Goal: Find specific page/section: Find specific page/section

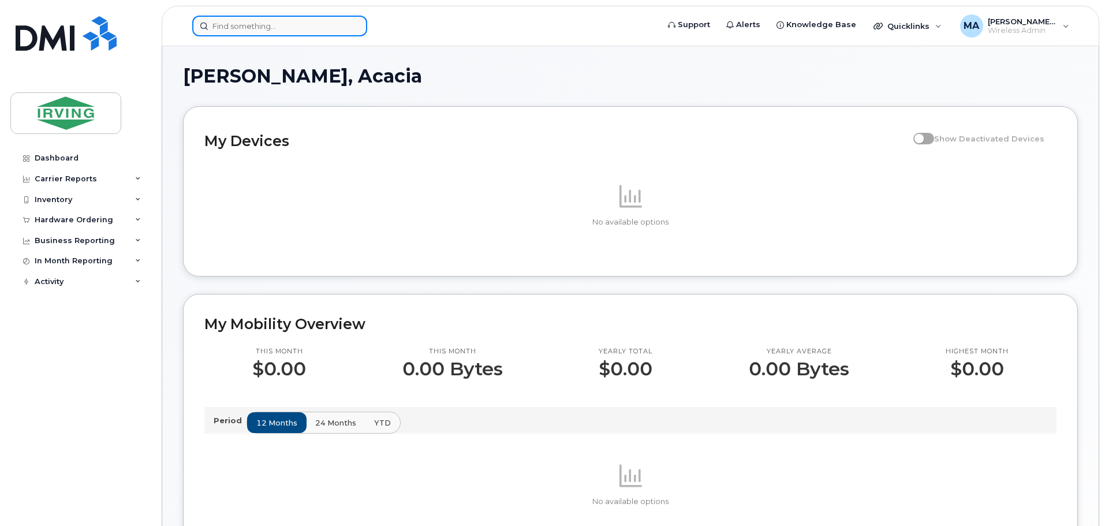
click at [244, 23] on input at bounding box center [279, 26] width 175 height 21
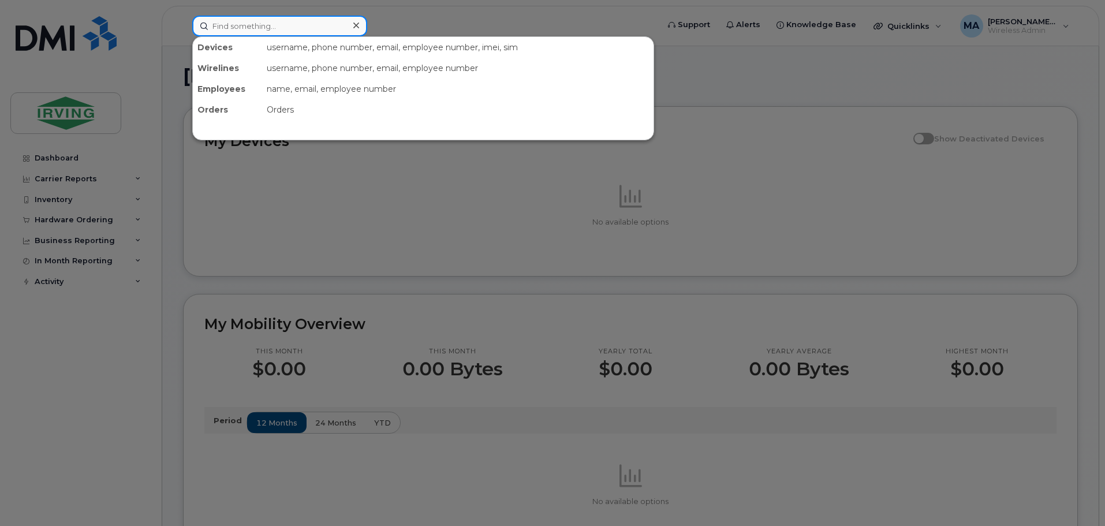
paste input "4373241530"
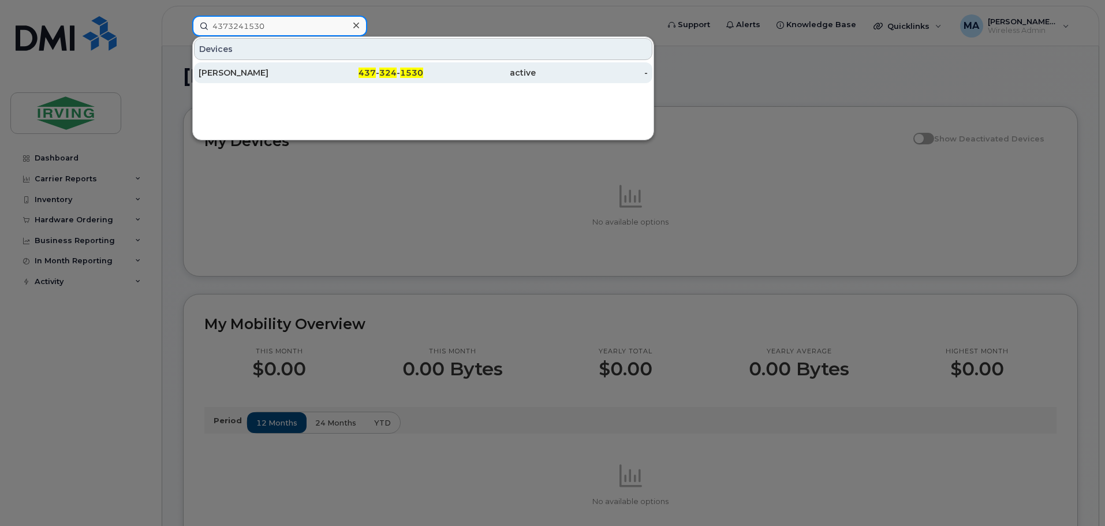
type input "4373241530"
click at [358, 71] on div "437 - 324 - 1530" at bounding box center [367, 73] width 113 height 12
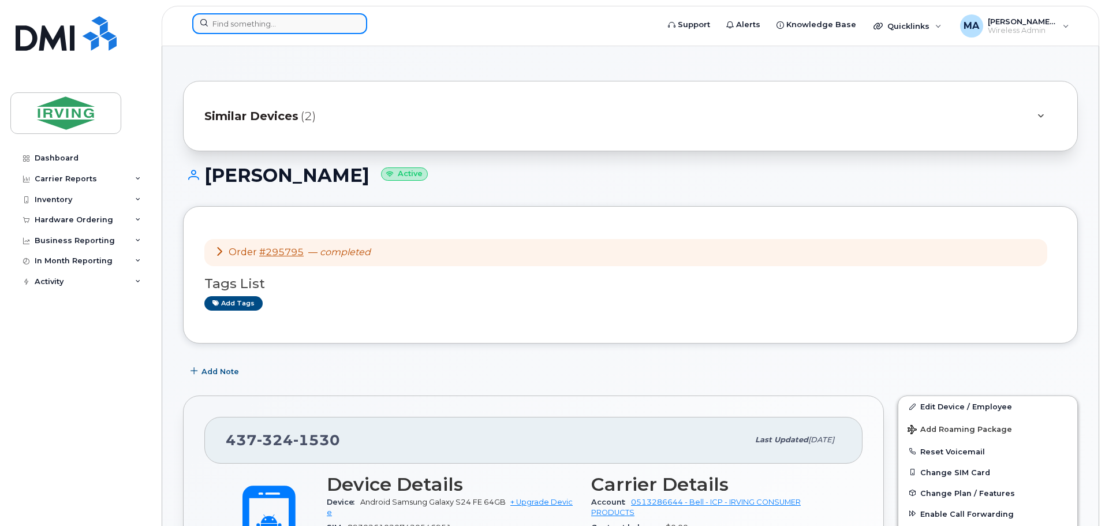
click at [233, 31] on input at bounding box center [279, 23] width 175 height 21
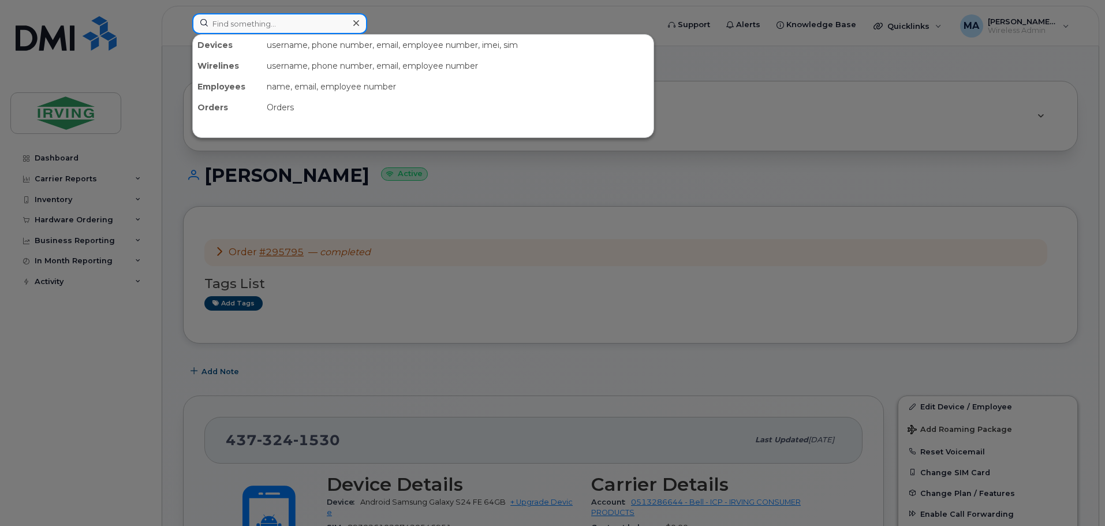
paste input "4373297409"
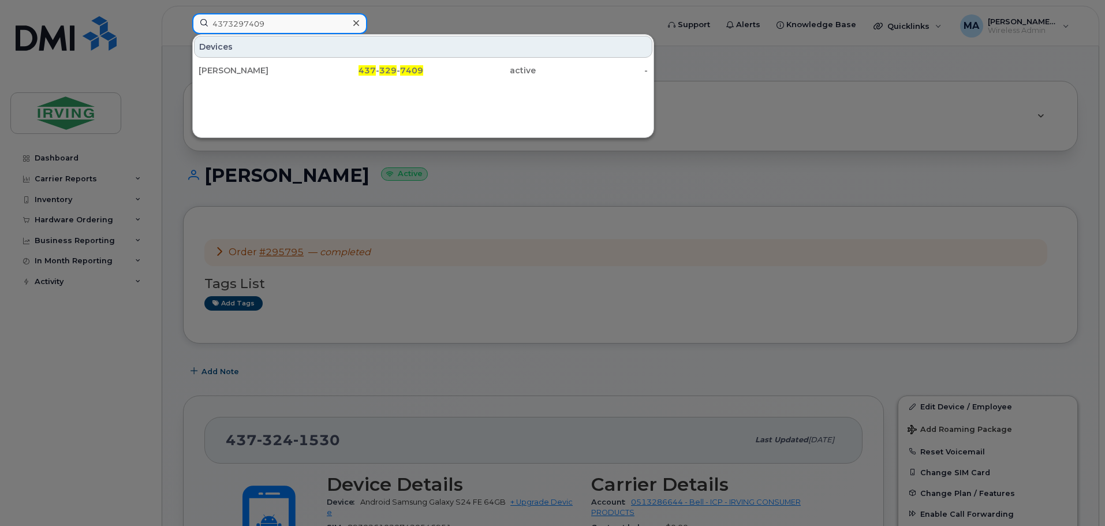
click at [246, 19] on input "4373297409" at bounding box center [279, 23] width 175 height 21
paste input "5063808654"
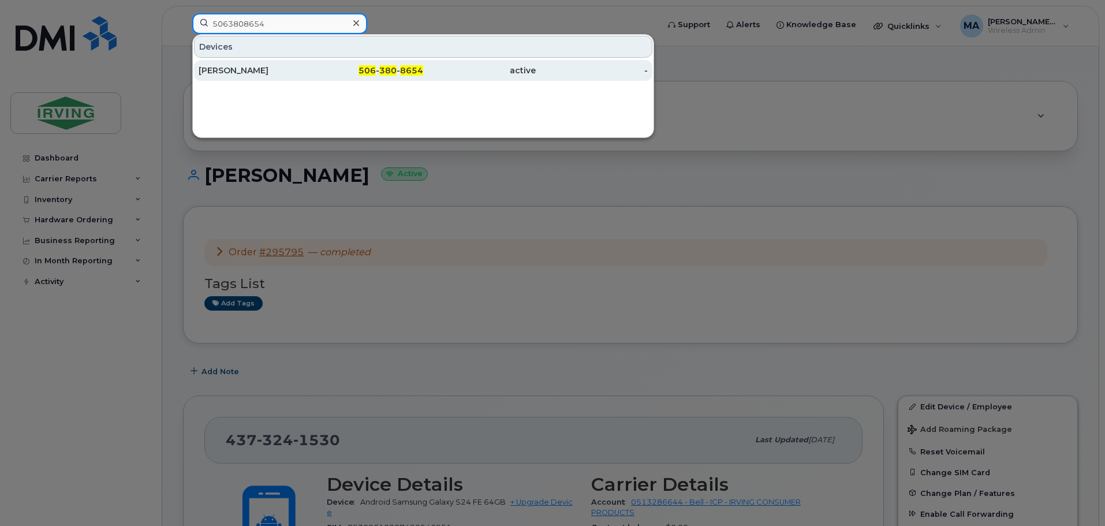
type input "5063808654"
click at [257, 65] on div "[PERSON_NAME]" at bounding box center [255, 70] width 113 height 21
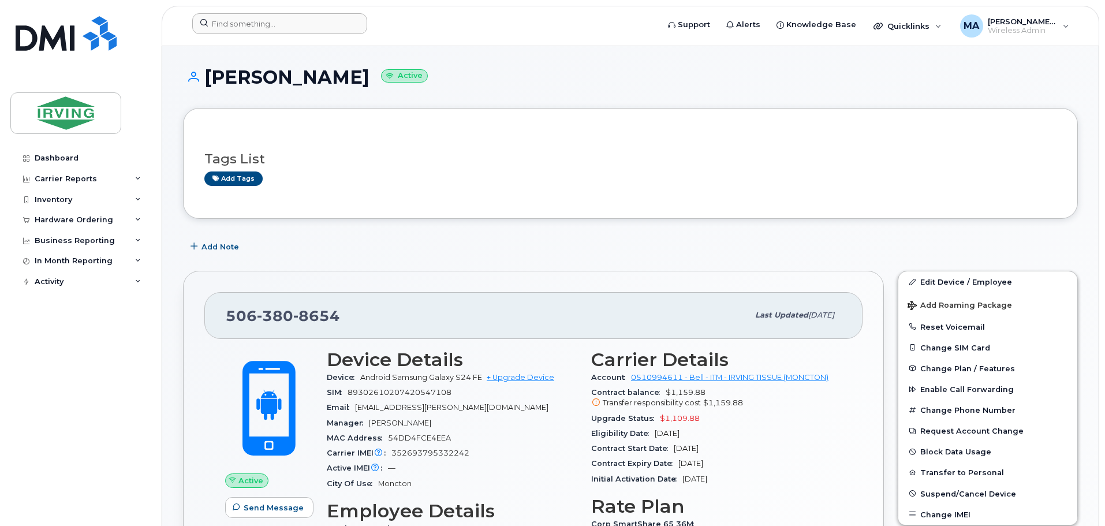
drag, startPoint x: 293, startPoint y: 9, endPoint x: 287, endPoint y: 17, distance: 10.4
click at [293, 9] on header "Support Alerts Knowledge Base Quicklinks Suspend / Cancel Device Change SIM Car…" at bounding box center [630, 26] width 937 height 40
click at [287, 19] on input at bounding box center [279, 23] width 175 height 21
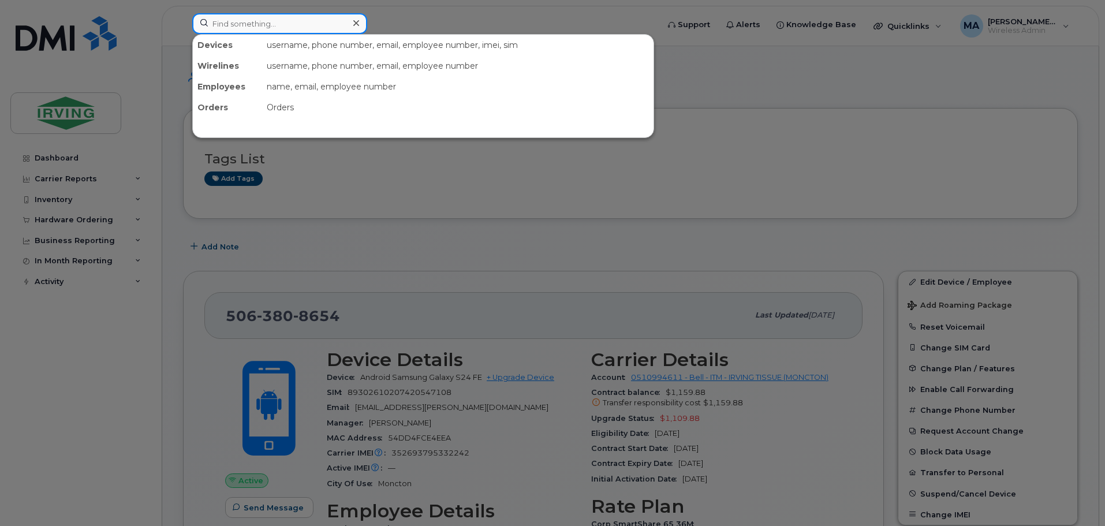
paste input "4165755206"
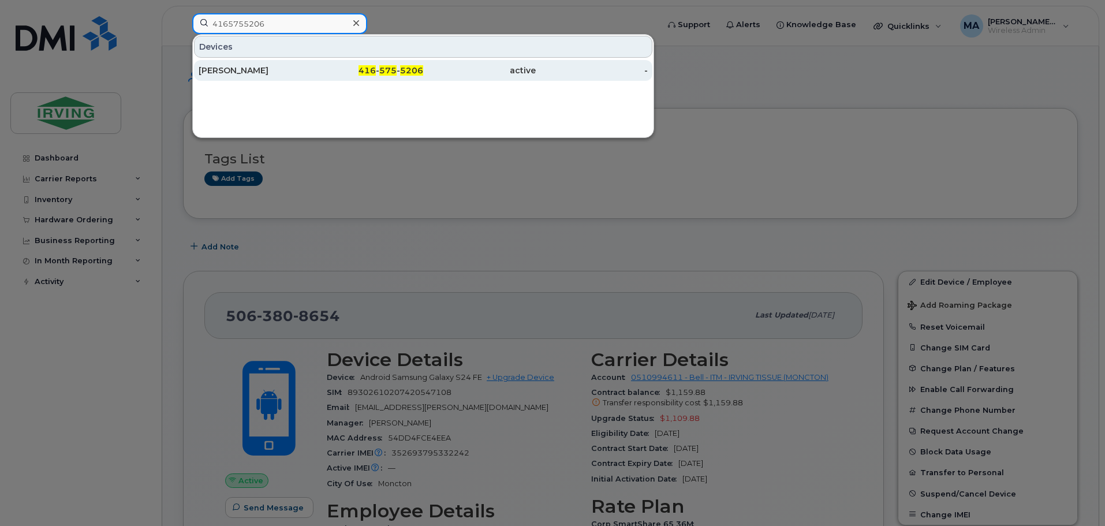
type input "4165755206"
click at [248, 70] on div "Mosunmola Jawando" at bounding box center [255, 71] width 113 height 12
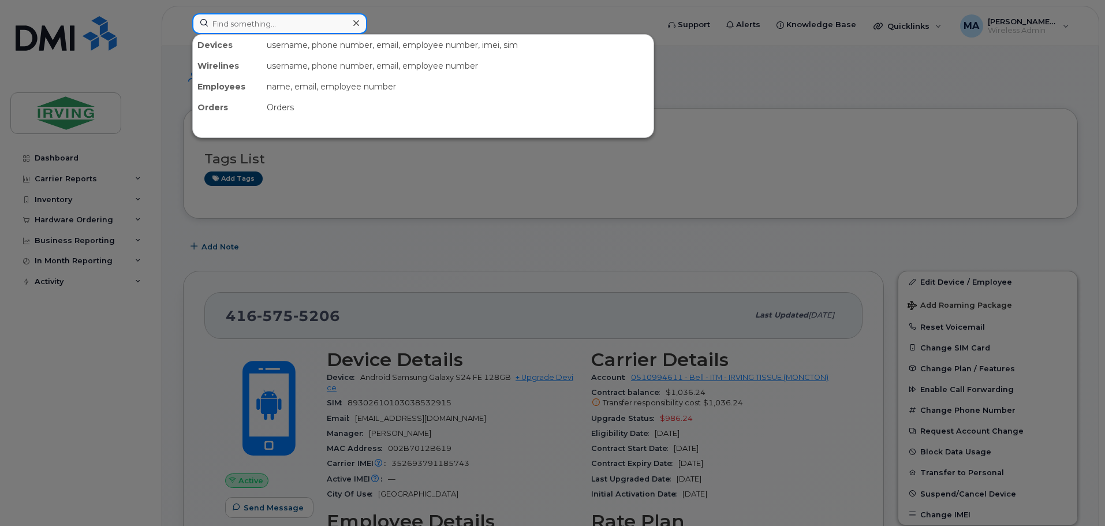
click at [256, 20] on input at bounding box center [279, 23] width 175 height 21
paste input "4165222871"
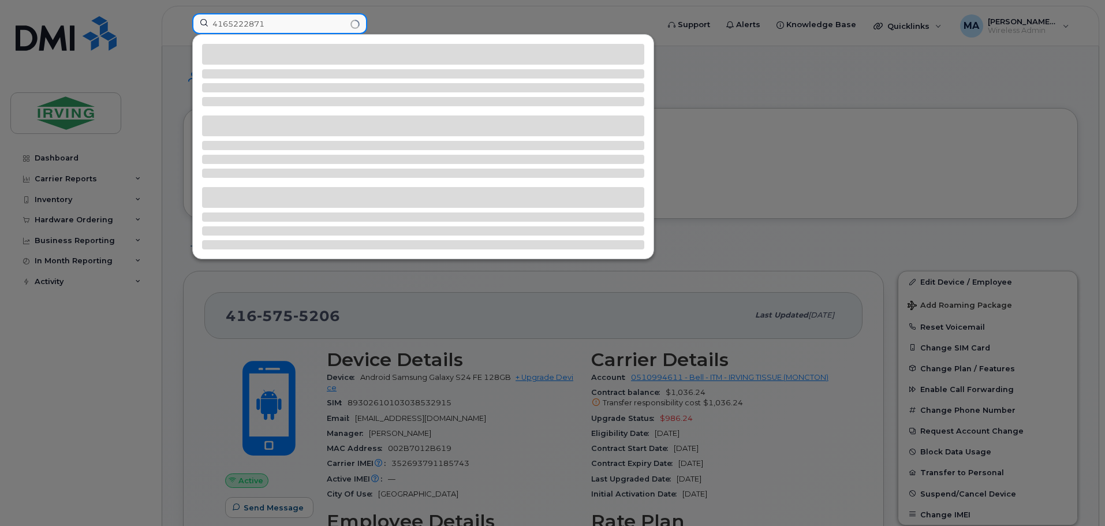
type input "4165222871"
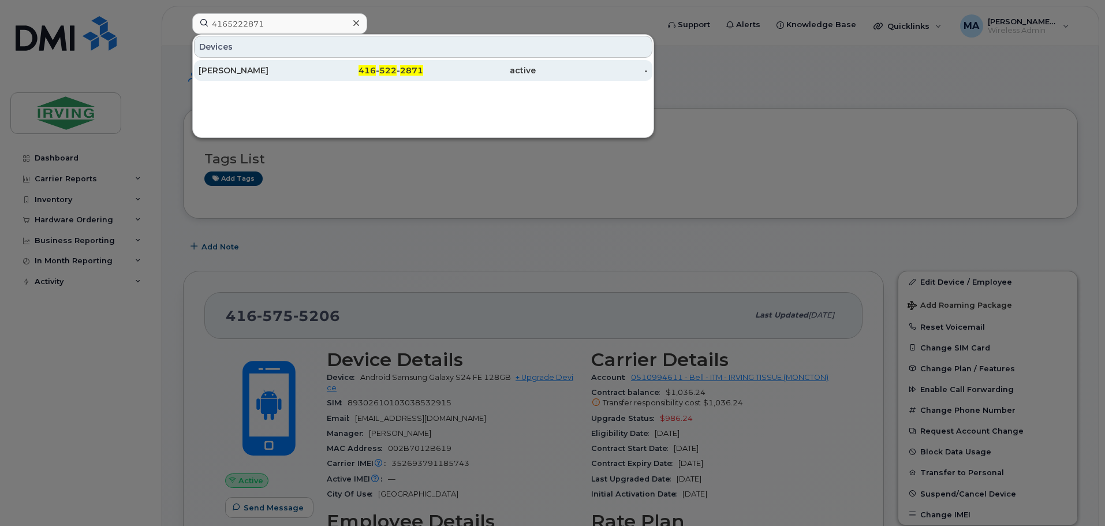
click at [319, 68] on div "416 - 522 - 2871" at bounding box center [367, 71] width 113 height 12
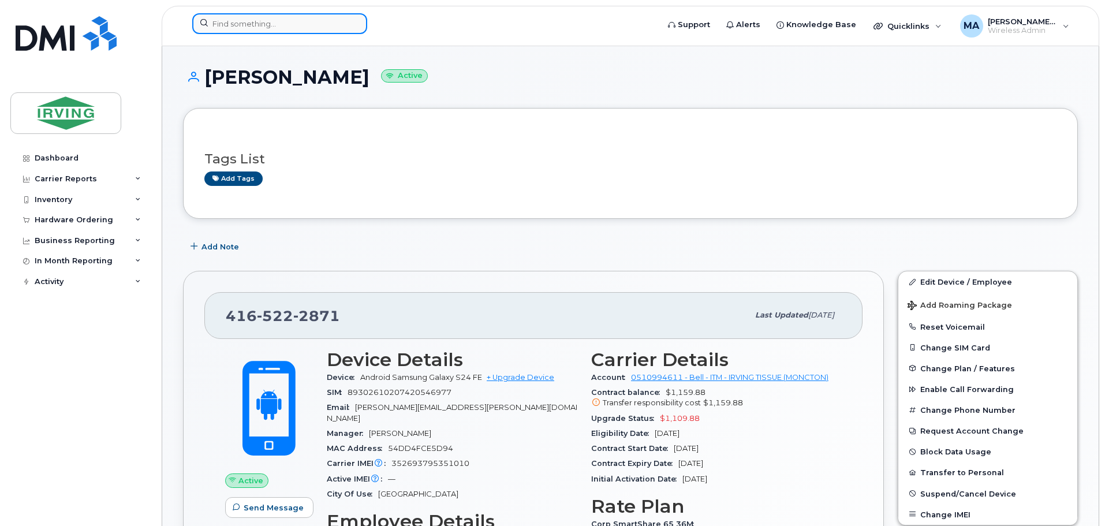
click at [264, 29] on input at bounding box center [279, 23] width 175 height 21
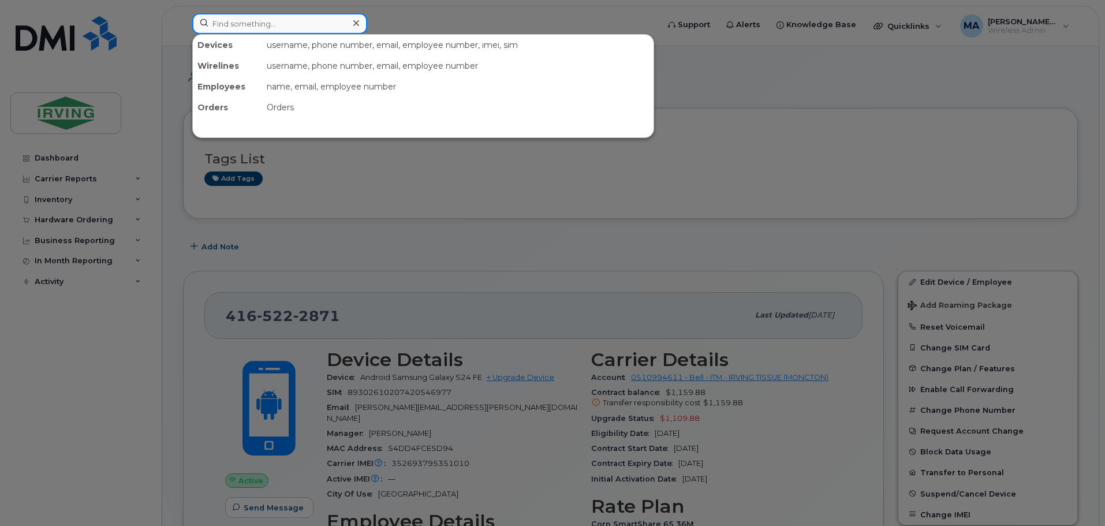
paste input "4169387811"
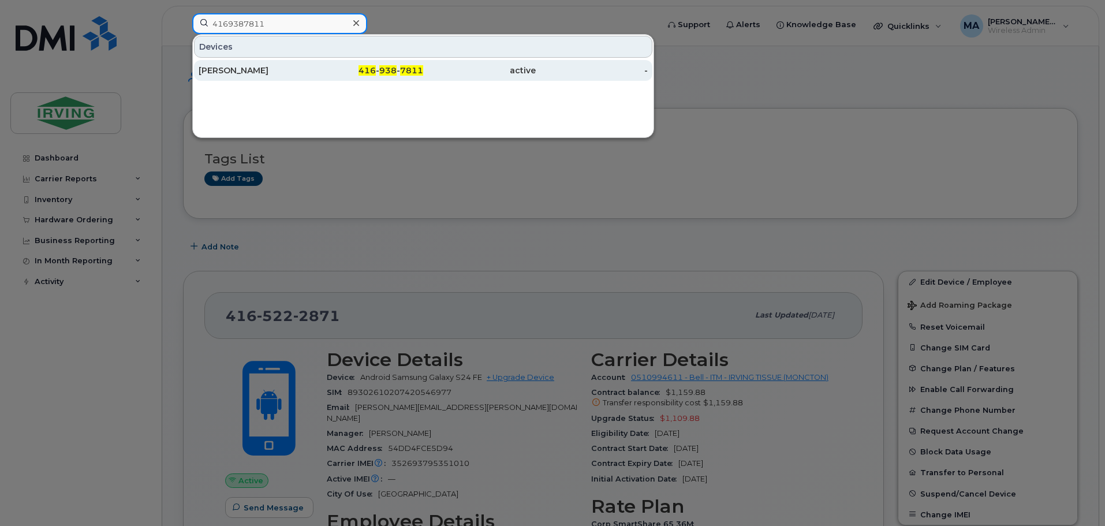
type input "4169387811"
click at [249, 69] on div "Kelly Brock" at bounding box center [255, 71] width 113 height 12
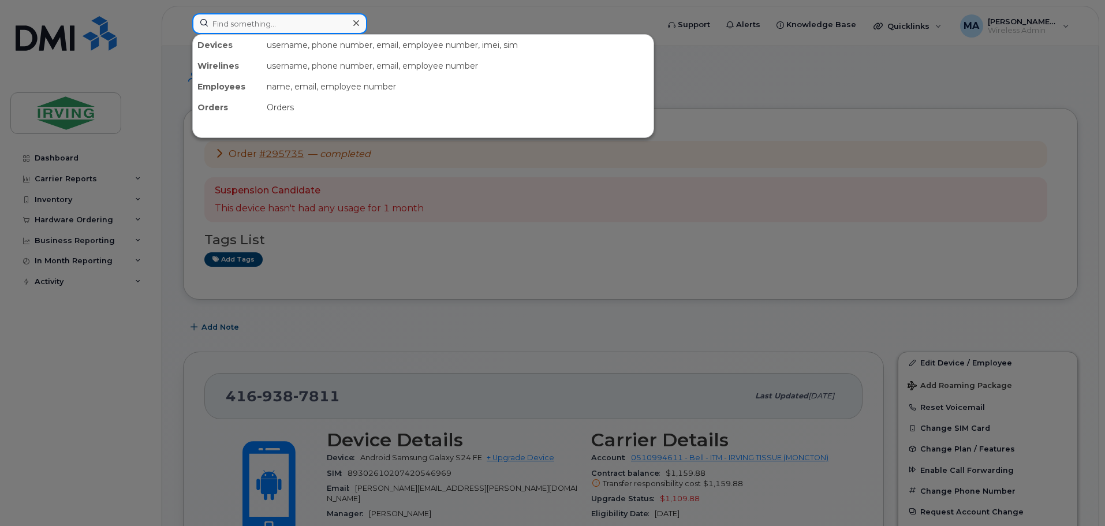
click at [257, 14] on input at bounding box center [279, 23] width 175 height 21
paste input "4374515731"
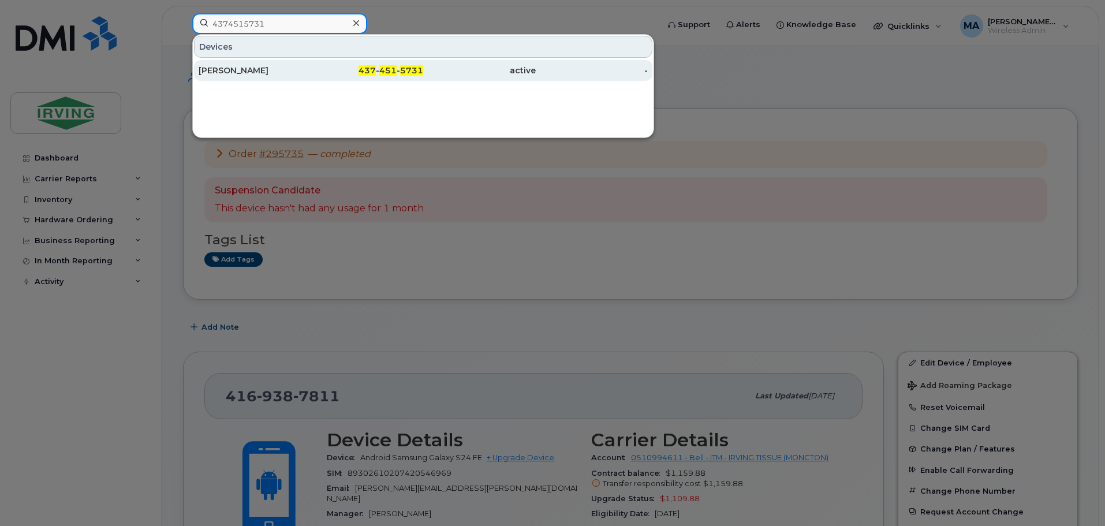
type input "4374515731"
drag, startPoint x: 246, startPoint y: 62, endPoint x: 252, endPoint y: 70, distance: 10.3
click at [246, 62] on div "Gustavo Scherer" at bounding box center [255, 70] width 113 height 21
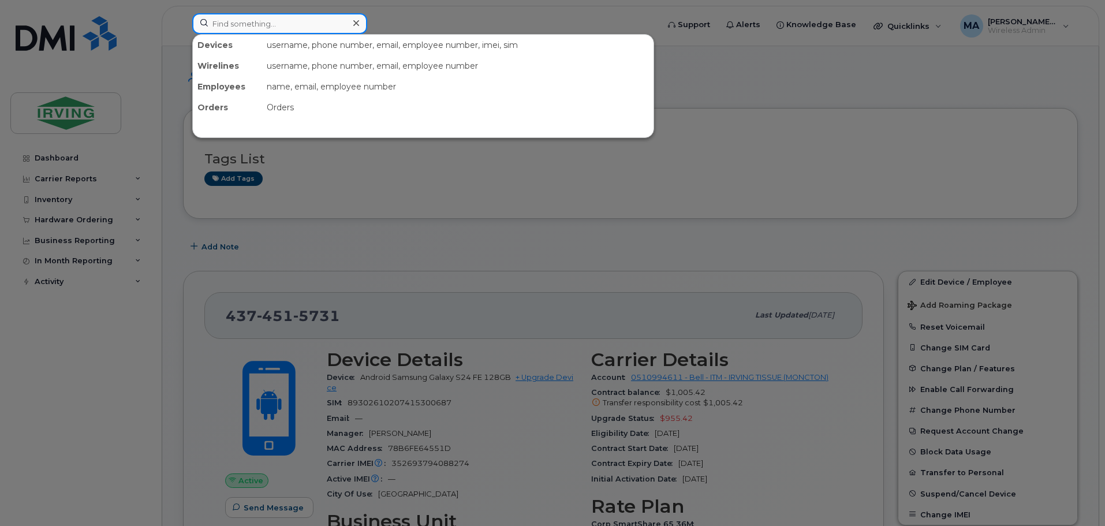
click at [255, 32] on input at bounding box center [279, 23] width 175 height 21
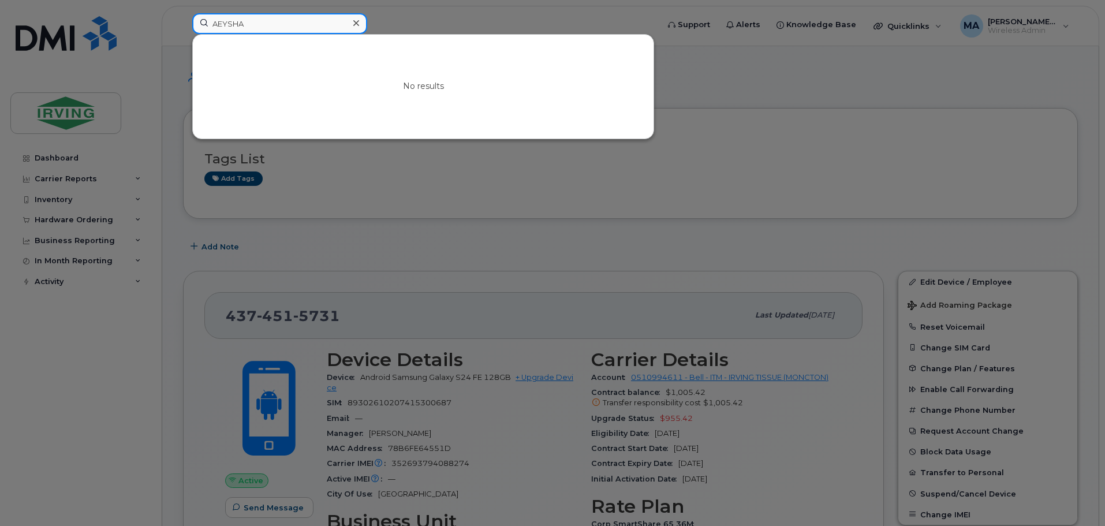
click at [205, 28] on input "AEYSHA" at bounding box center [279, 23] width 175 height 21
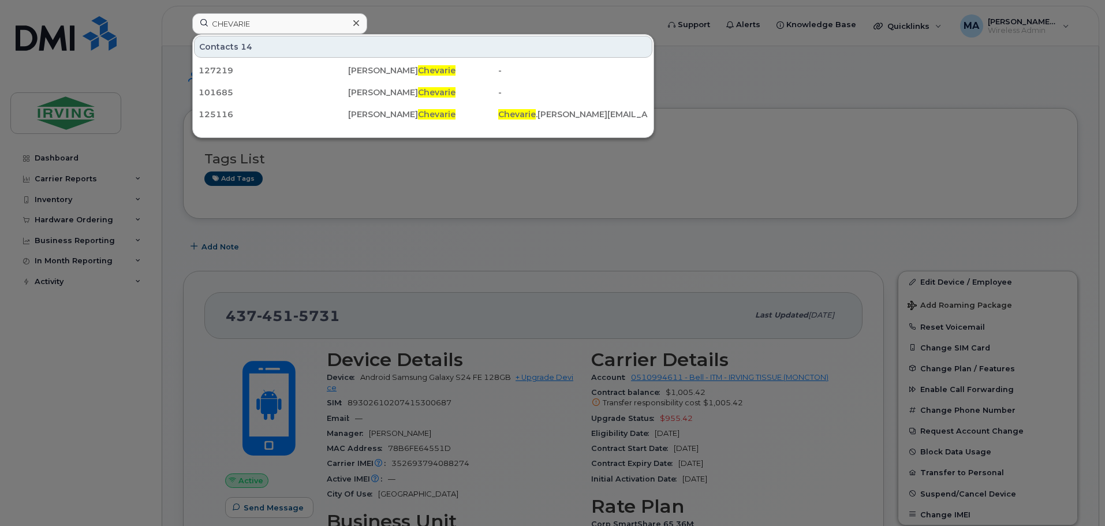
click at [1100, 151] on div at bounding box center [552, 263] width 1105 height 526
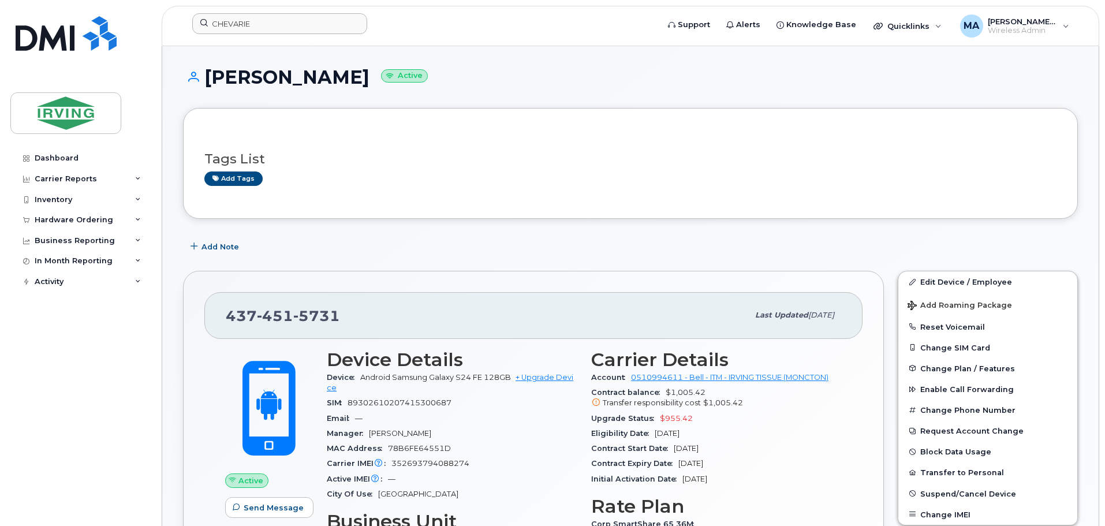
drag, startPoint x: 226, startPoint y: 35, endPoint x: 253, endPoint y: 26, distance: 28.7
click at [226, 35] on div "CHEVARIE" at bounding box center [421, 25] width 477 height 25
click at [255, 25] on input "CHEVARIE" at bounding box center [279, 23] width 175 height 21
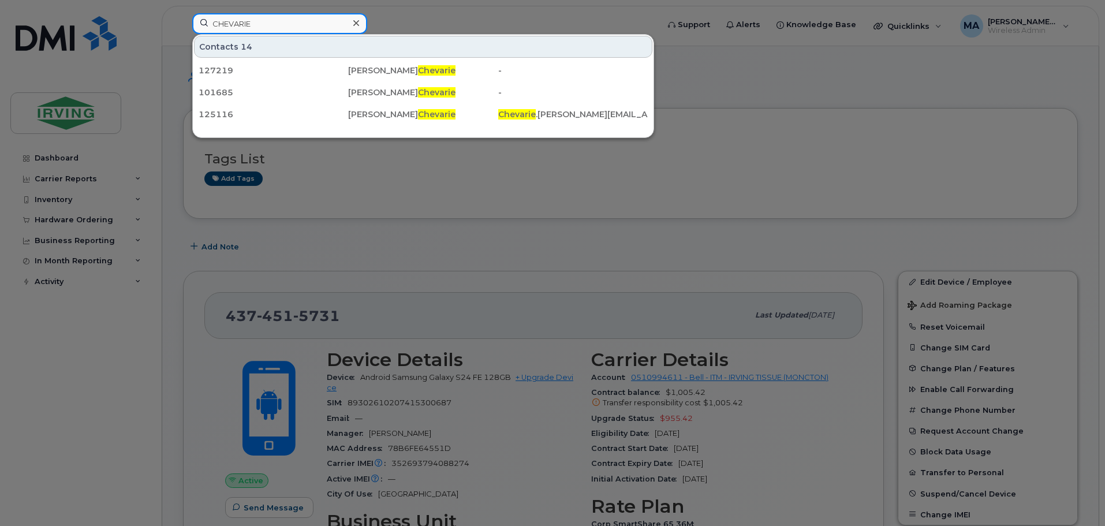
drag, startPoint x: 255, startPoint y: 25, endPoint x: 68, endPoint y: 0, distance: 188.1
click at [188, 18] on div "CHEVARIE Contacts 14 127219 Andy Chevarie - 101685 Daniel Chevarie - 125116 Dom…" at bounding box center [421, 25] width 477 height 25
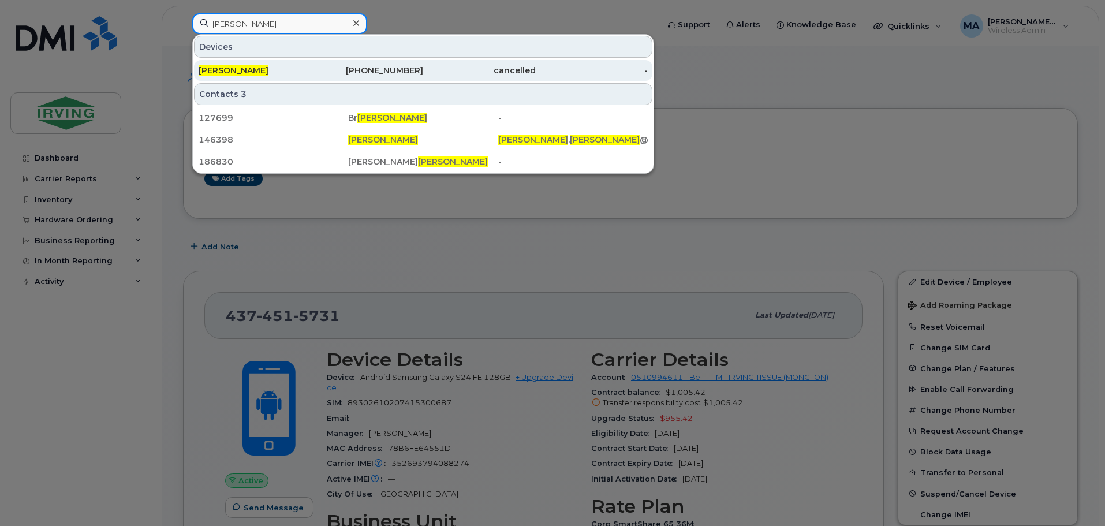
type input "IAN WELLS"
click at [236, 69] on span "Ian Wells" at bounding box center [234, 70] width 70 height 10
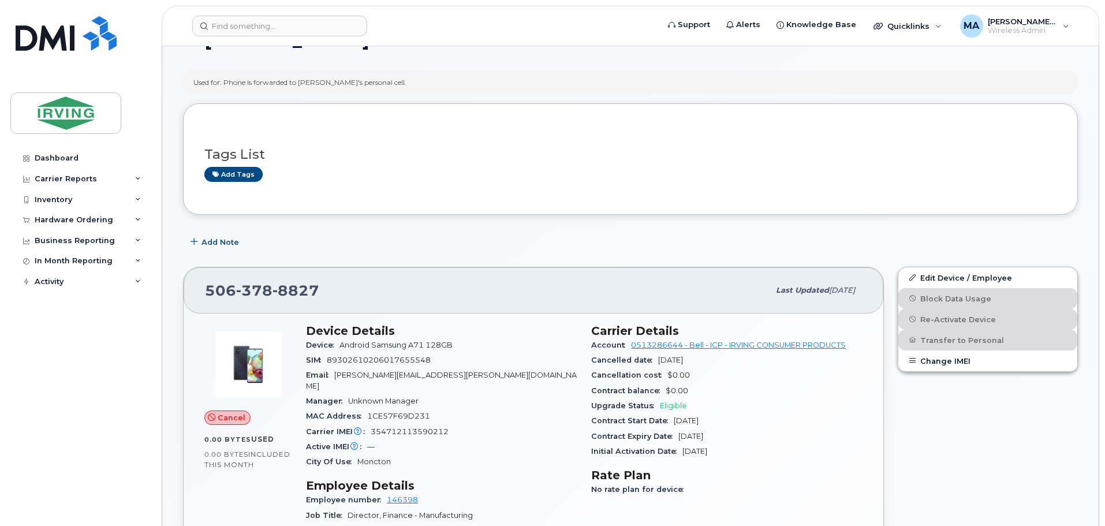
scroll to position [58, 0]
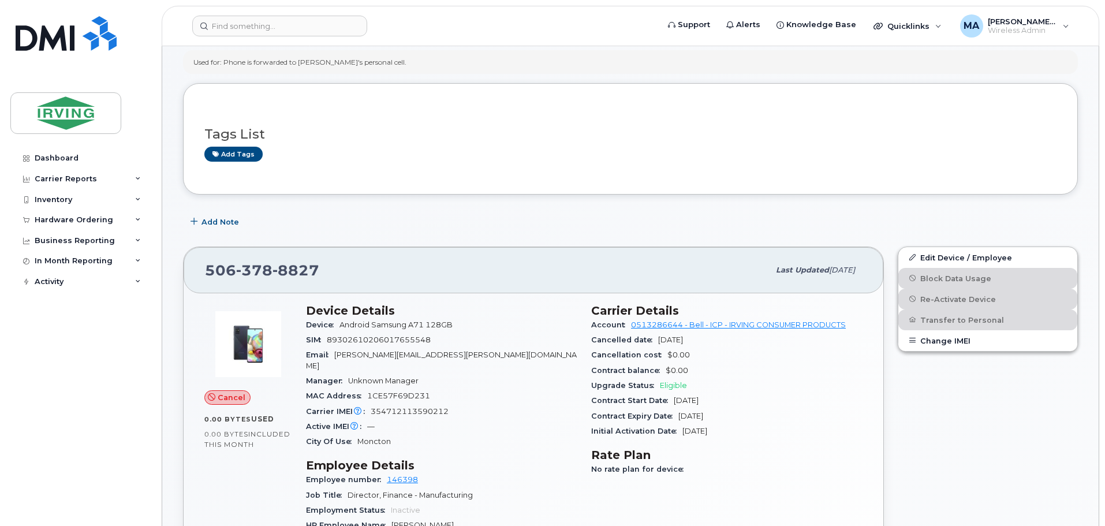
click at [226, 404] on div "Cancel" at bounding box center [227, 397] width 46 height 15
click at [227, 396] on span "Cancel" at bounding box center [232, 397] width 28 height 11
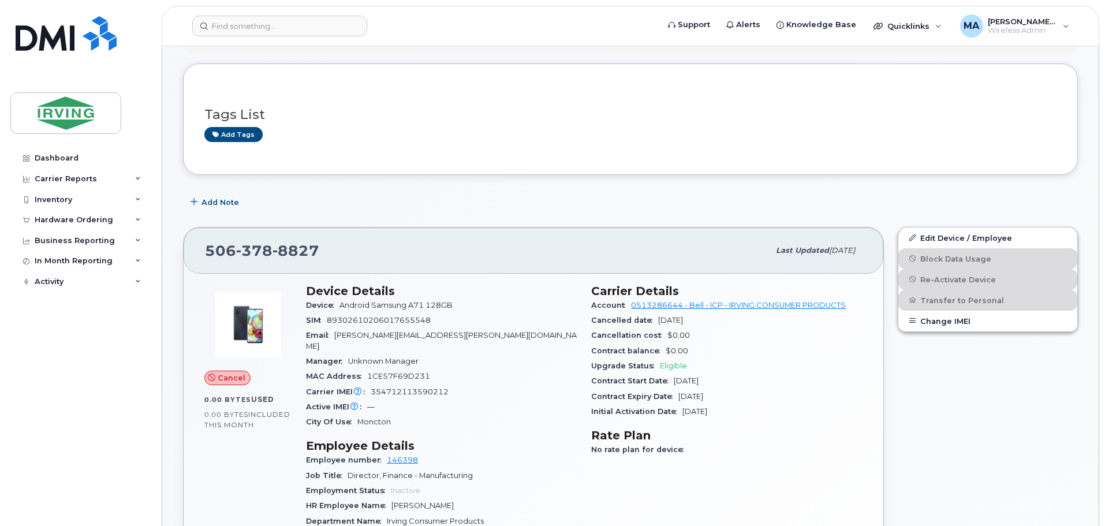
scroll to position [0, 0]
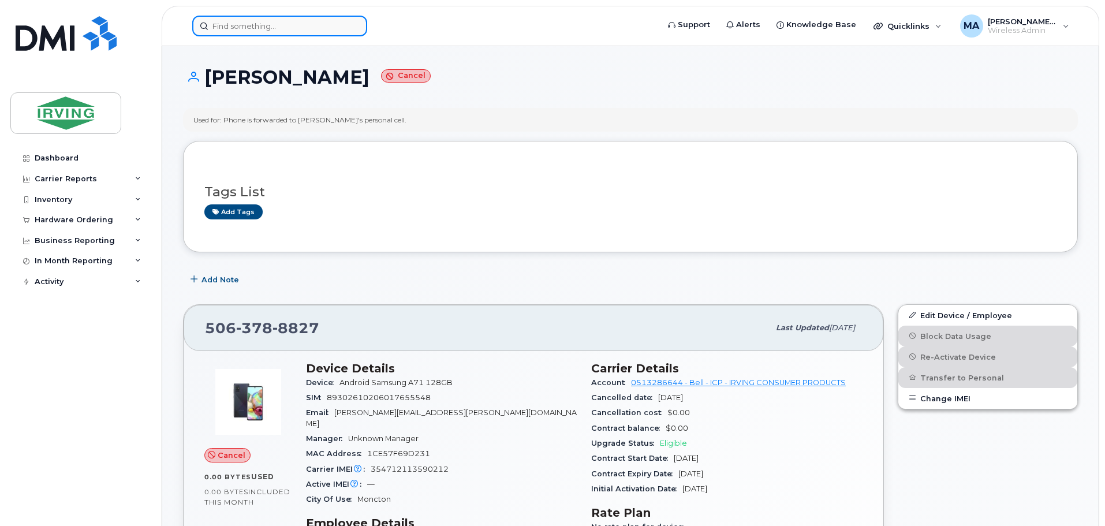
click at [246, 21] on input at bounding box center [279, 26] width 175 height 21
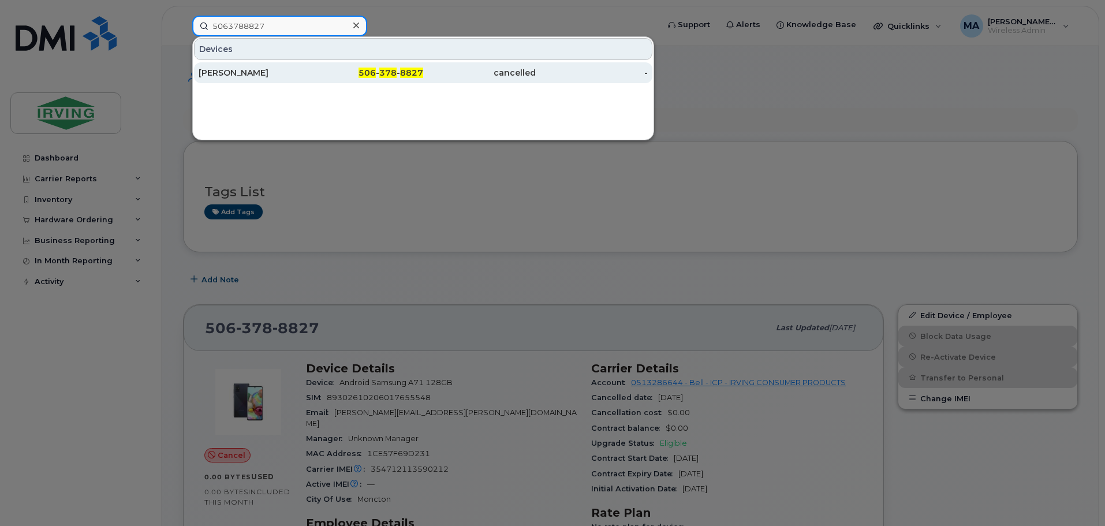
type input "5063788827"
click at [394, 72] on span "378" at bounding box center [387, 73] width 17 height 10
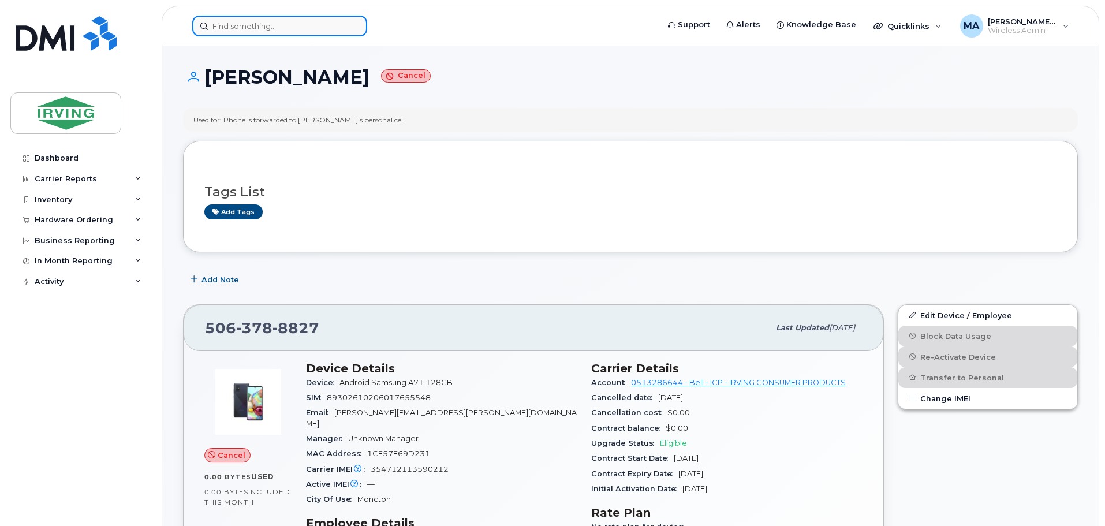
click at [224, 27] on input at bounding box center [279, 26] width 175 height 21
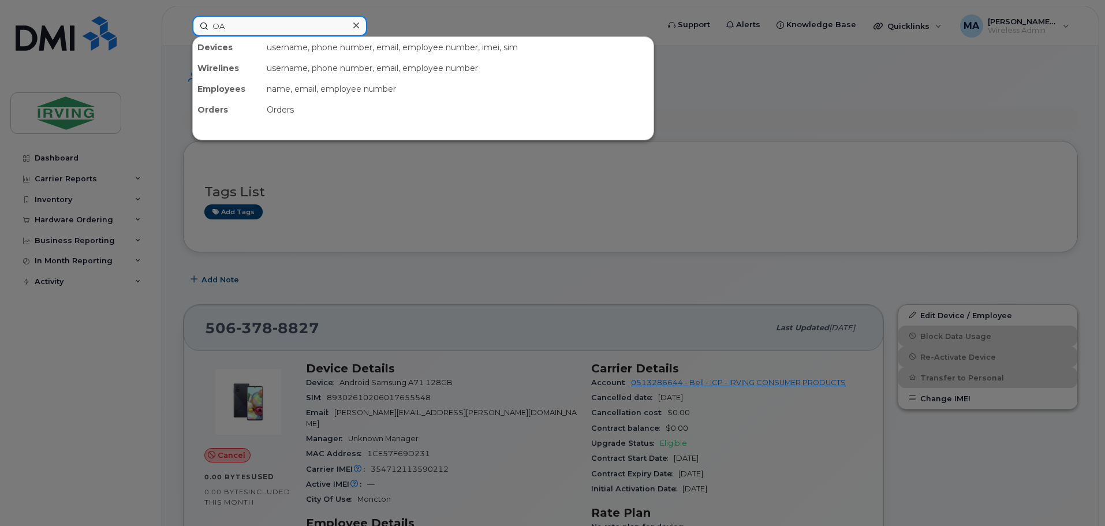
type input "O"
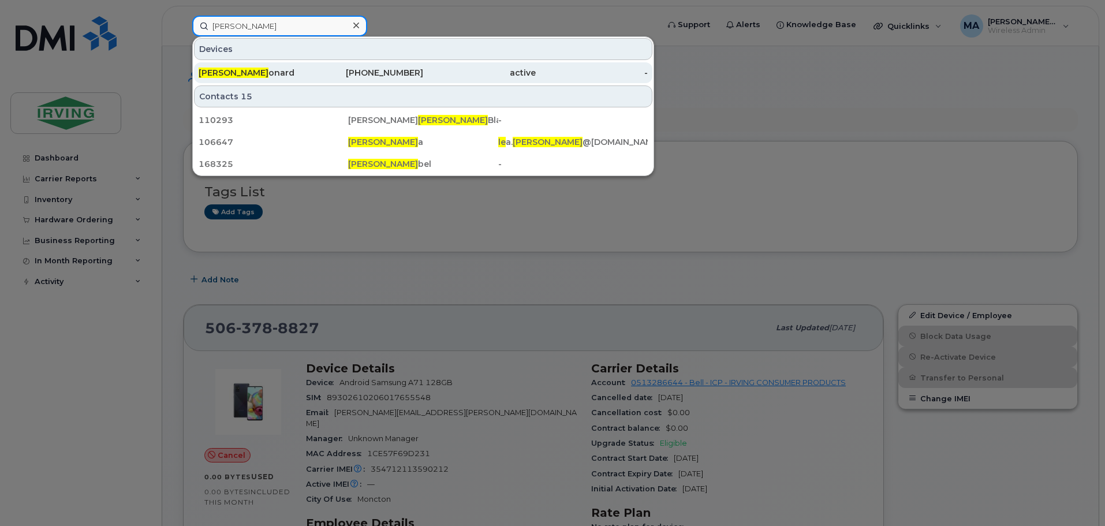
type input "PAUL LE"
click at [256, 74] on div "Paul Le onard" at bounding box center [255, 73] width 113 height 12
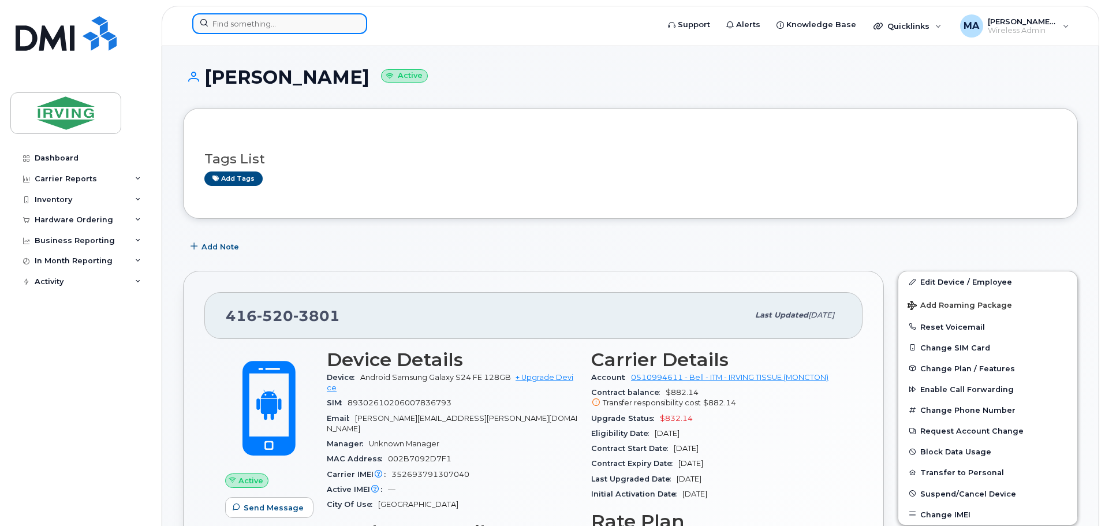
click at [250, 23] on input at bounding box center [279, 23] width 175 height 21
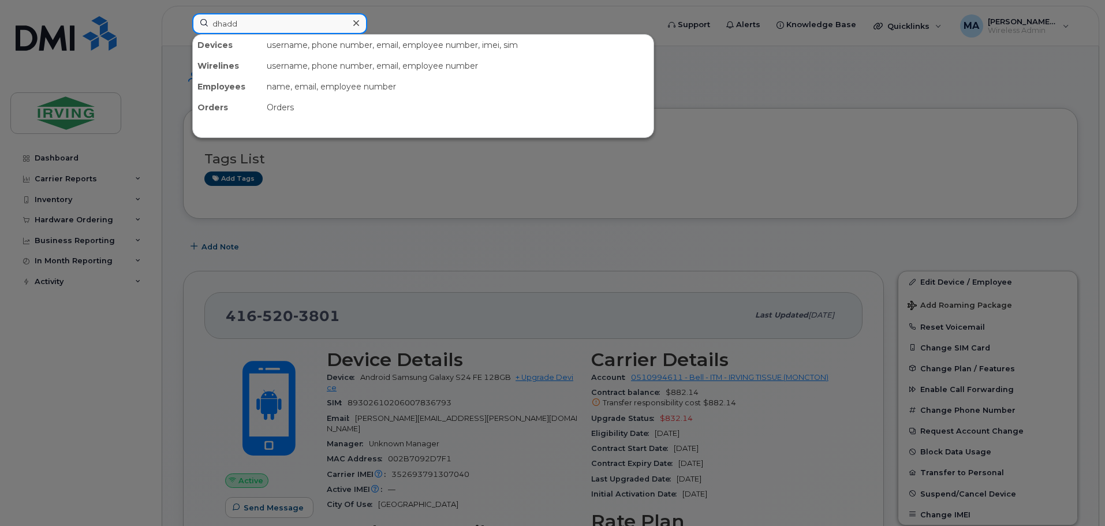
type input "dhadda"
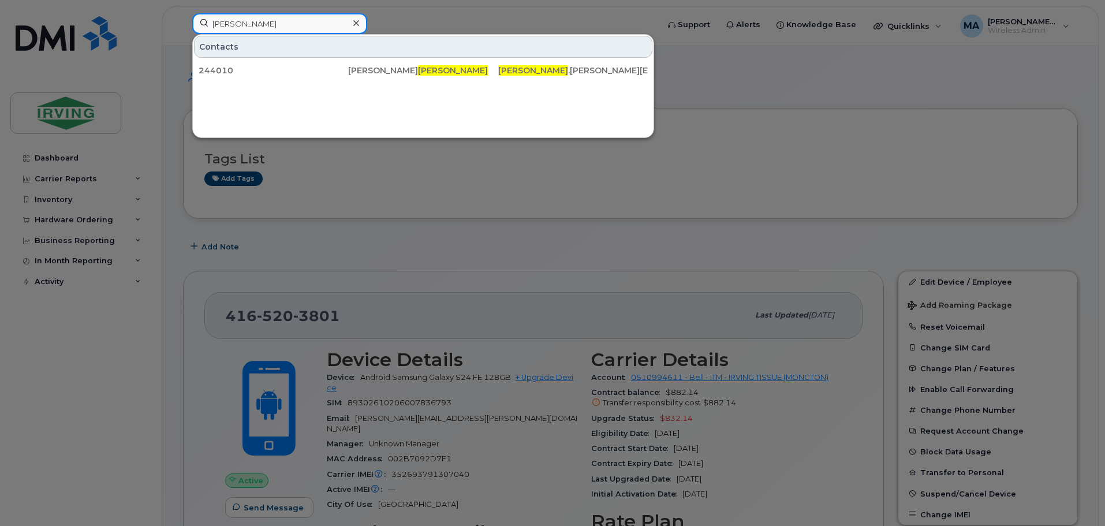
drag, startPoint x: 255, startPoint y: 21, endPoint x: 0, endPoint y: 1, distance: 255.3
click at [183, 13] on div "dhadda Contacts 244010 Simranjit Dhadda dhadda .sam@irvingtissue.ca" at bounding box center [421, 25] width 477 height 25
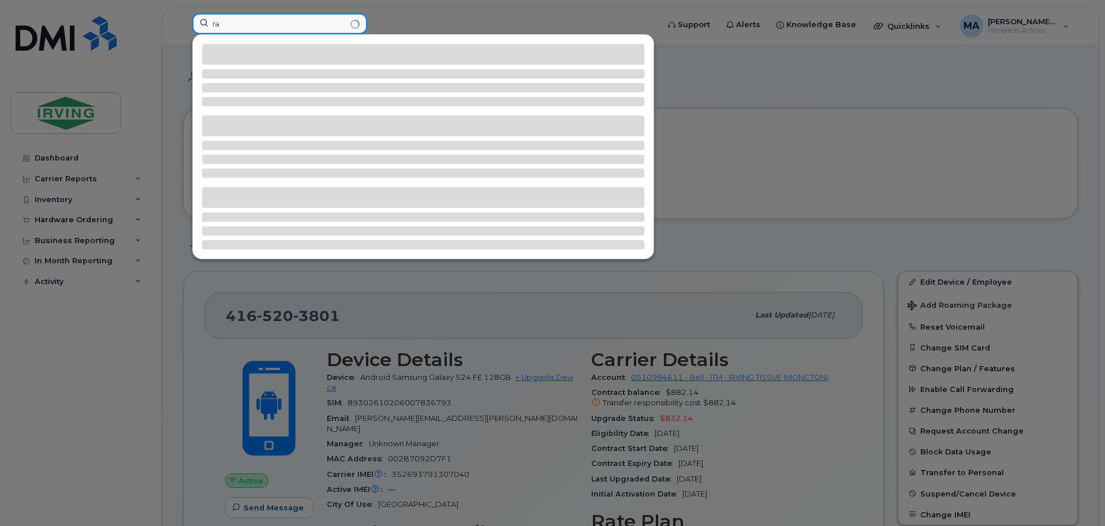
type input "r"
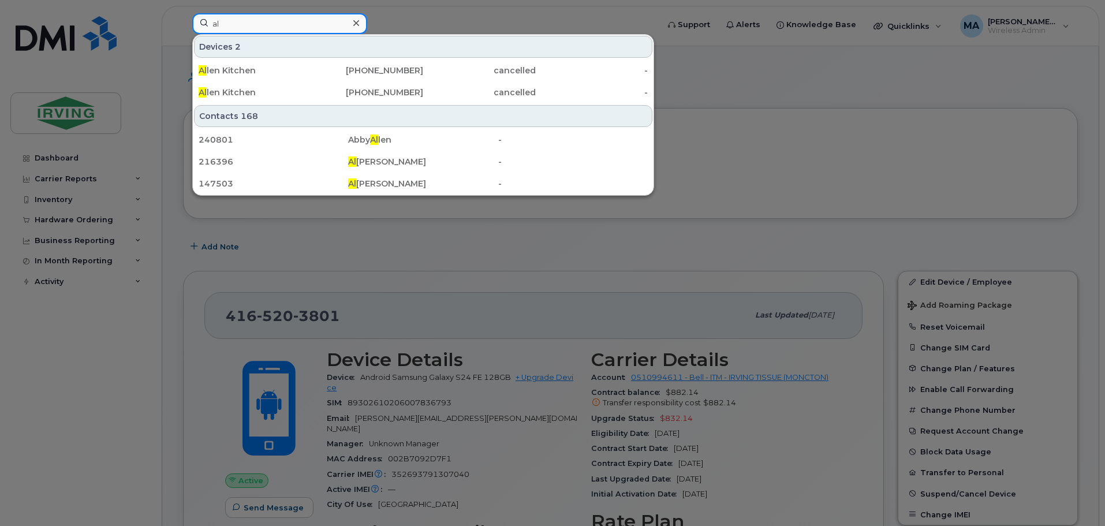
type input "a"
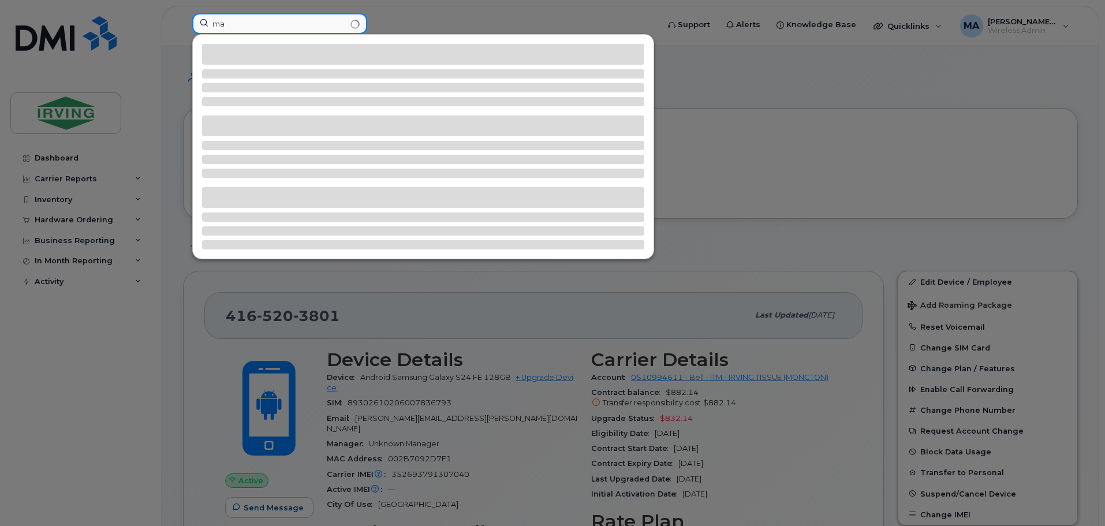
type input "m"
type input "r"
type input "c"
type input "m"
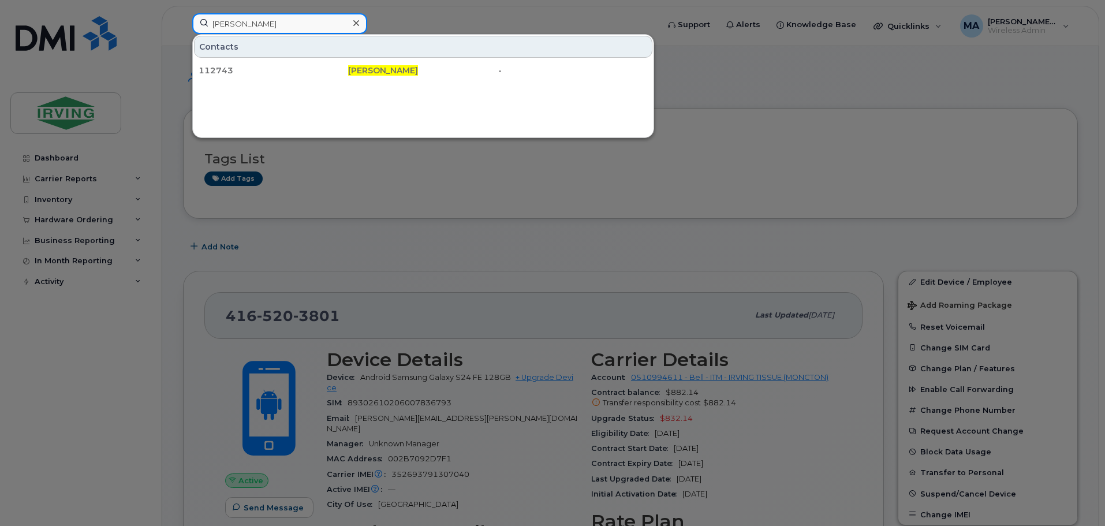
click at [252, 27] on input "john best" at bounding box center [279, 23] width 175 height 21
drag, startPoint x: 252, startPoint y: 27, endPoint x: 26, endPoint y: 6, distance: 227.2
click at [183, 13] on div "john best Contacts 112743 John Best -" at bounding box center [421, 25] width 477 height 25
type input "r"
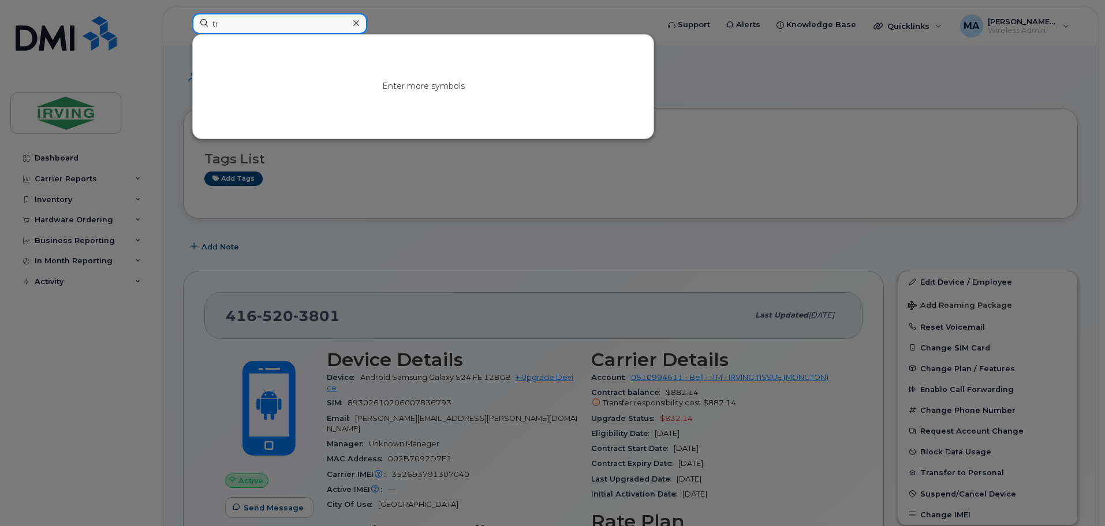
type input "t"
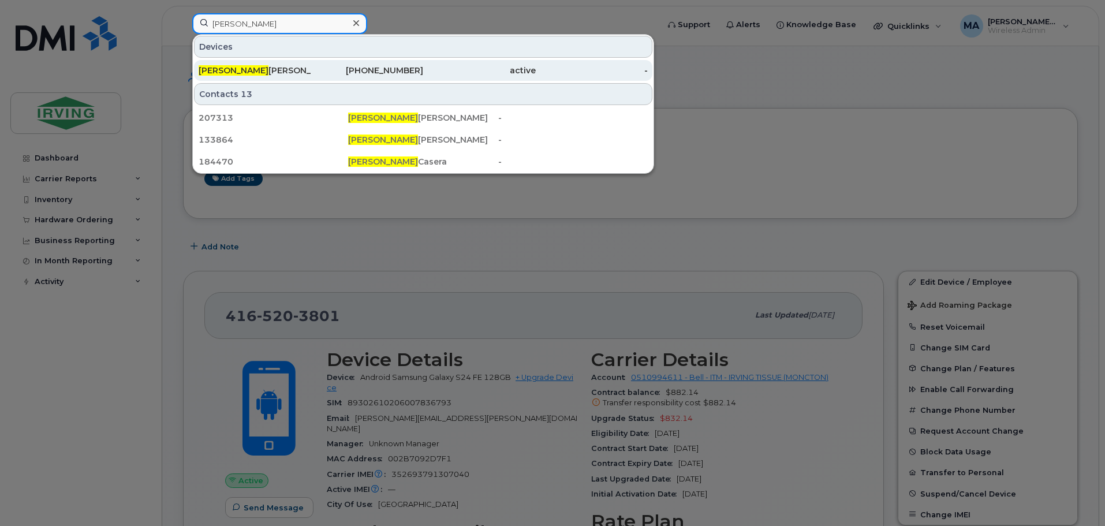
type input "ernesto"
click at [271, 78] on div "Ernesto Garcia Triana" at bounding box center [255, 70] width 113 height 21
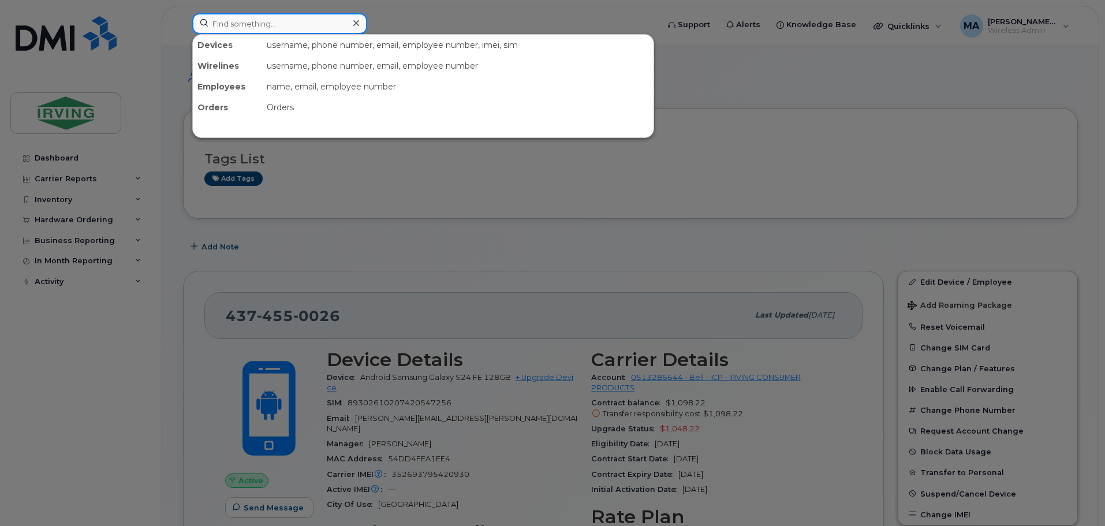
click at [245, 25] on input at bounding box center [279, 23] width 175 height 21
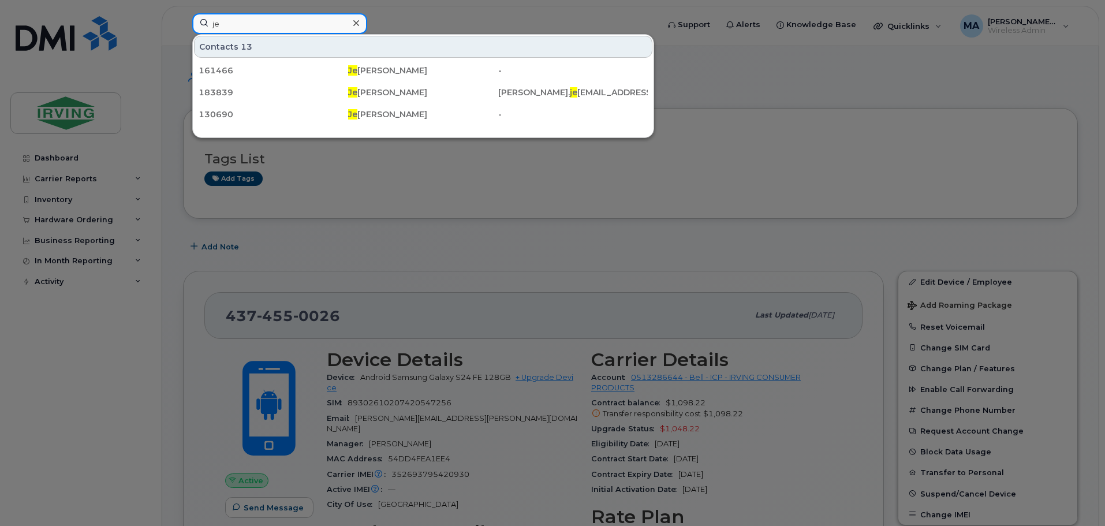
type input "j"
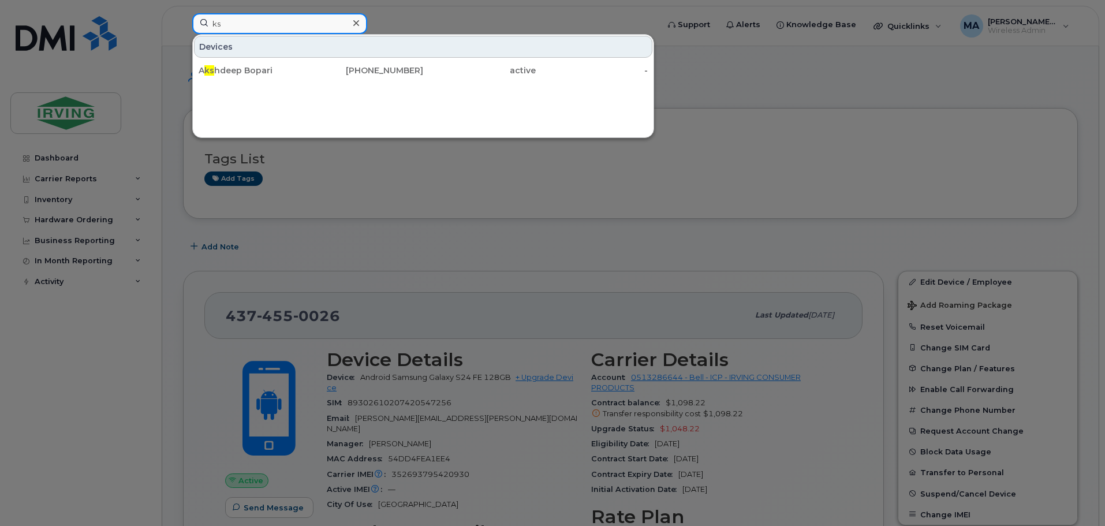
type input "k"
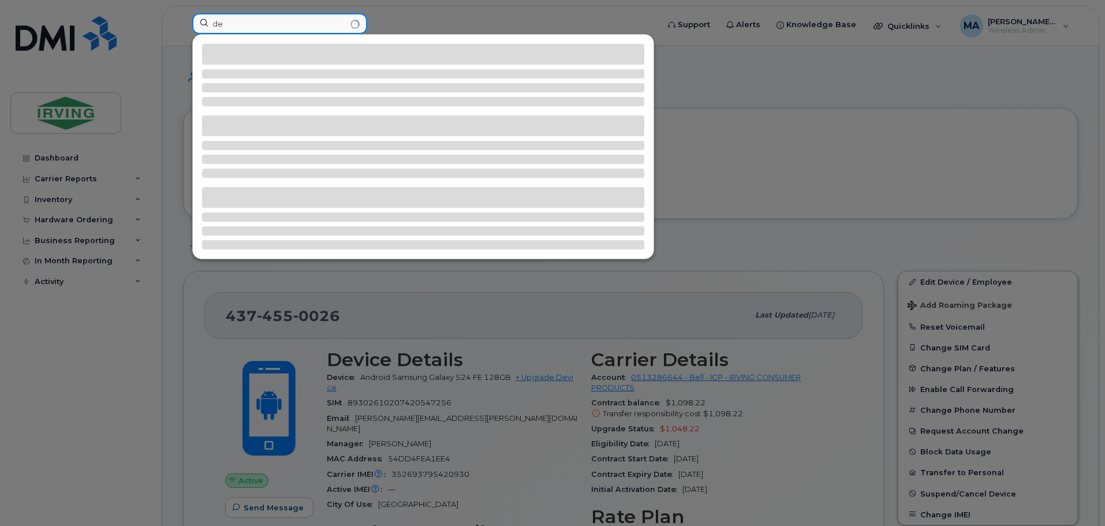
type input "d"
type input "a"
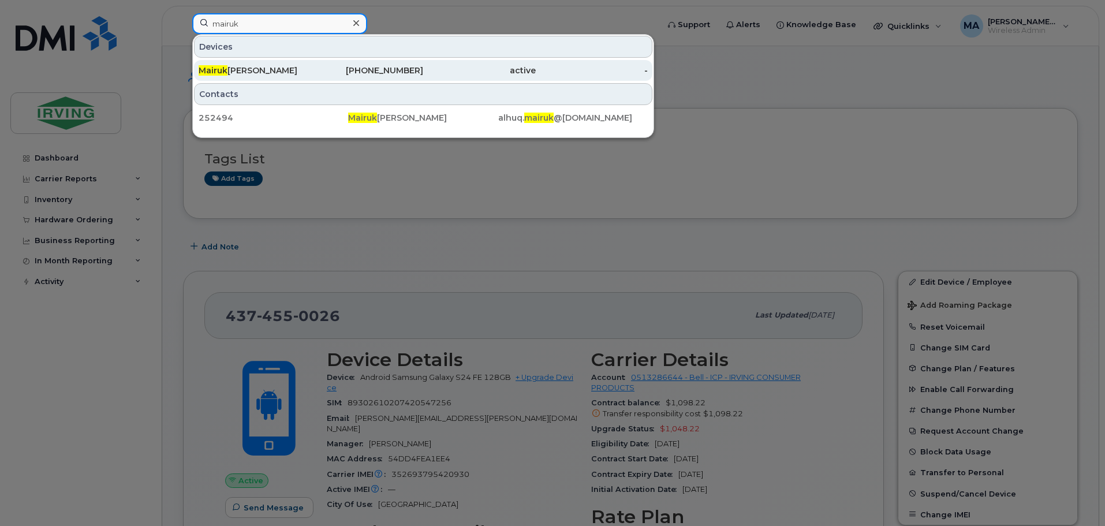
type input "mairuk"
click at [312, 74] on div "437-441-4923" at bounding box center [367, 71] width 113 height 12
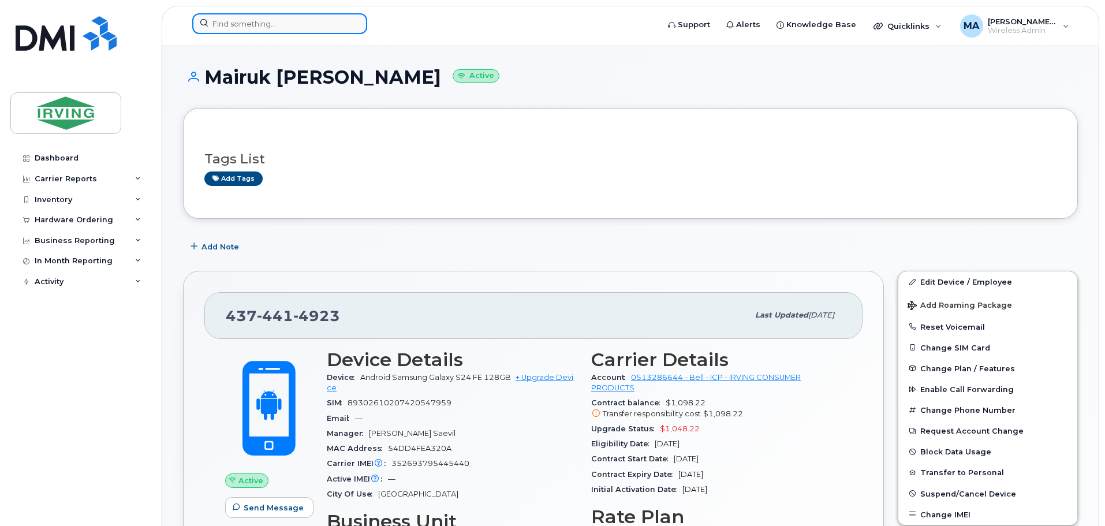
drag, startPoint x: 241, startPoint y: 23, endPoint x: 229, endPoint y: 25, distance: 12.5
click at [241, 23] on input at bounding box center [279, 23] width 175 height 21
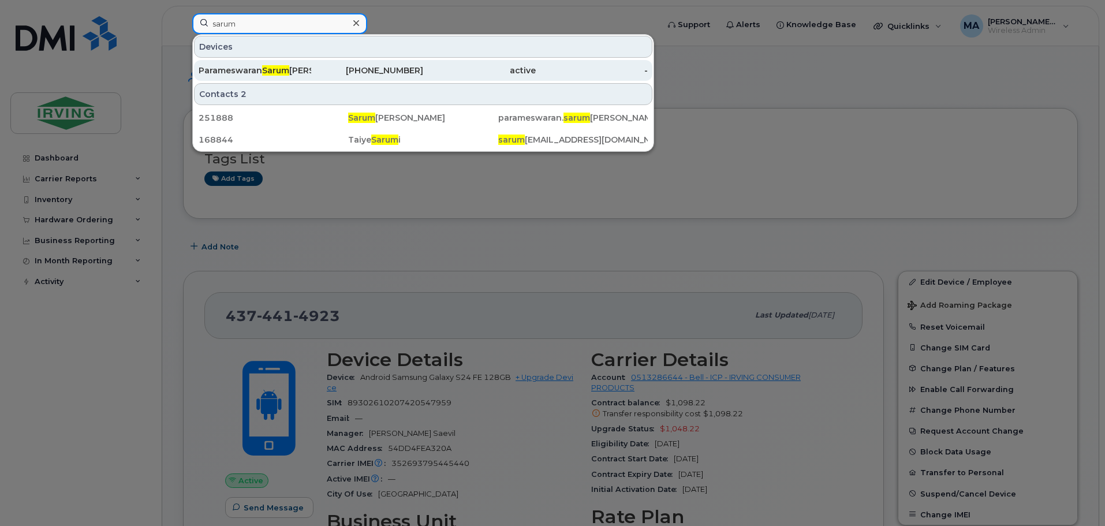
type input "sarum"
click at [348, 74] on div "437-432-8518" at bounding box center [367, 71] width 113 height 12
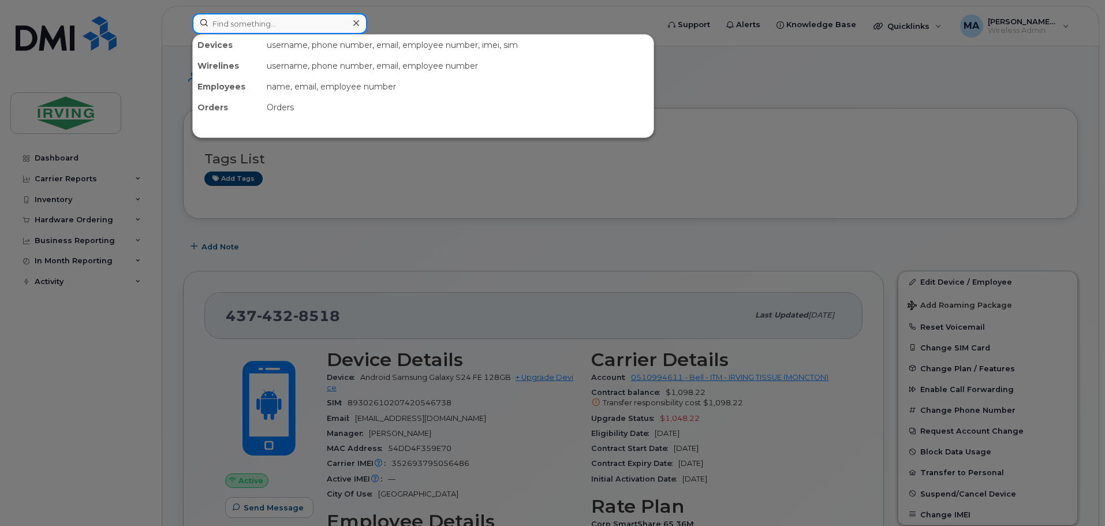
click at [260, 22] on input at bounding box center [279, 23] width 175 height 21
type input "m"
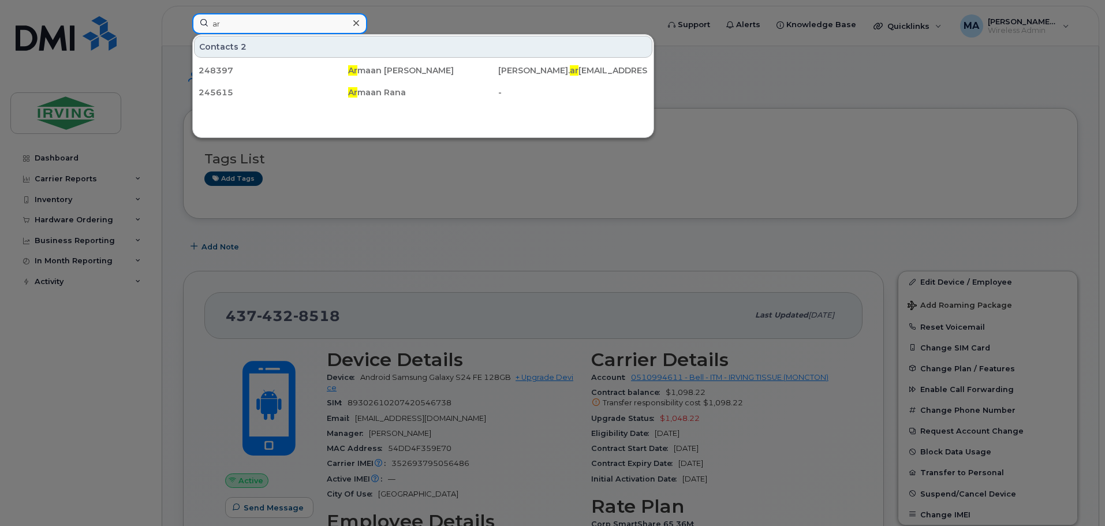
type input "a"
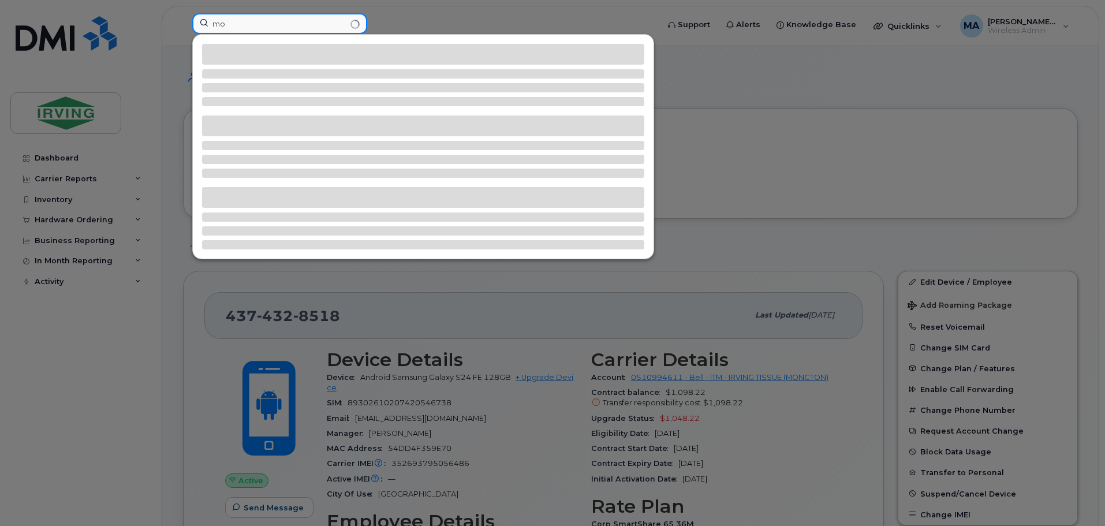
type input "m"
type input "s"
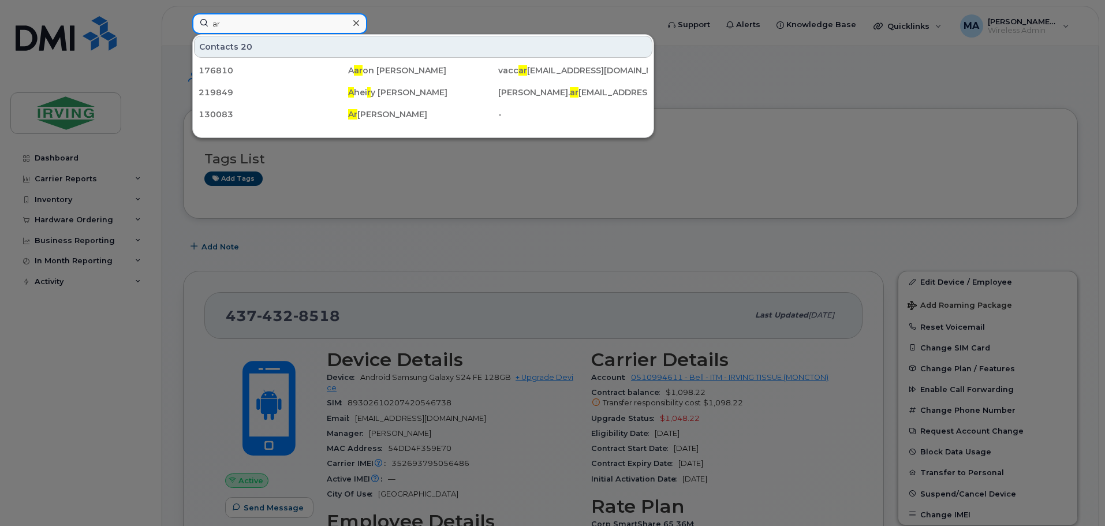
type input "a"
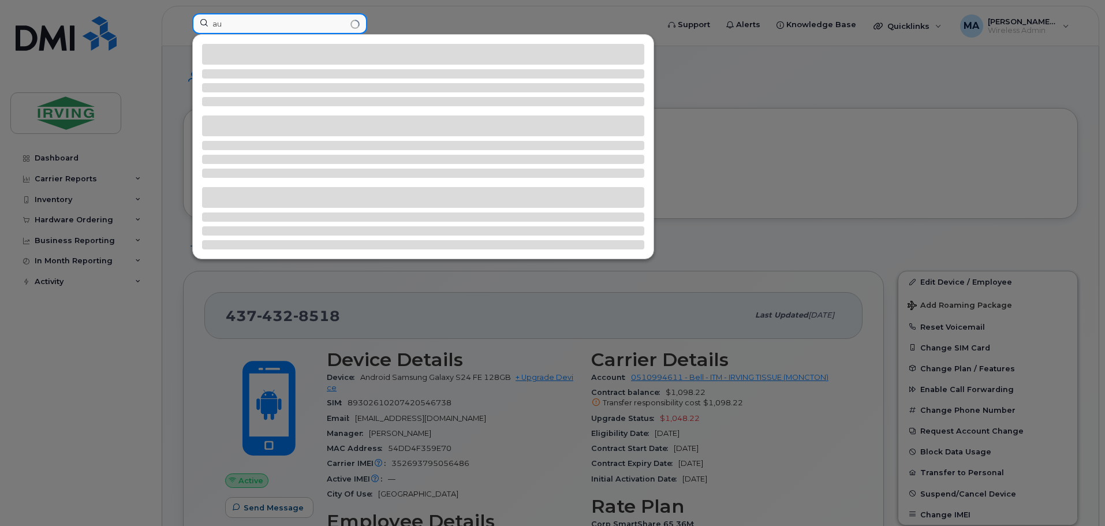
type input "a"
type input "m"
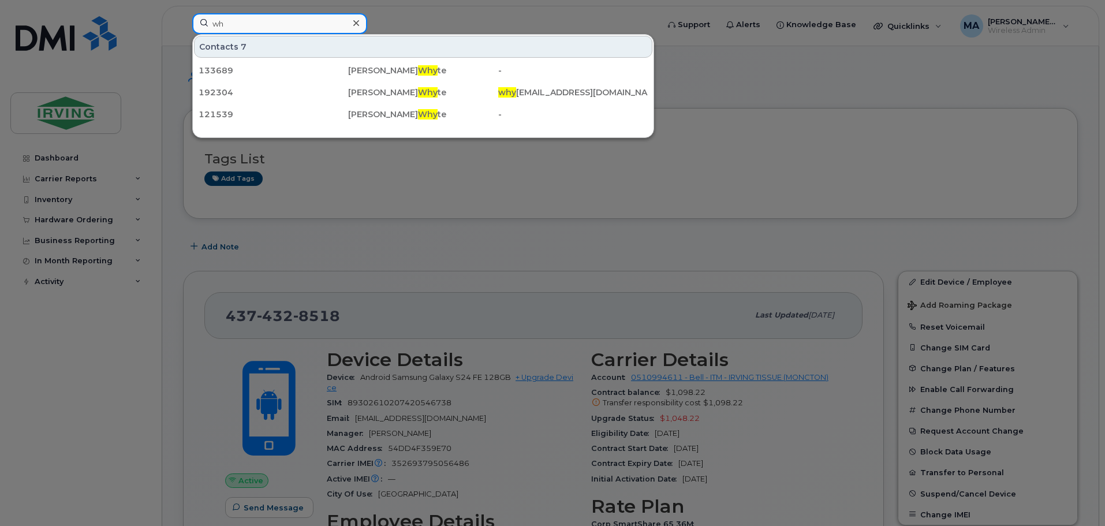
type input "w"
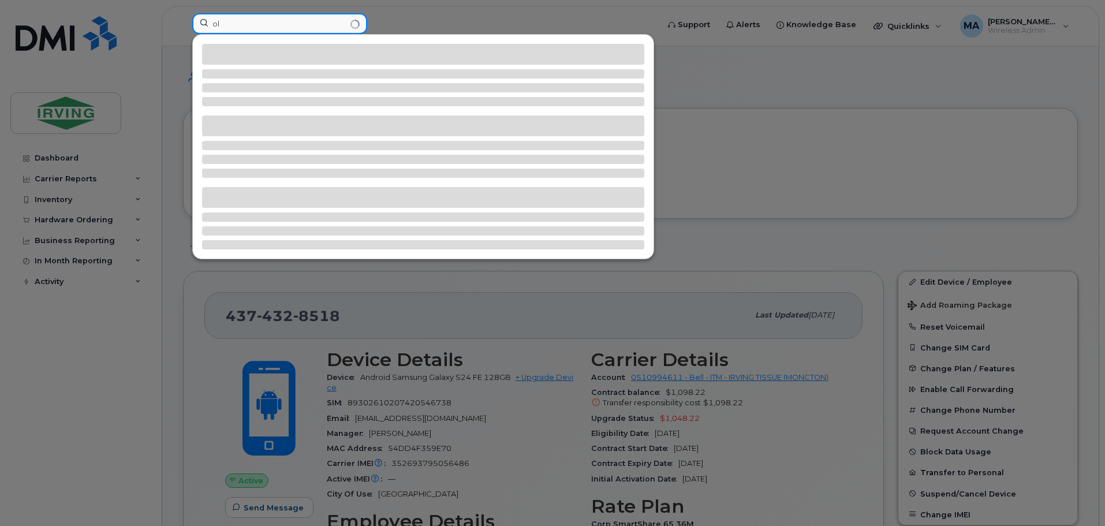
type input "o"
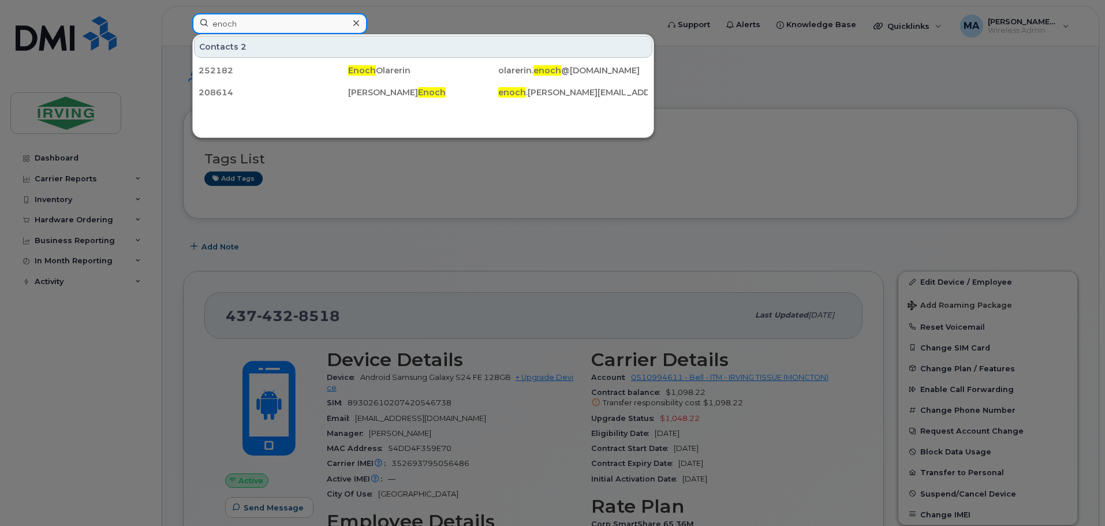
click at [260, 29] on input "enoch" at bounding box center [279, 23] width 175 height 21
drag, startPoint x: 260, startPoint y: 29, endPoint x: 126, endPoint y: 2, distance: 135.9
click at [183, 13] on div "enoch Contacts 2 252182 Enoch Olarerin olarerin. enoch @irvingtissue.ca 208614 …" at bounding box center [421, 25] width 477 height 25
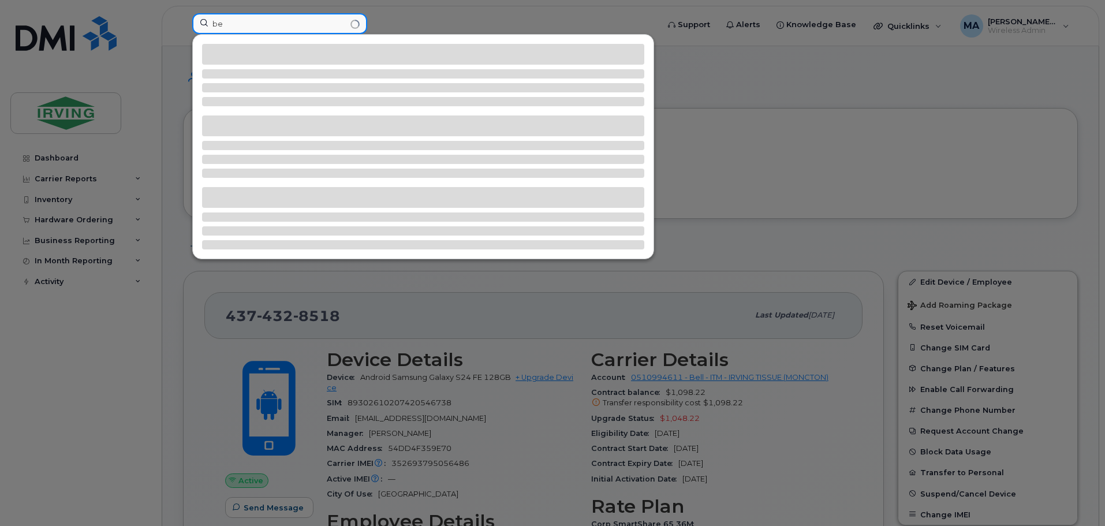
type input "b"
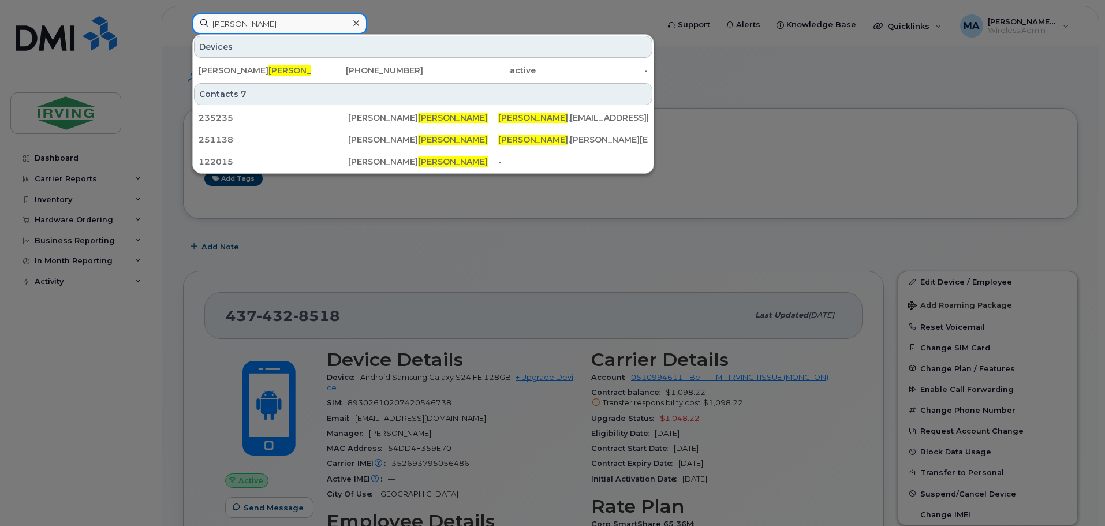
type input "foran"
click at [242, 84] on div "Contacts 7" at bounding box center [423, 94] width 458 height 22
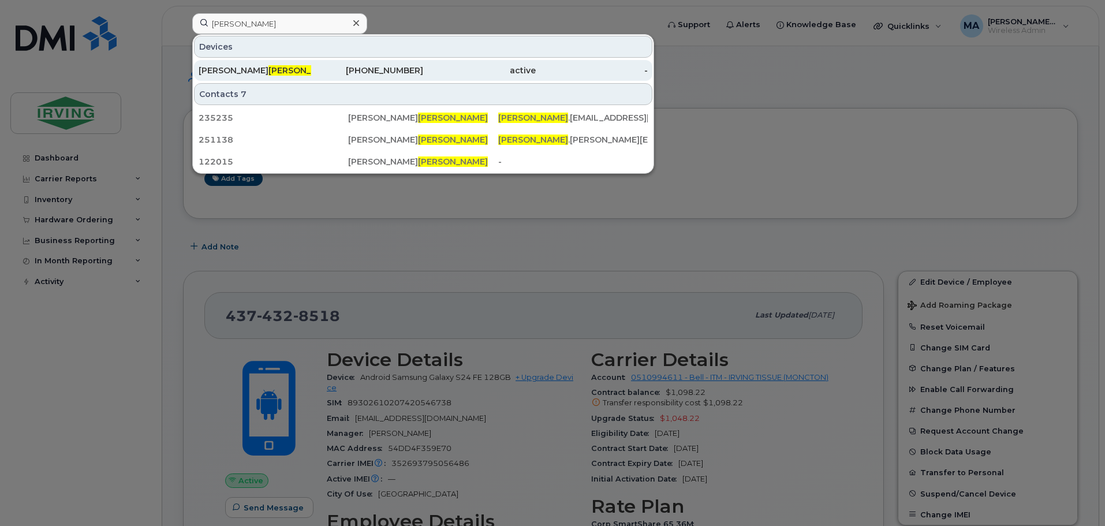
click at [258, 73] on div "Aidan Foran" at bounding box center [255, 71] width 113 height 12
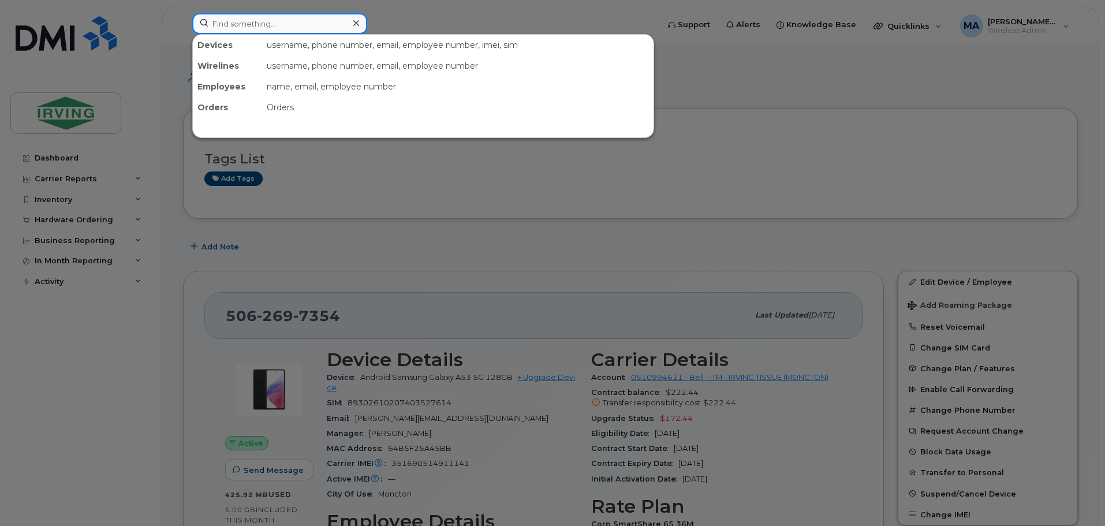
click at [269, 28] on input at bounding box center [279, 23] width 175 height 21
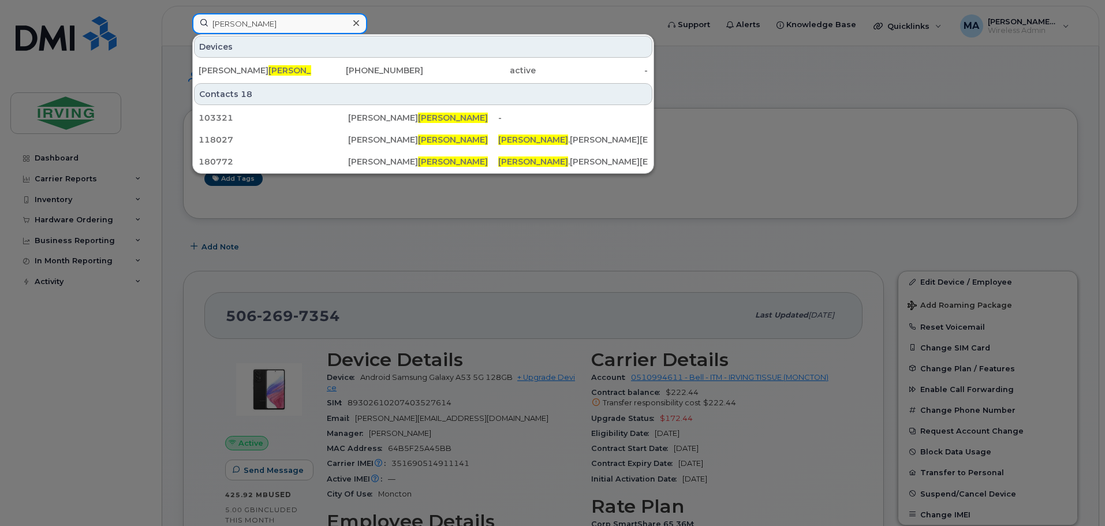
drag, startPoint x: 259, startPoint y: 17, endPoint x: 0, endPoint y: -50, distance: 267.6
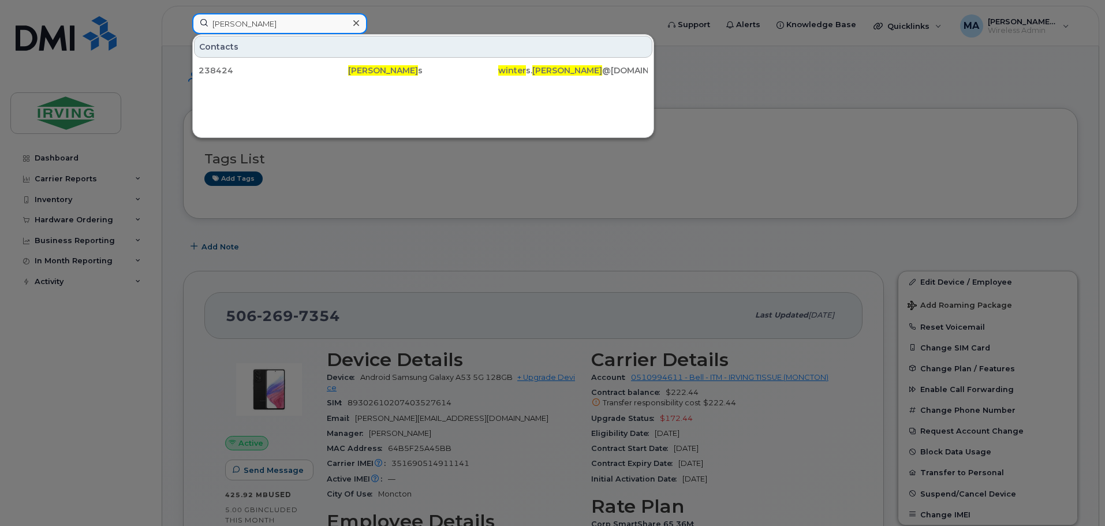
click at [294, 29] on input "logan winter" at bounding box center [279, 23] width 175 height 21
drag, startPoint x: 294, startPoint y: 29, endPoint x: 46, endPoint y: -14, distance: 251.9
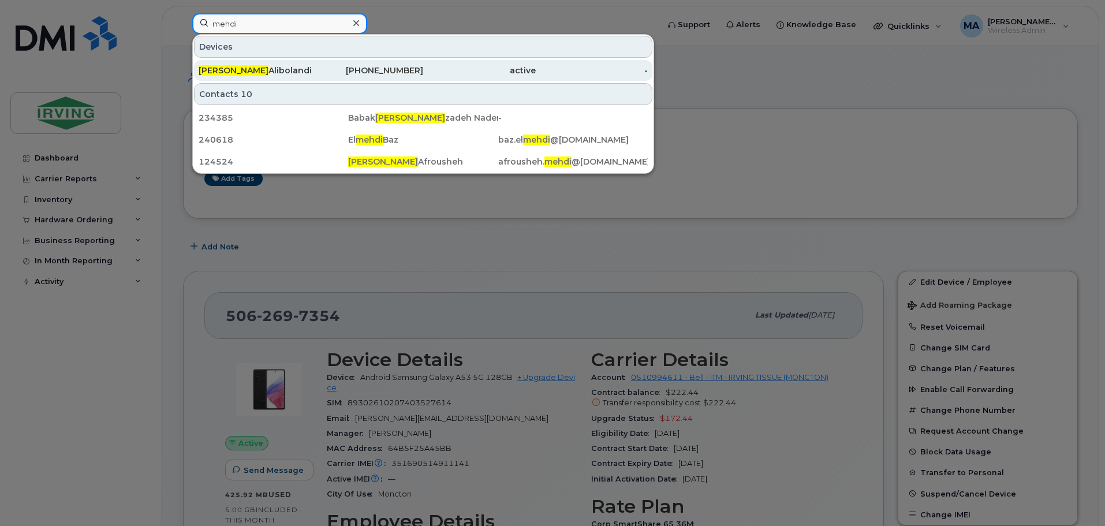
type input "mehdi"
click at [279, 72] on div "Mehdi Alibolandi" at bounding box center [255, 71] width 113 height 12
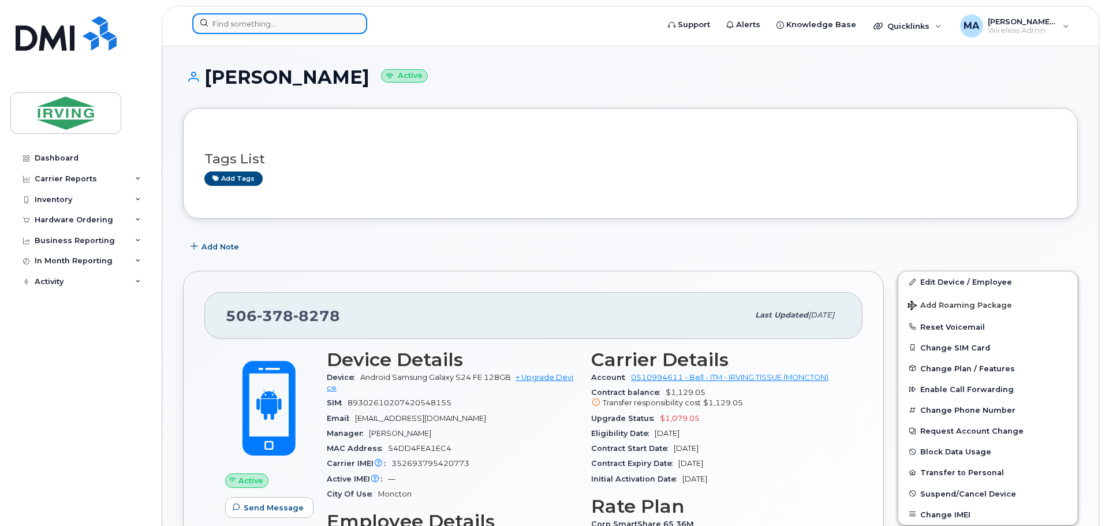
click at [252, 16] on input at bounding box center [279, 23] width 175 height 21
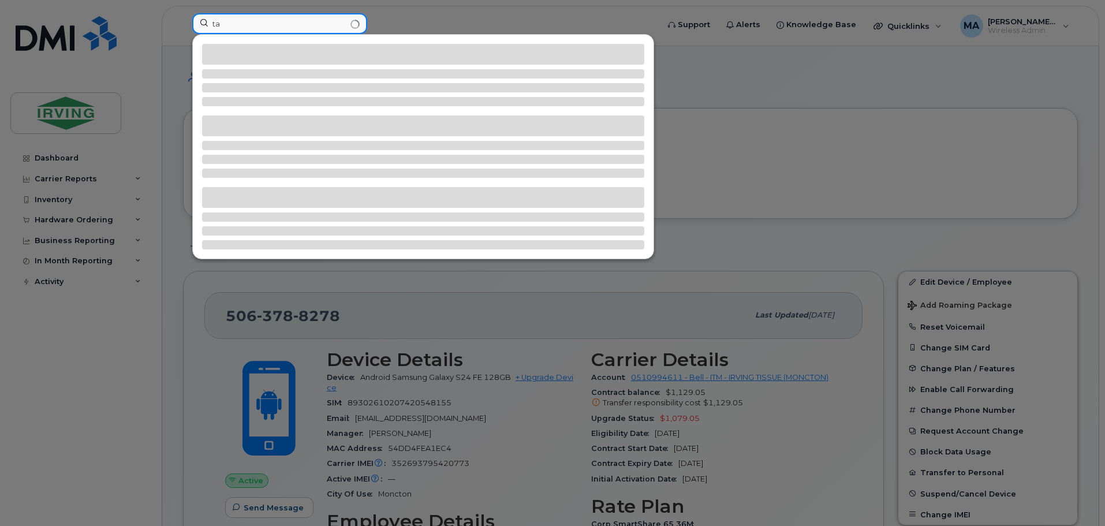
type input "t"
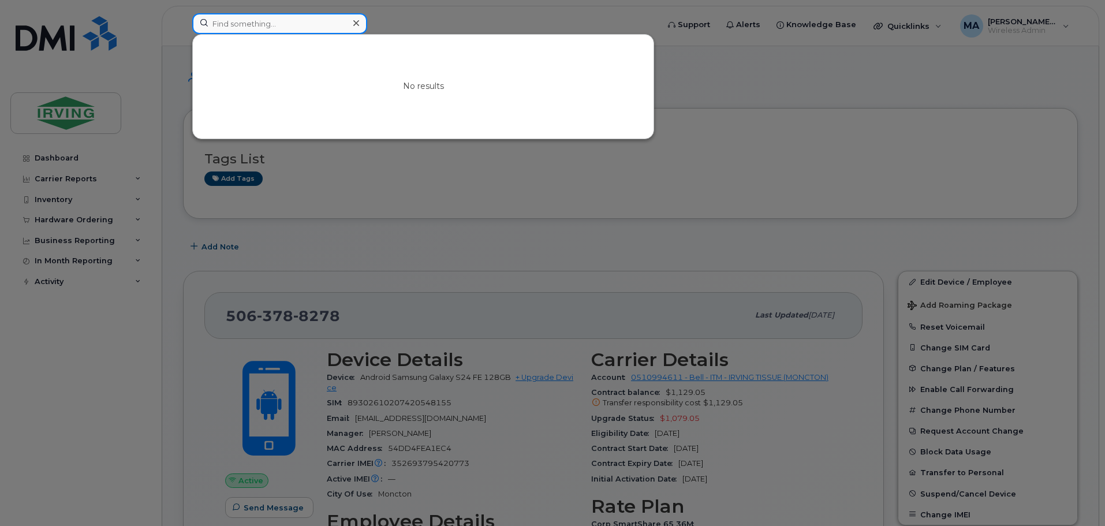
type input "r"
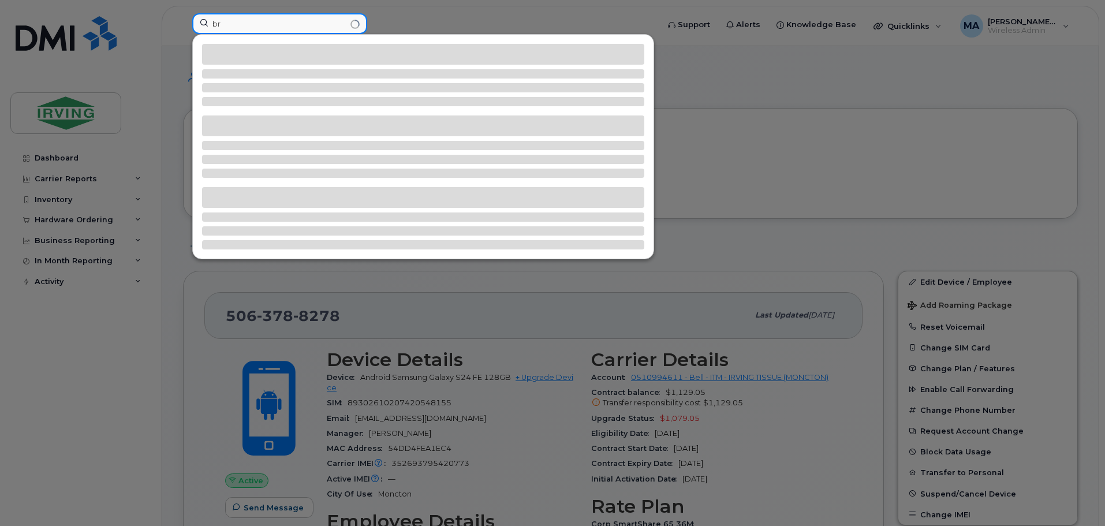
type input "b"
type input "d"
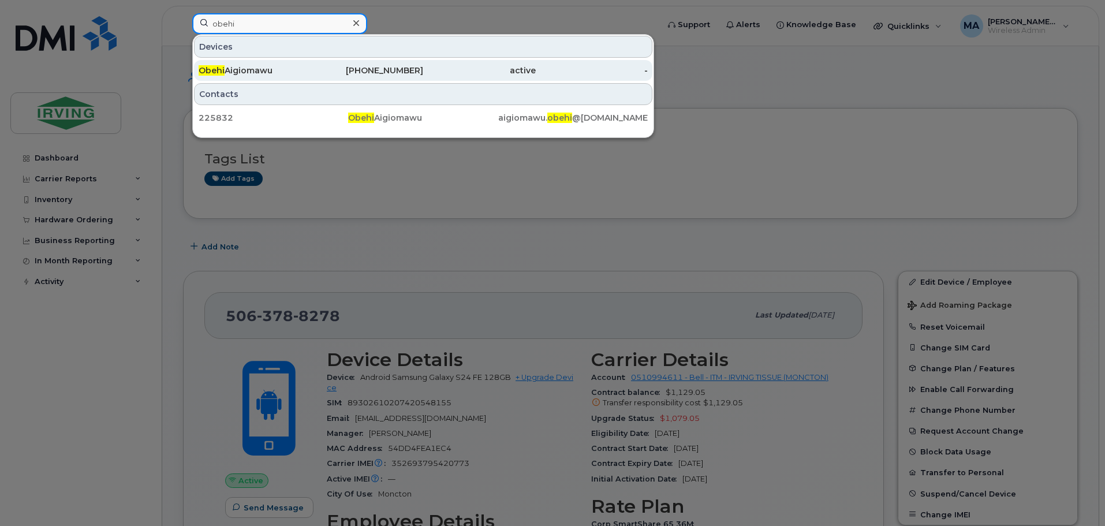
type input "obehi"
click at [259, 71] on div "Obehi Aigiomawu" at bounding box center [255, 71] width 113 height 12
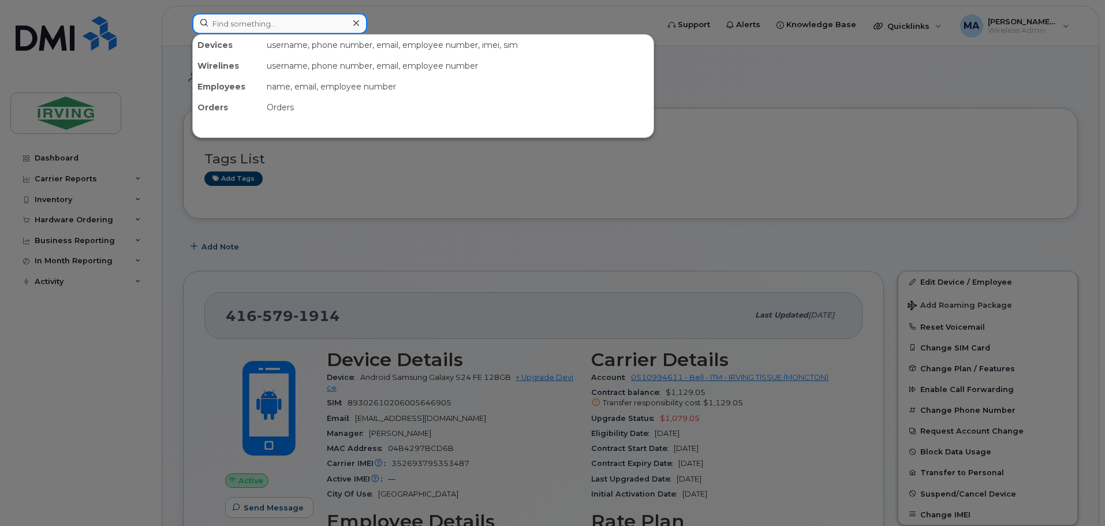
click at [255, 24] on input at bounding box center [279, 23] width 175 height 21
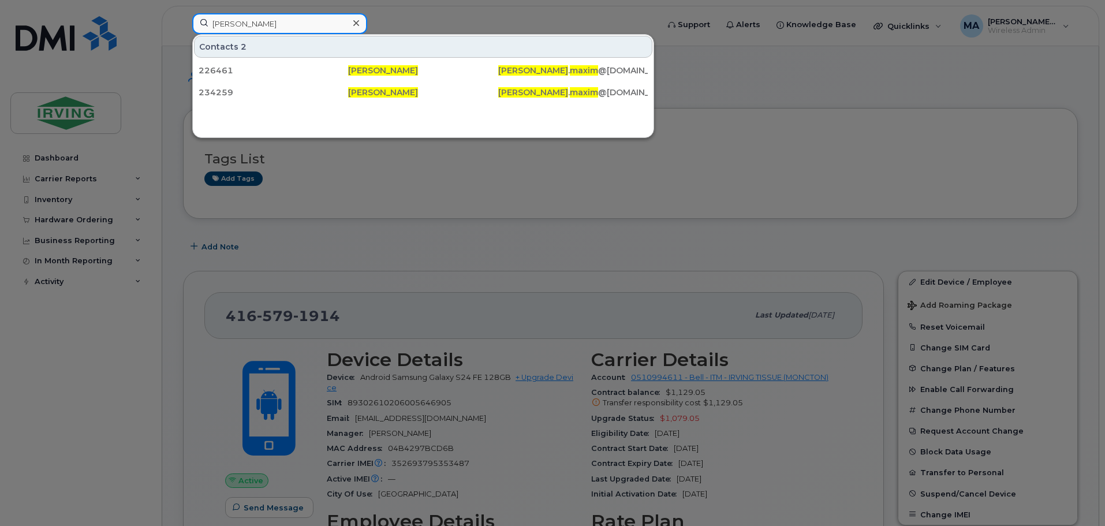
drag, startPoint x: 196, startPoint y: -2, endPoint x: 0, endPoint y: -70, distance: 207.5
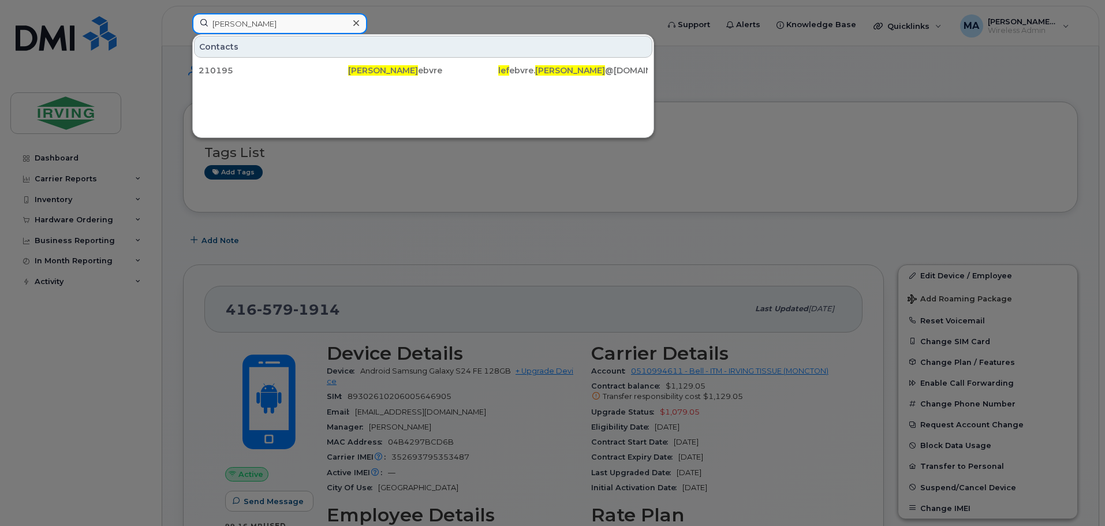
drag, startPoint x: 285, startPoint y: 24, endPoint x: 0, endPoint y: -27, distance: 289.7
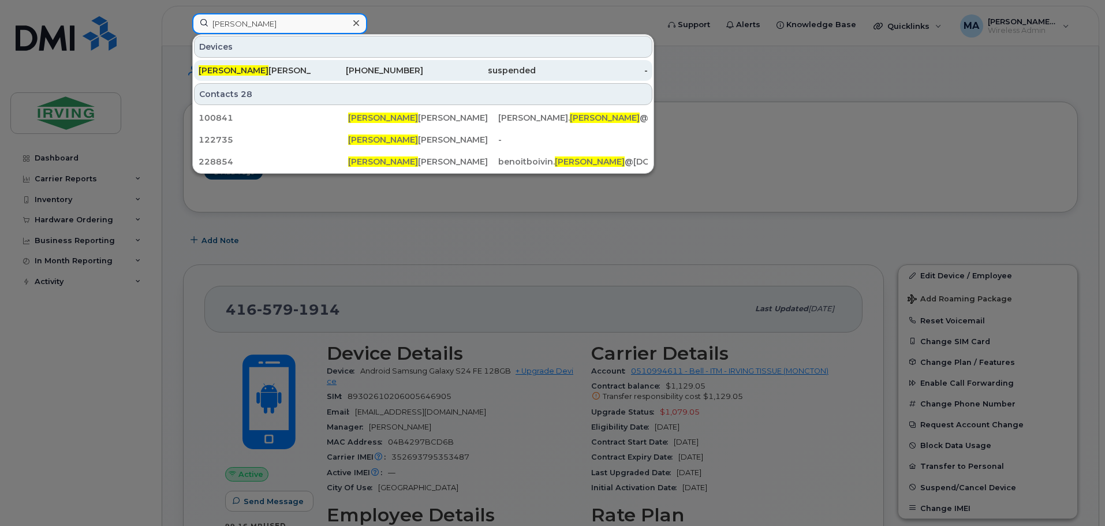
type input "EMILIE"
click at [290, 69] on div "Emilie Pichon" at bounding box center [255, 71] width 113 height 12
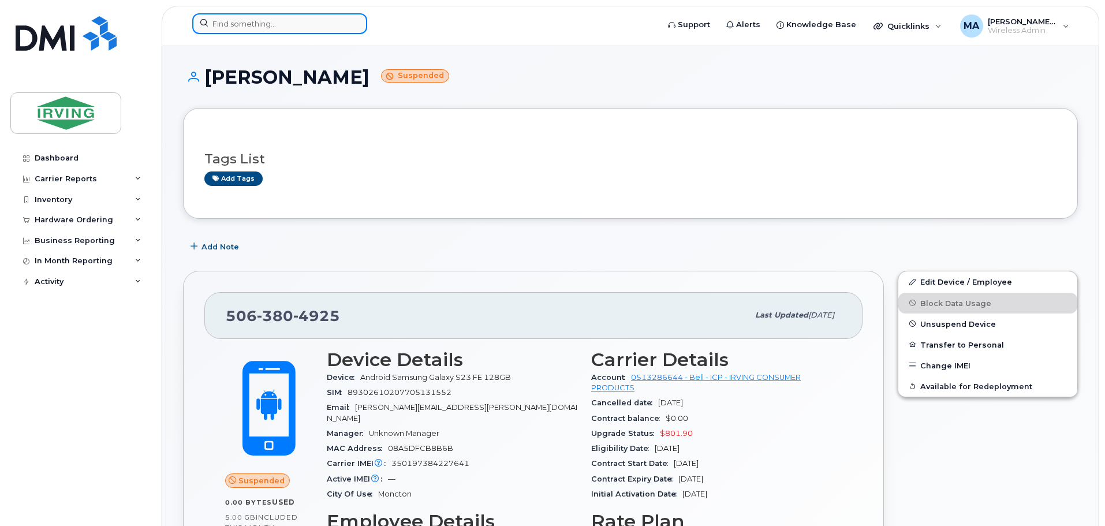
click at [273, 26] on input at bounding box center [279, 23] width 175 height 21
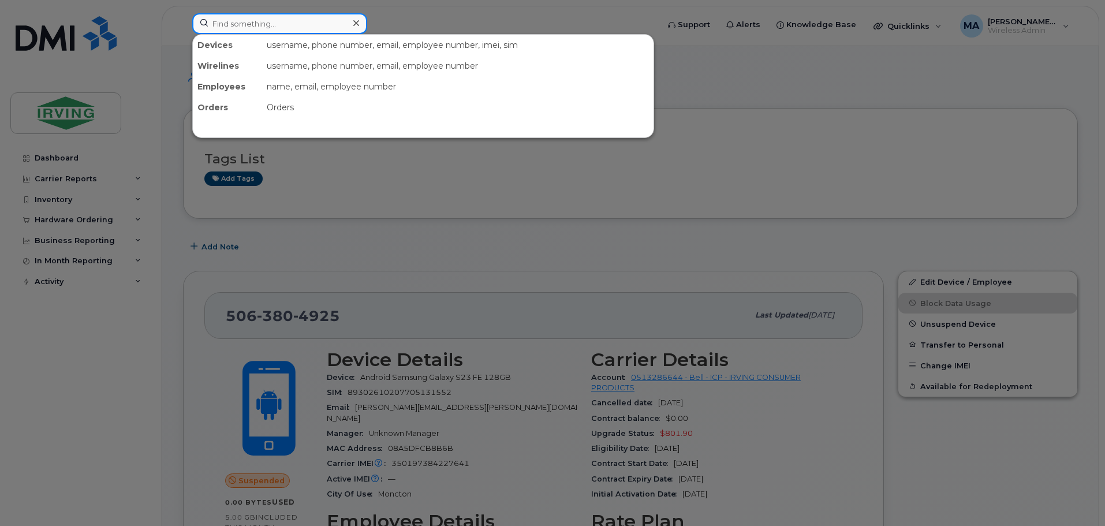
type input "A"
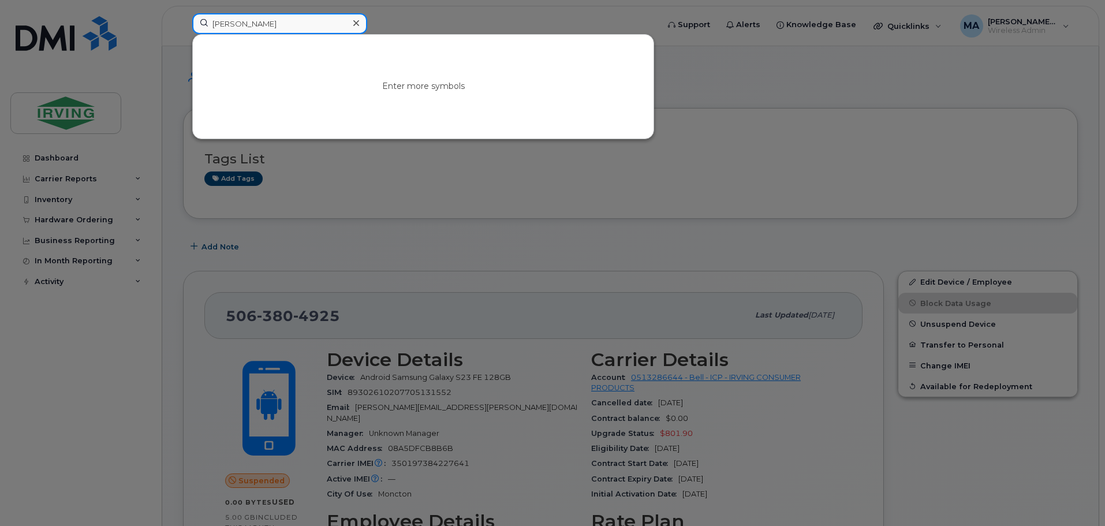
type input "ZACHARY DOWE"
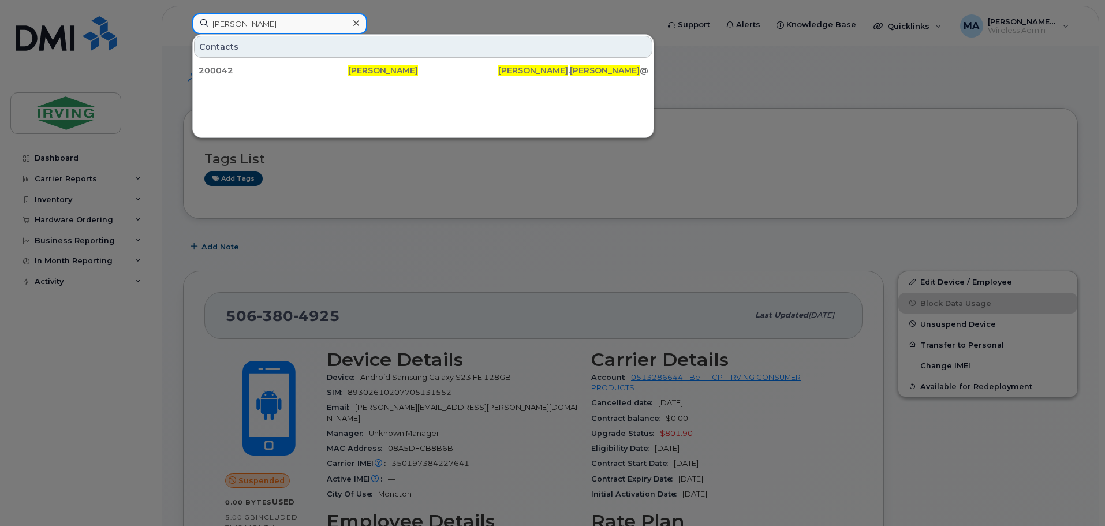
drag, startPoint x: 316, startPoint y: 28, endPoint x: 150, endPoint y: 17, distance: 166.0
click at [183, 17] on div "ZACHARY DOWE Contacts 200042 Zachary Dowe dowe . zachary @irvingtissue.ca" at bounding box center [421, 25] width 477 height 25
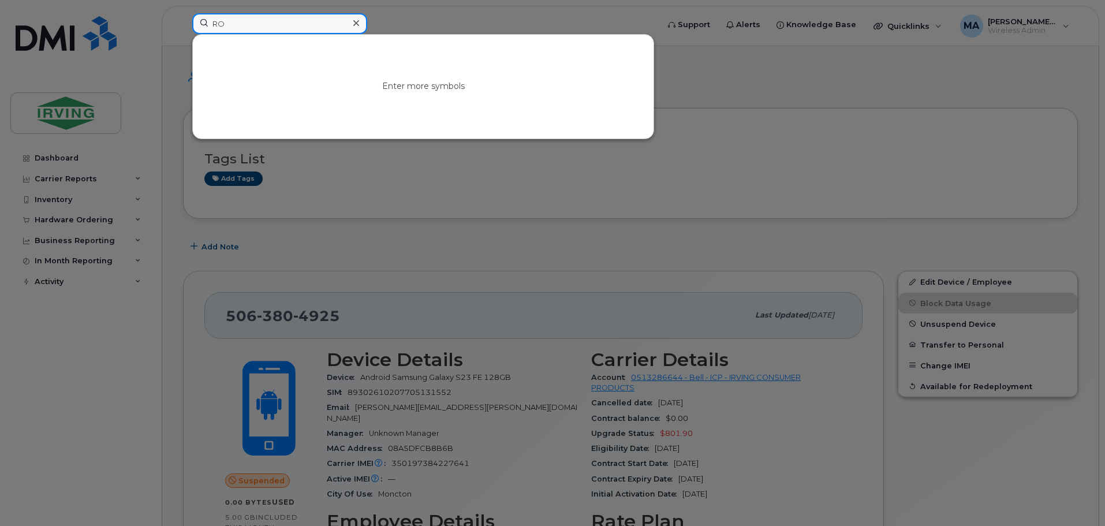
type input "R"
click at [276, 32] on input at bounding box center [279, 23] width 175 height 21
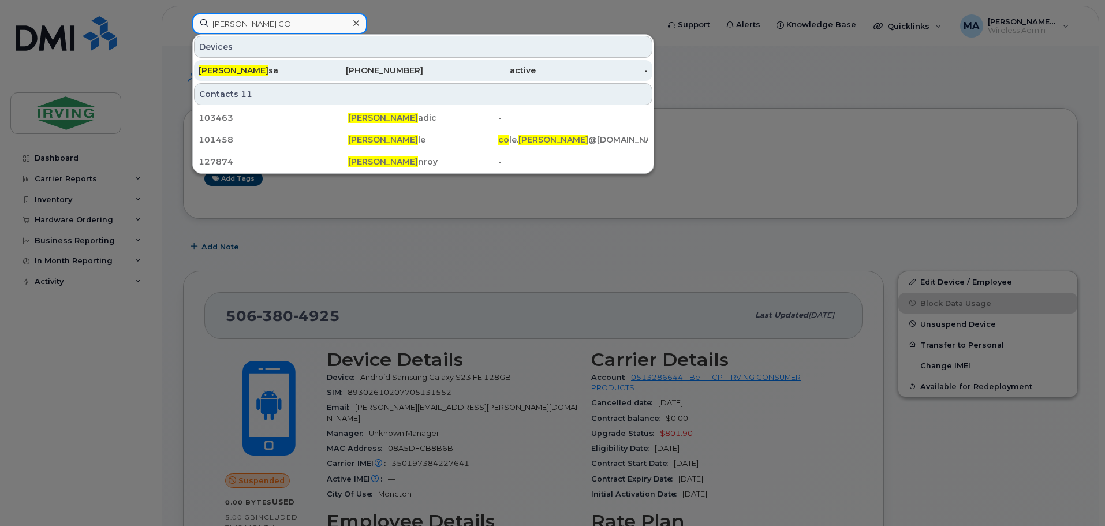
type input "KEVIN CO"
click at [238, 69] on div "Kevin Co sa" at bounding box center [255, 71] width 113 height 12
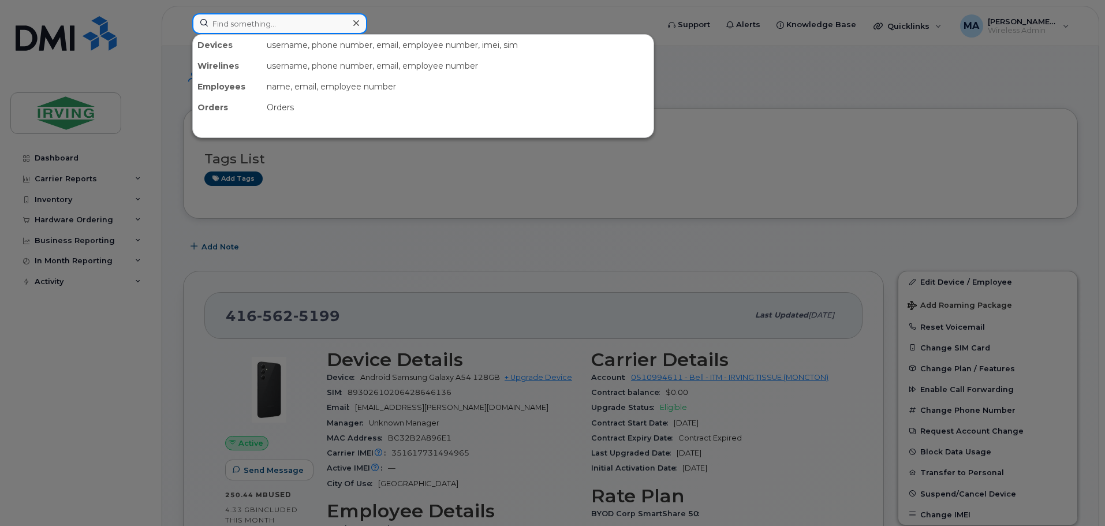
click at [253, 19] on input at bounding box center [279, 23] width 175 height 21
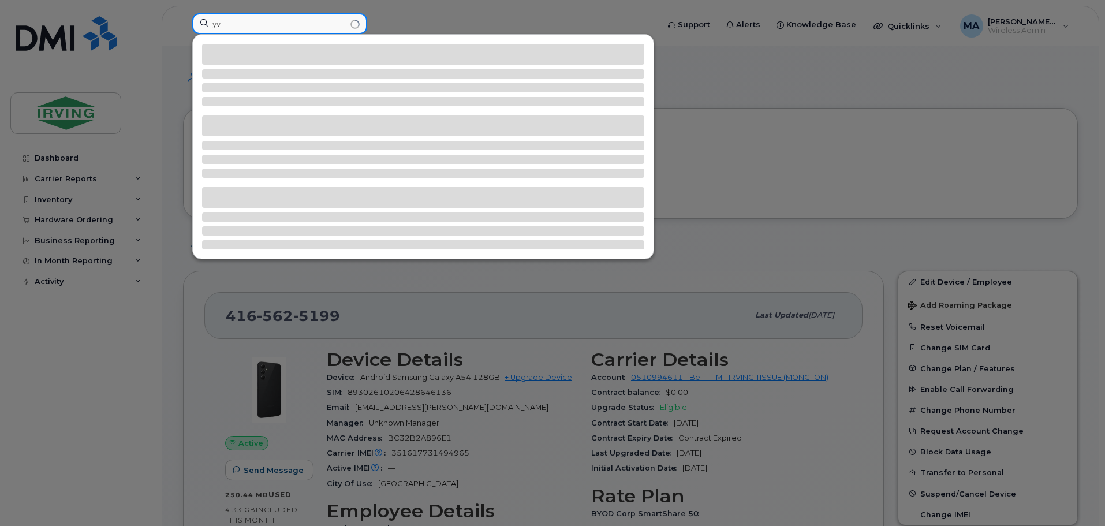
type input "y"
type input "r"
type input "w"
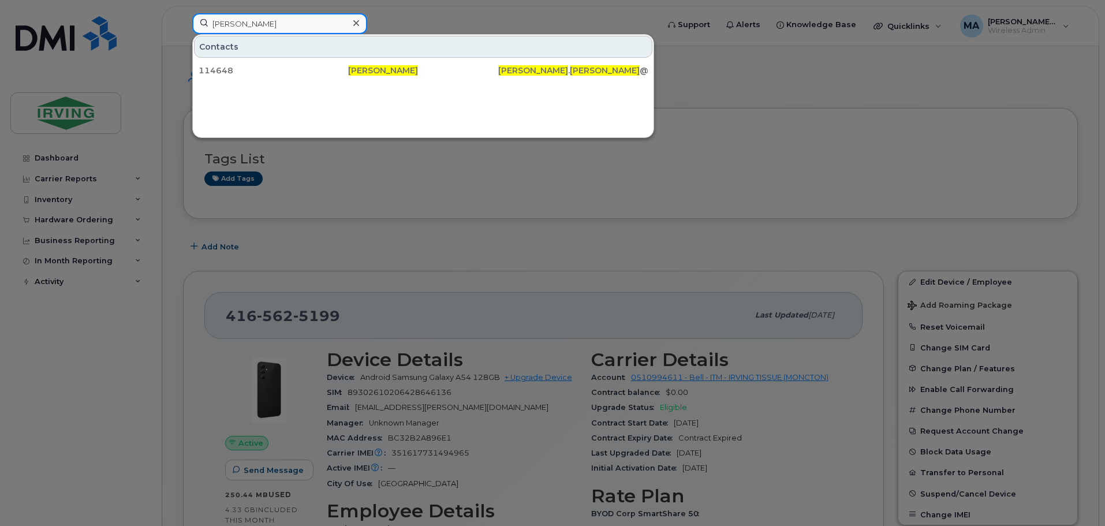
drag, startPoint x: 280, startPoint y: 31, endPoint x: 77, endPoint y: 5, distance: 205.4
click at [183, 13] on div "maurice comeau Contacts 114648 Maurice Comeau comeau . maurice @irvingtissue.ca" at bounding box center [421, 25] width 477 height 25
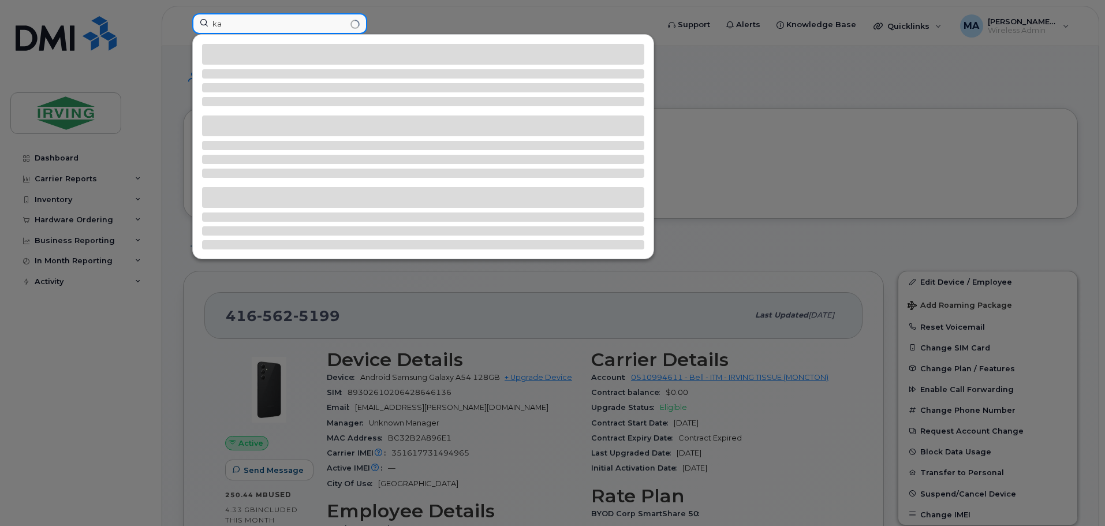
type input "k"
type input "m"
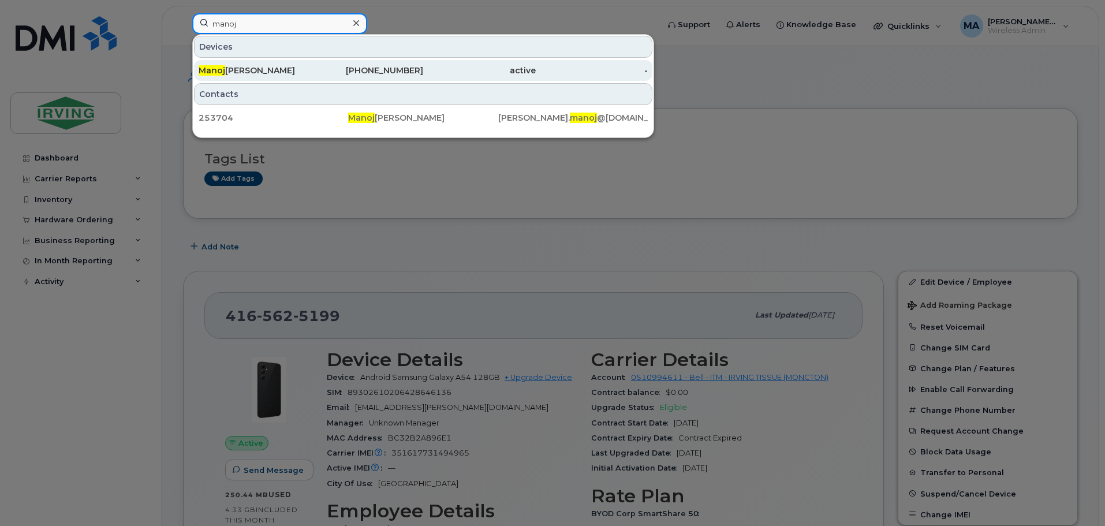
type input "manoj"
click at [264, 74] on div "Manoj Joseph" at bounding box center [255, 71] width 113 height 12
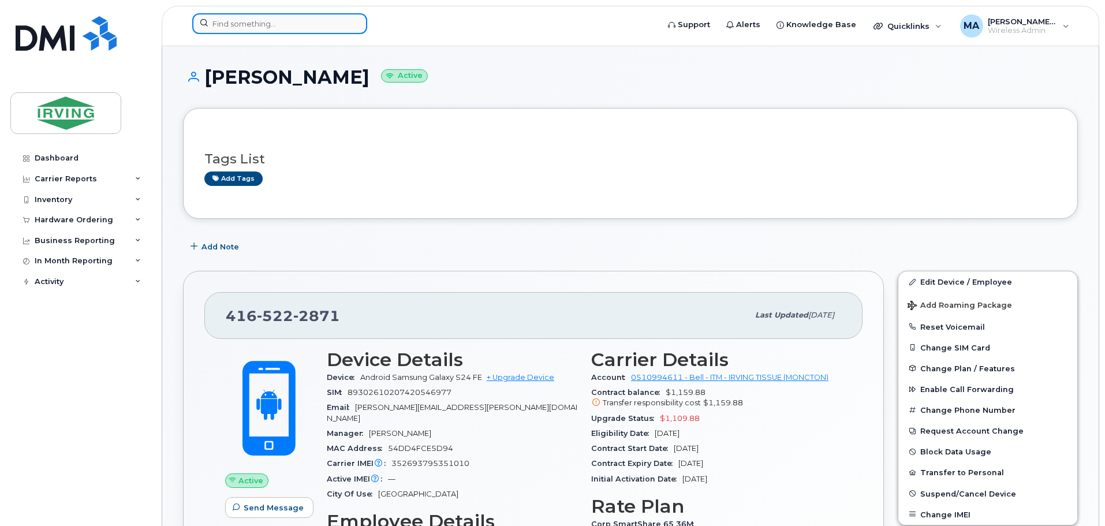
click at [259, 23] on input at bounding box center [279, 23] width 175 height 21
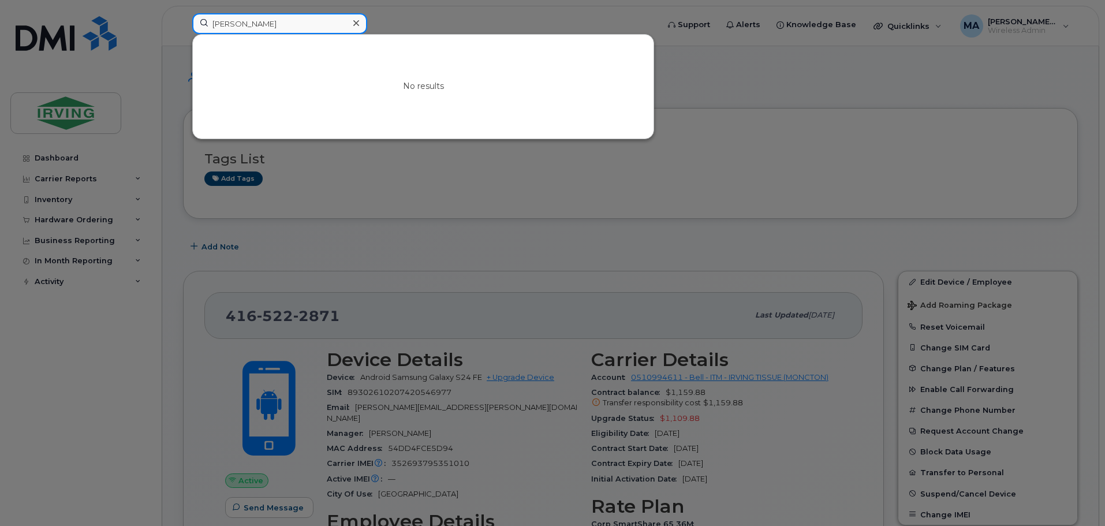
type input "[PERSON_NAME]"
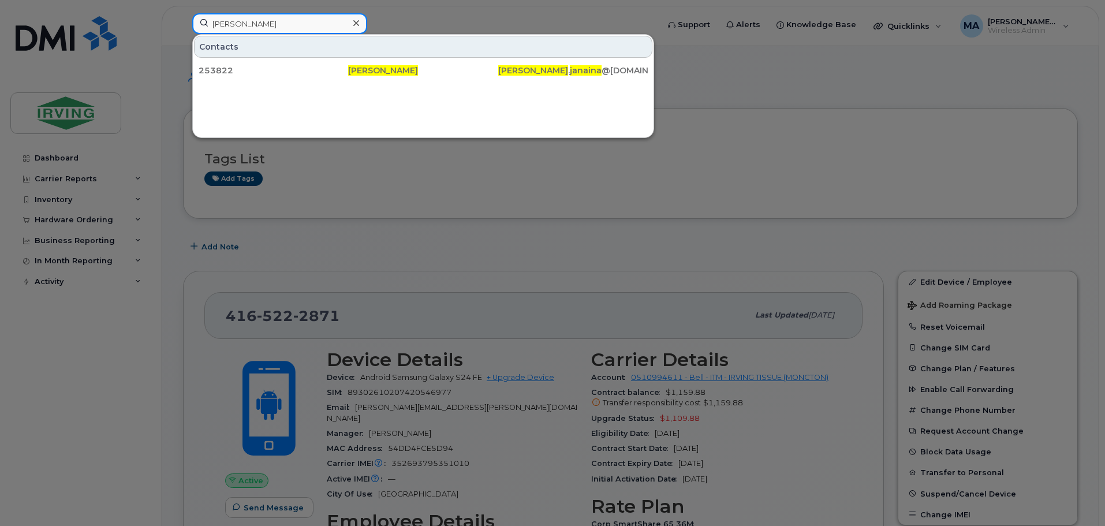
drag, startPoint x: 286, startPoint y: 27, endPoint x: 0, endPoint y: 3, distance: 287.2
click at [183, 13] on div "[PERSON_NAME] Contacts 253822 [PERSON_NAME] . [PERSON_NAME] @[DOMAIN_NAME]" at bounding box center [421, 25] width 477 height 25
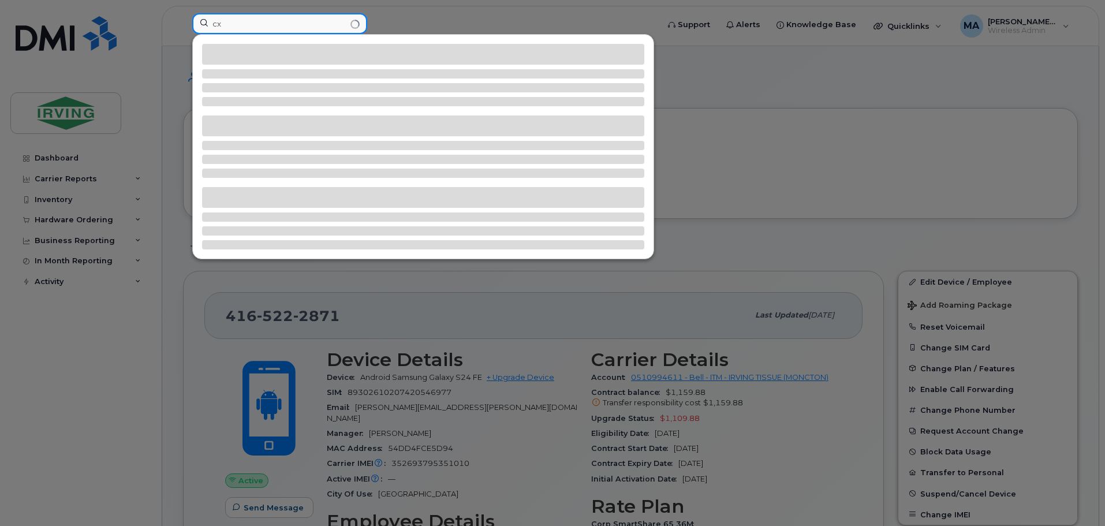
type input "c"
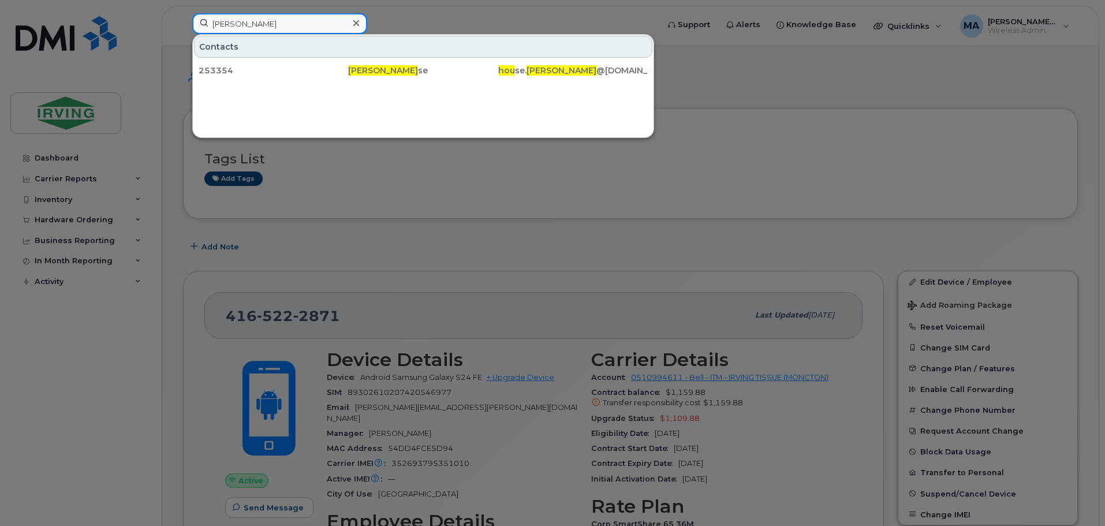
click at [274, 18] on input "xavier hou" at bounding box center [279, 23] width 175 height 21
drag, startPoint x: 276, startPoint y: 19, endPoint x: 111, endPoint y: -2, distance: 165.9
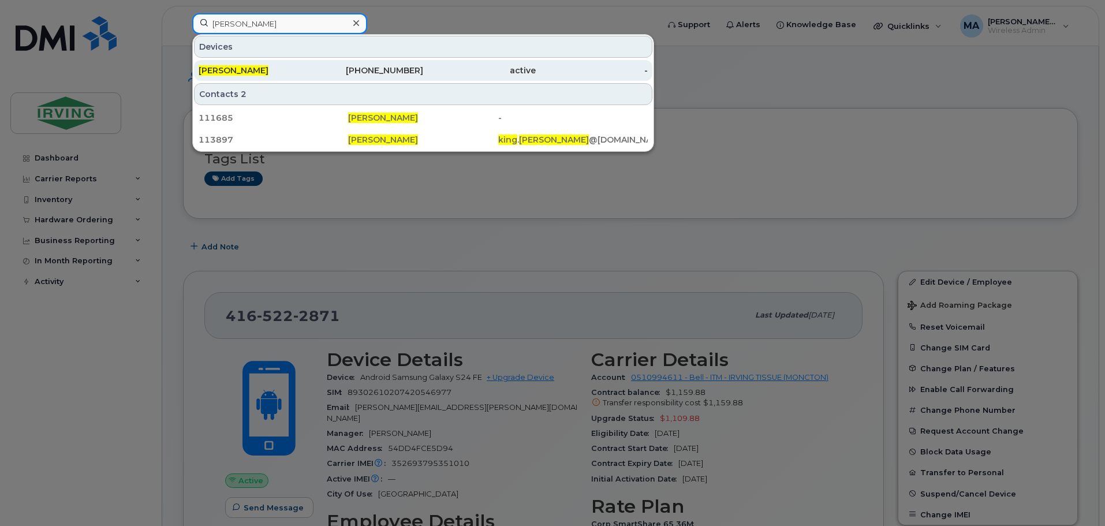
type input "linda king"
click at [285, 73] on div "Linda King" at bounding box center [255, 71] width 113 height 12
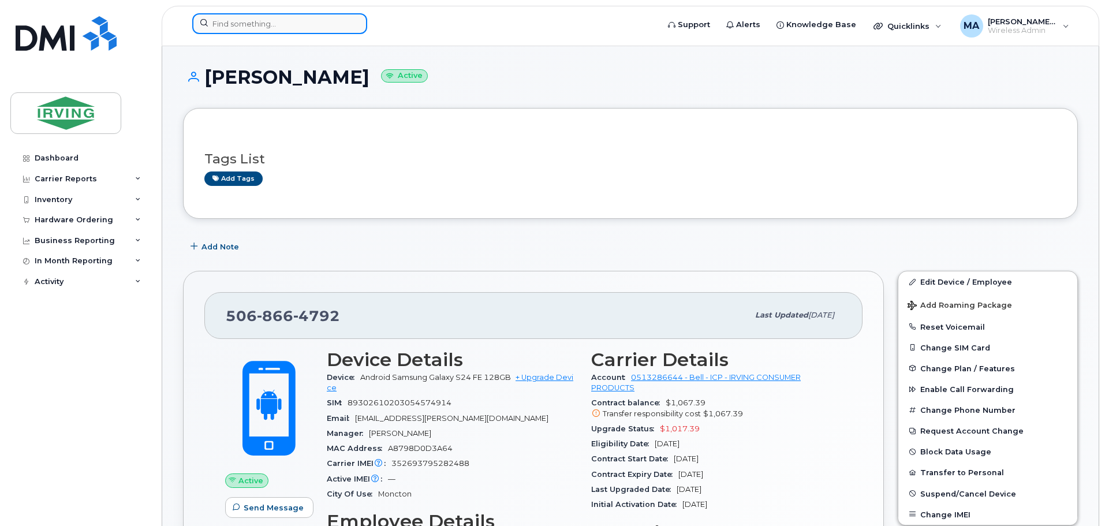
click at [246, 21] on input at bounding box center [279, 23] width 175 height 21
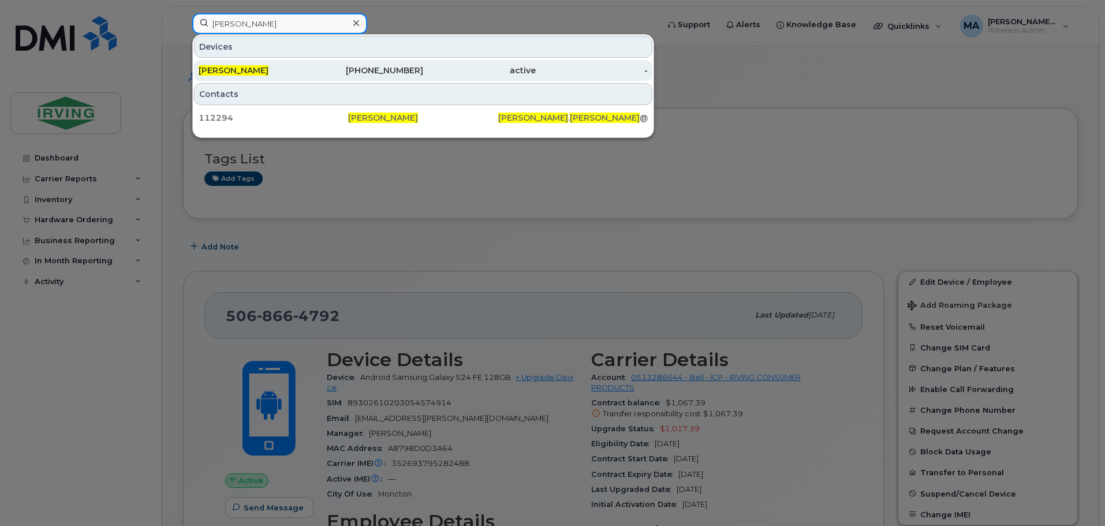
type input "kelly brock"
click at [367, 69] on div "416-938-7811" at bounding box center [367, 71] width 113 height 12
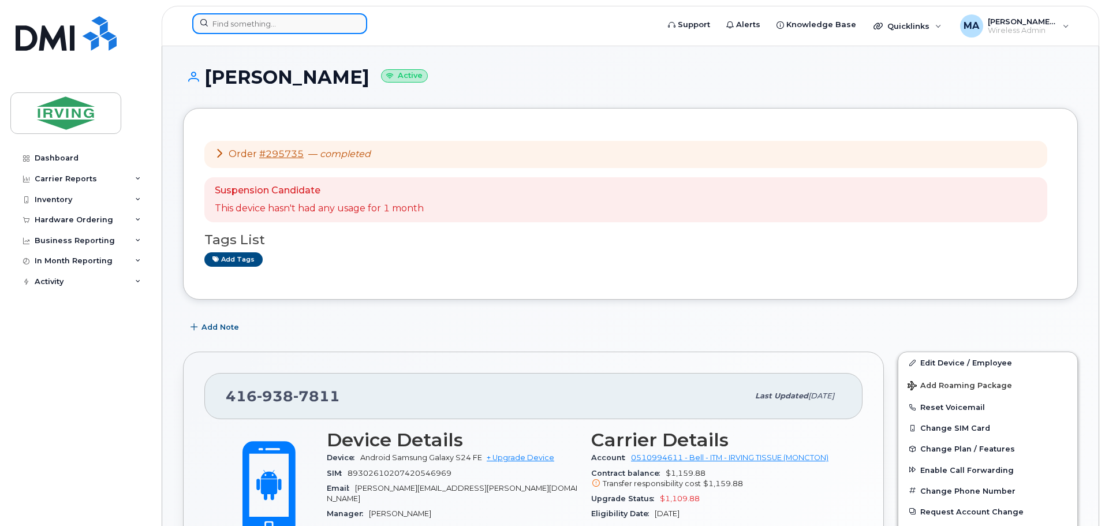
click at [242, 27] on input at bounding box center [279, 23] width 175 height 21
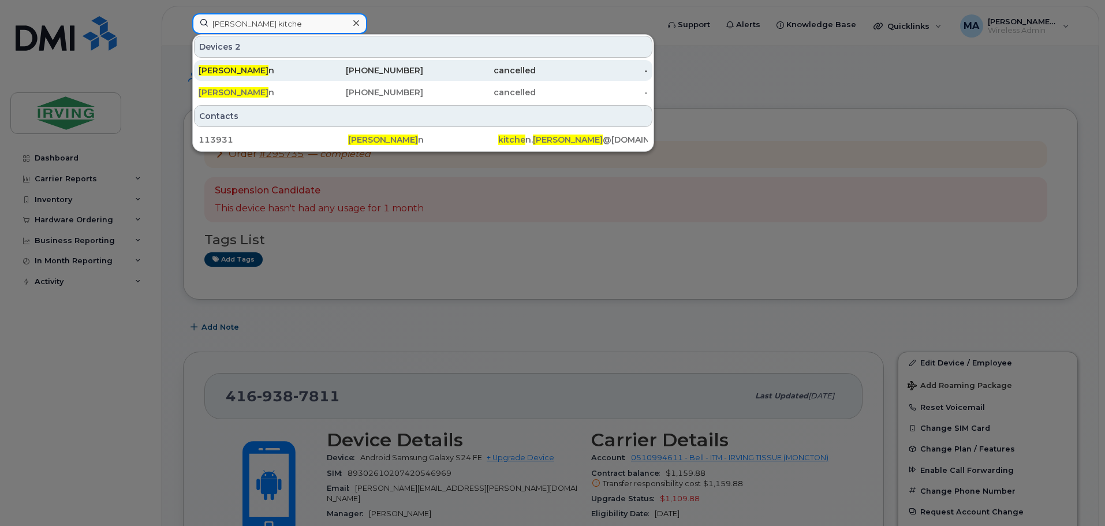
type input "[PERSON_NAME] kitche"
click at [293, 75] on div "[PERSON_NAME] Kitche n" at bounding box center [255, 71] width 113 height 12
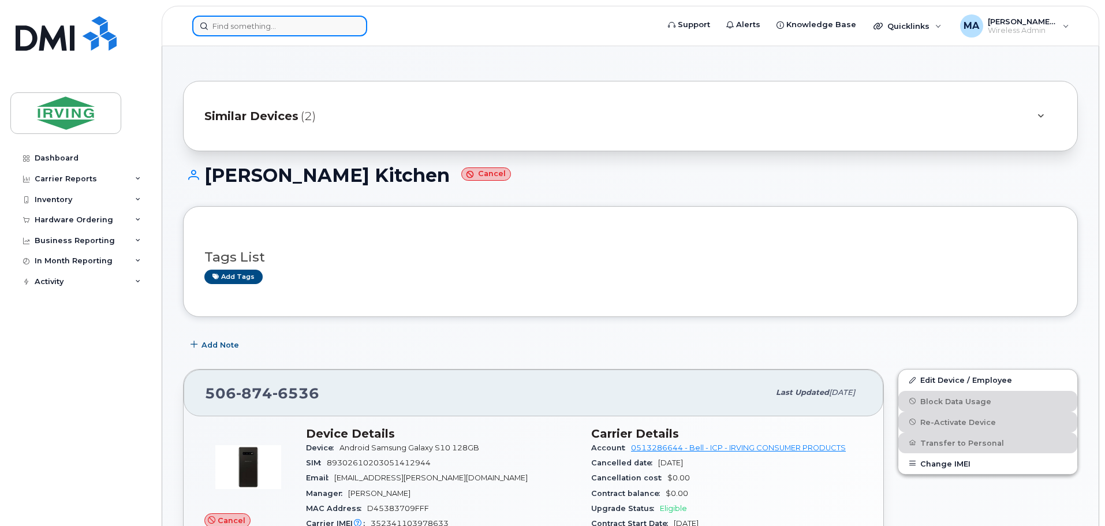
click at [268, 34] on input at bounding box center [279, 26] width 175 height 21
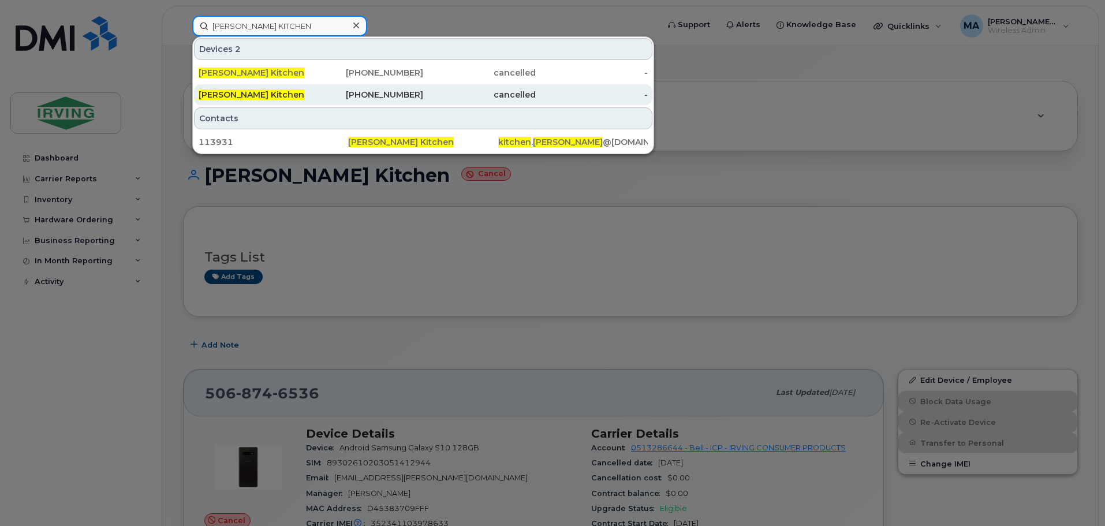
type input "ALLEN KITCHEN"
click at [387, 87] on div "506-874-3948" at bounding box center [367, 94] width 113 height 21
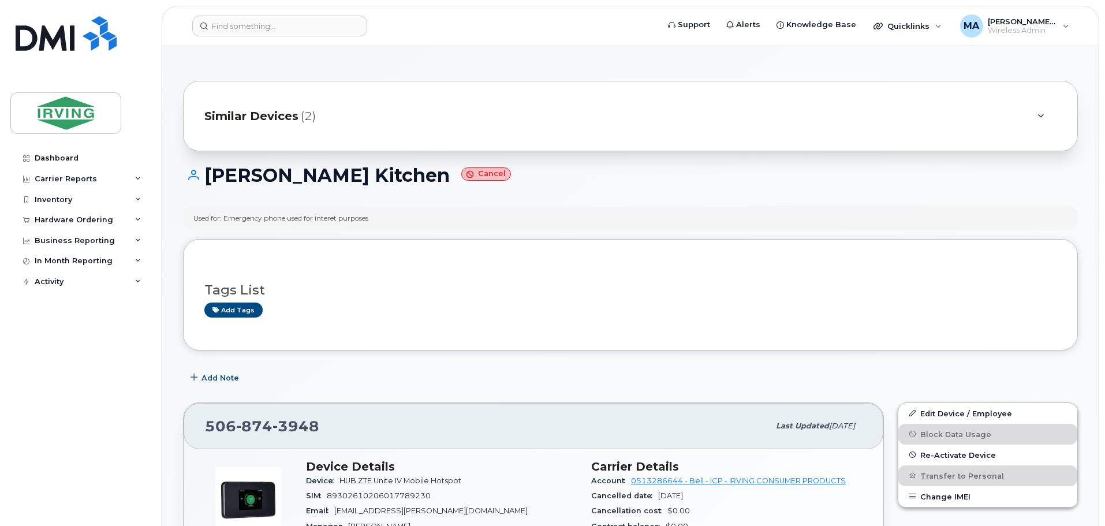
scroll to position [58, 0]
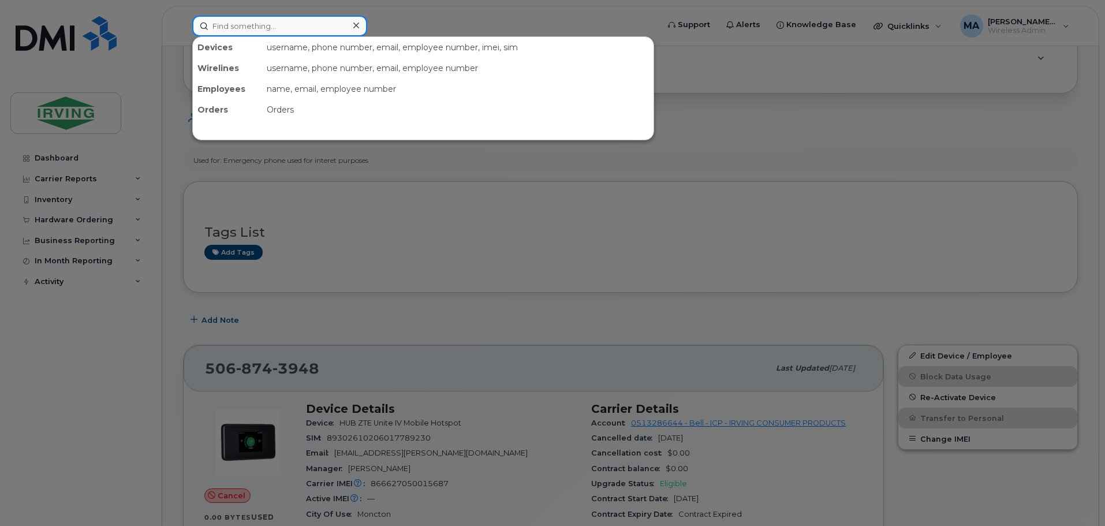
click at [261, 20] on input at bounding box center [279, 26] width 175 height 21
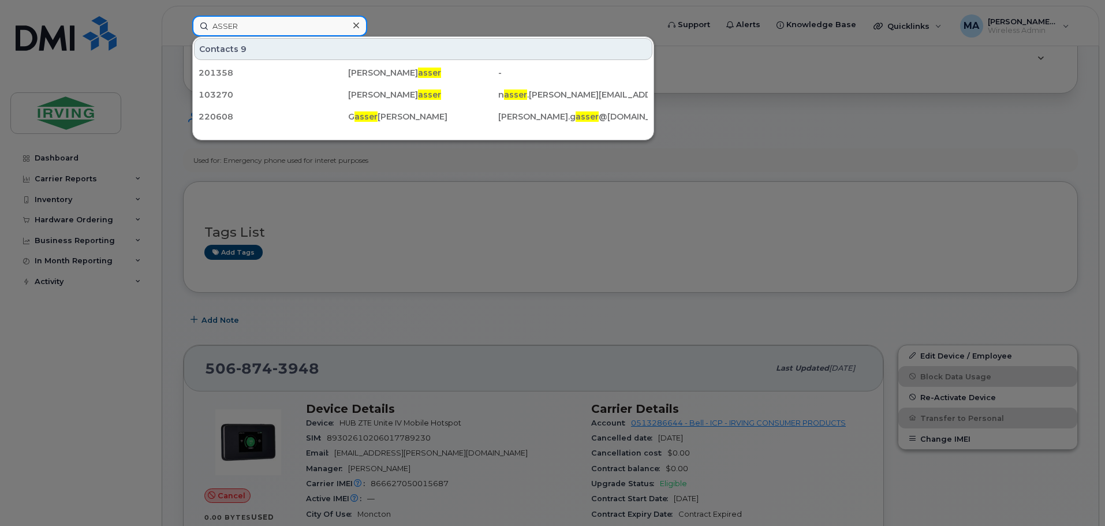
drag, startPoint x: 257, startPoint y: 20, endPoint x: 0, endPoint y: -26, distance: 260.9
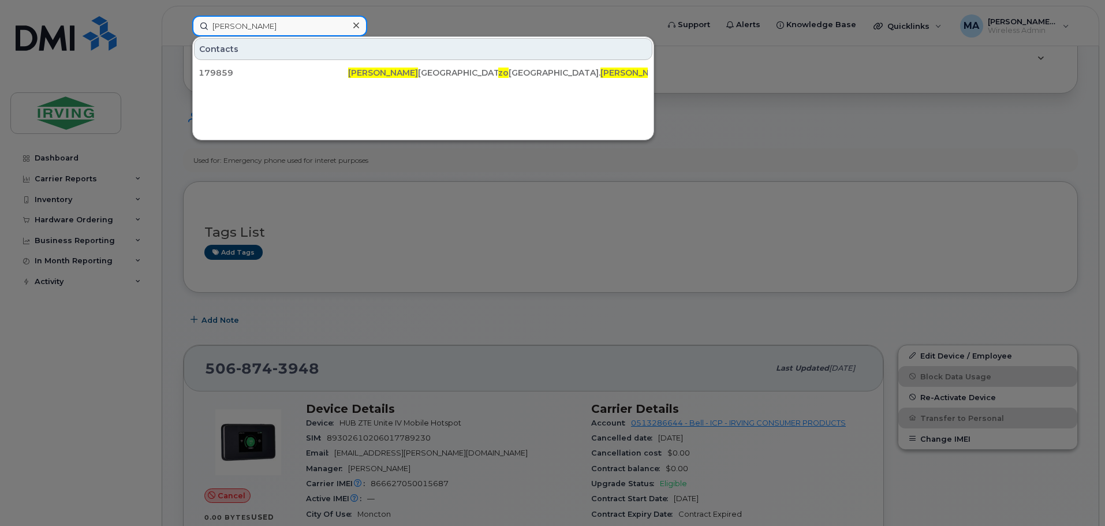
type input "NASSER ZOR"
drag, startPoint x: 280, startPoint y: 29, endPoint x: 0, endPoint y: -19, distance: 284.0
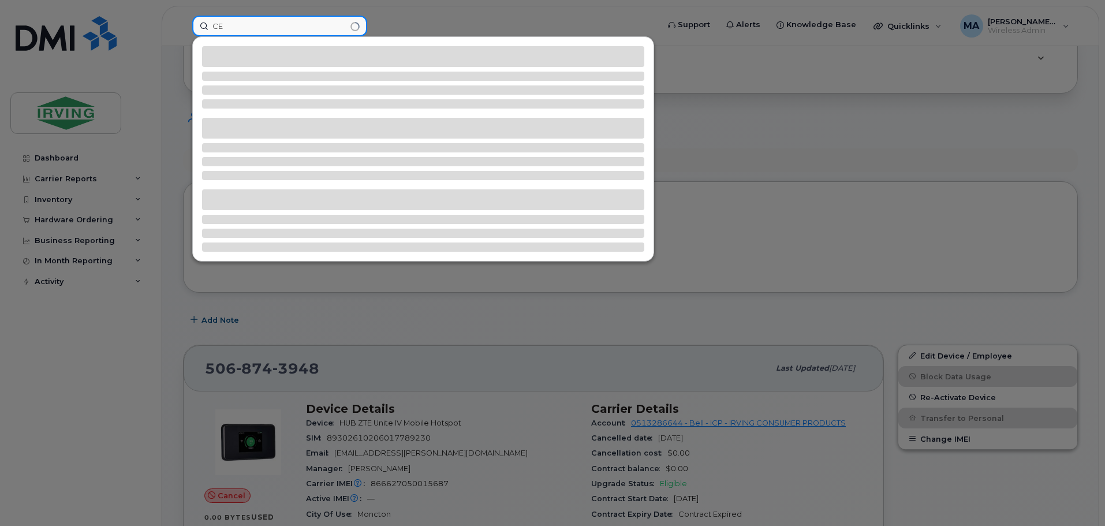
type input "C"
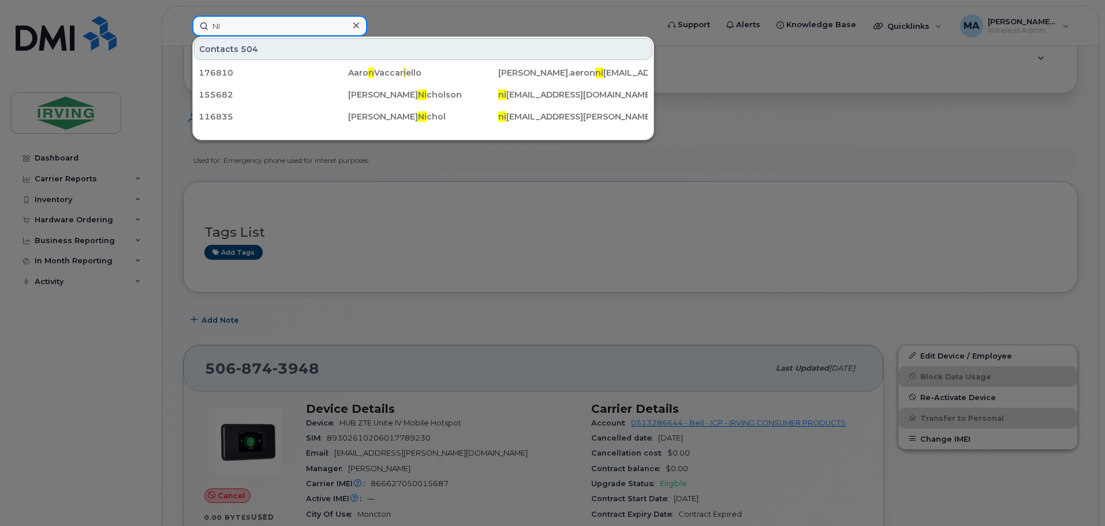
type input "N"
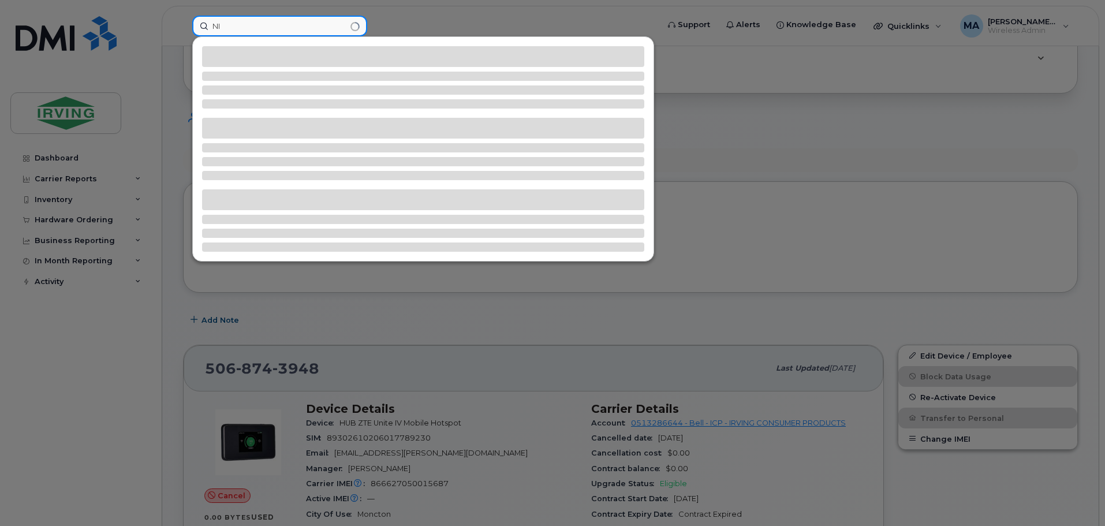
type input "N"
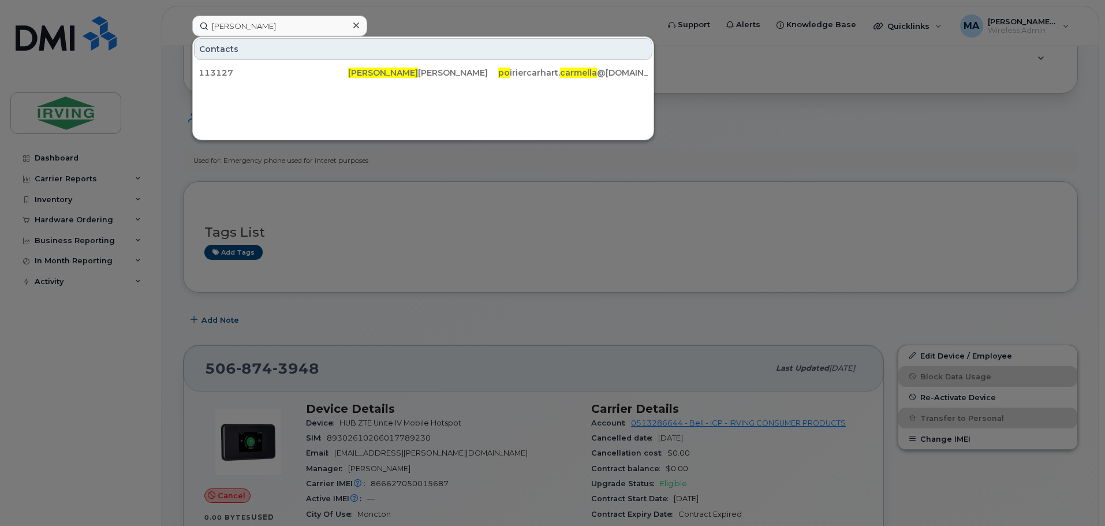
click at [1038, 117] on div at bounding box center [552, 263] width 1105 height 526
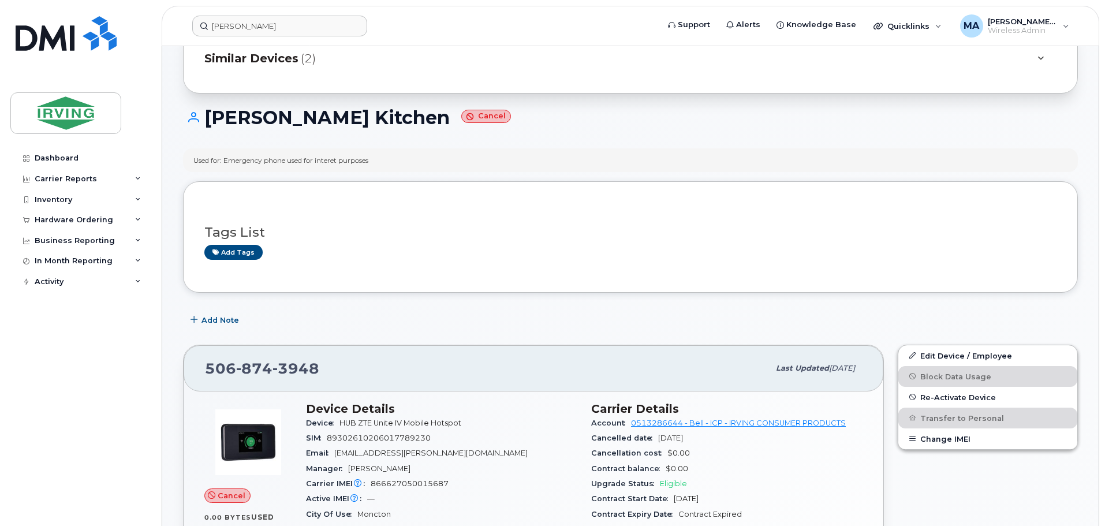
click at [294, 31] on input "CARMELLA PO" at bounding box center [279, 26] width 175 height 21
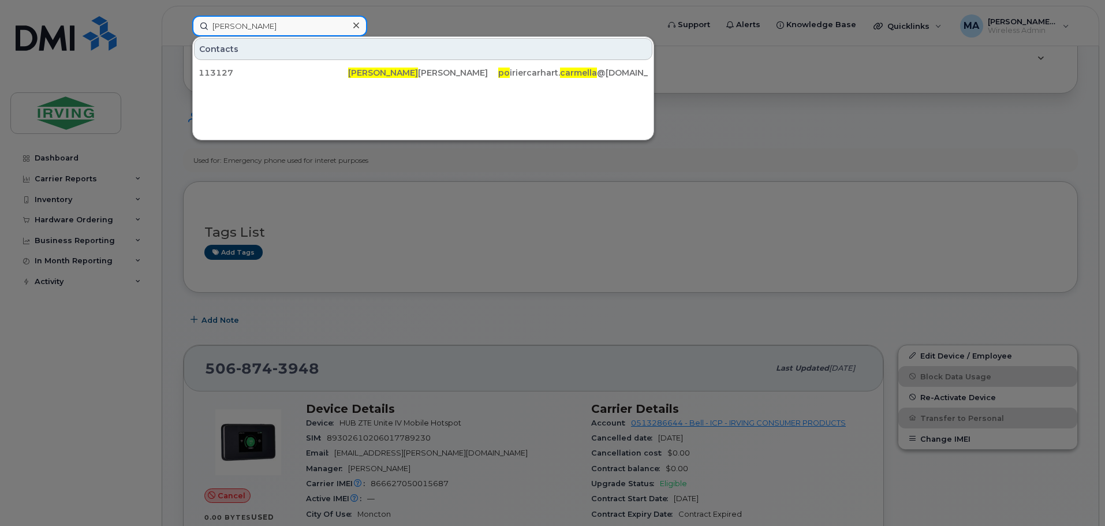
drag, startPoint x: 294, startPoint y: 31, endPoint x: 118, endPoint y: -6, distance: 180.4
type input "RONALD BYRN"
click at [334, 24] on input "RONALD BYRN" at bounding box center [279, 26] width 175 height 21
drag, startPoint x: 334, startPoint y: 24, endPoint x: 98, endPoint y: -10, distance: 238.0
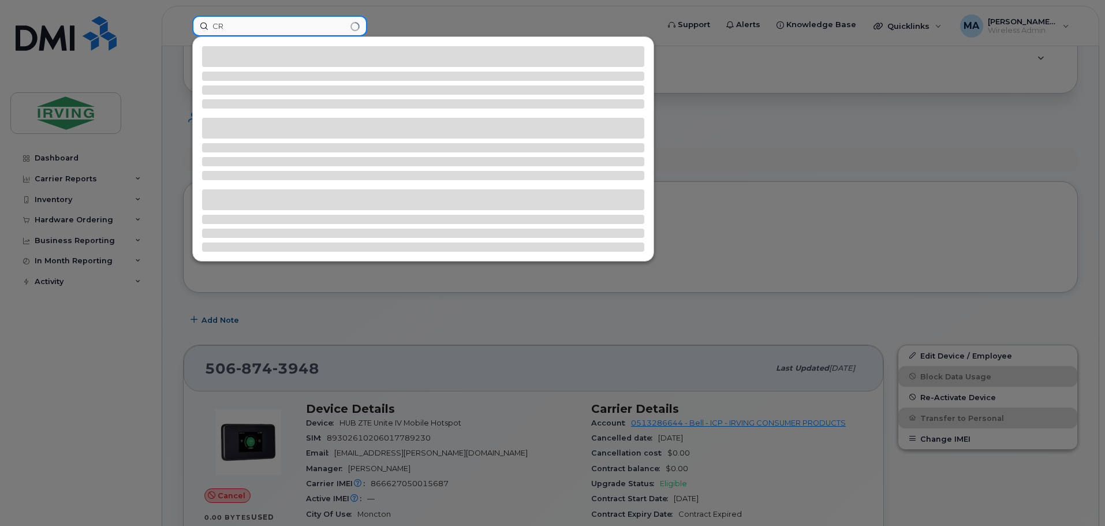
type input "C"
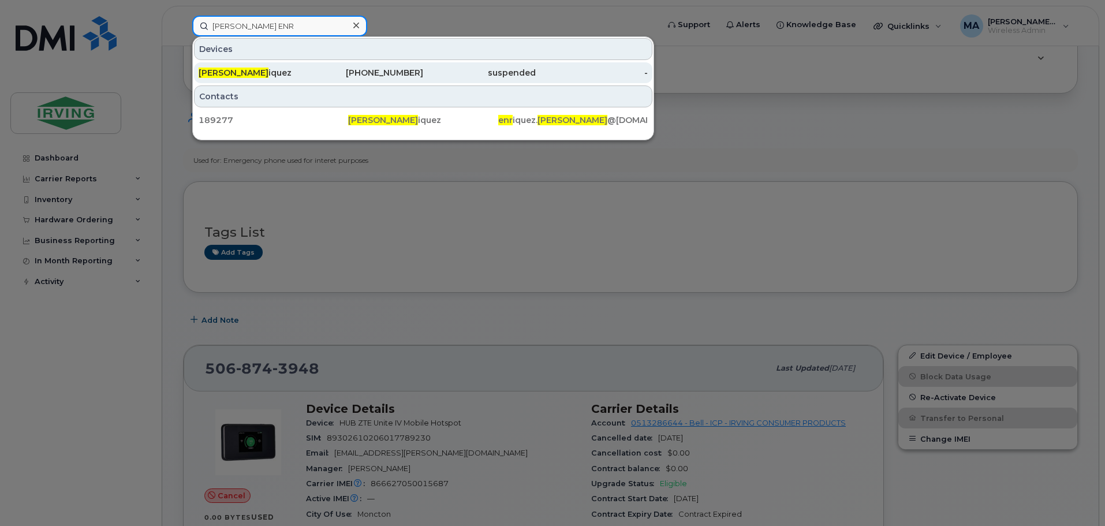
type input "ANA ENR"
click at [446, 72] on div "suspended" at bounding box center [479, 73] width 113 height 12
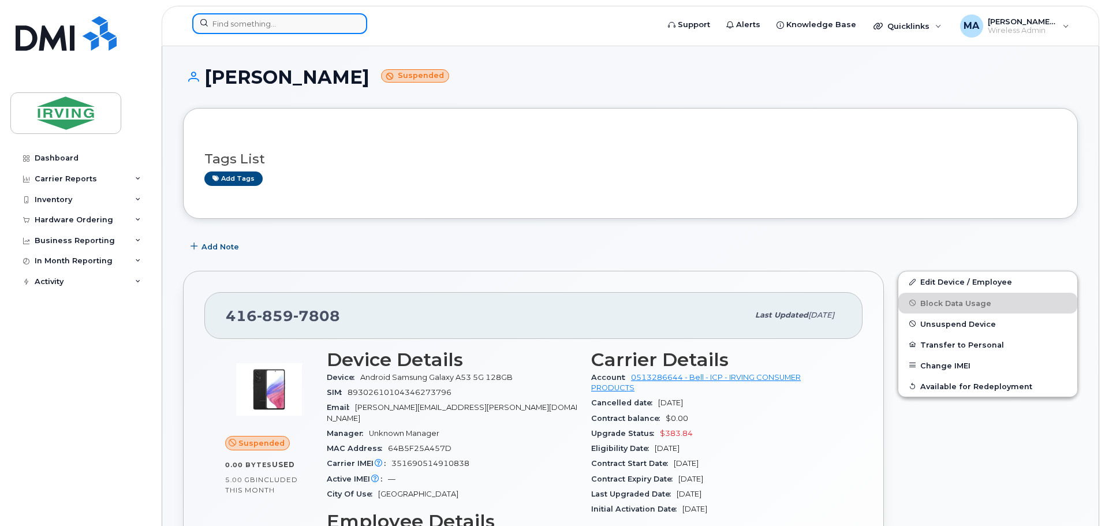
click at [264, 32] on input at bounding box center [279, 23] width 175 height 21
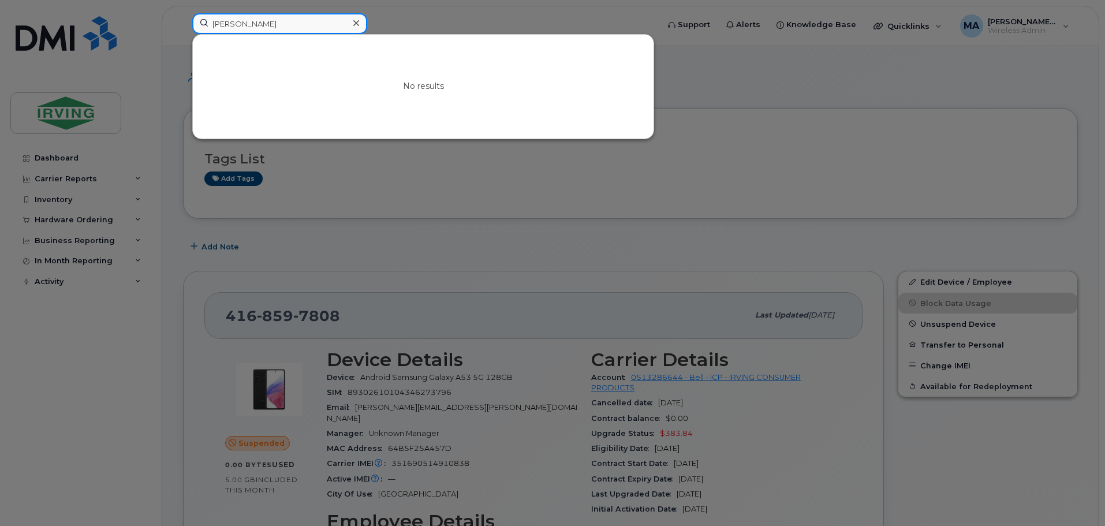
drag, startPoint x: 267, startPoint y: 24, endPoint x: 24, endPoint y: -14, distance: 245.9
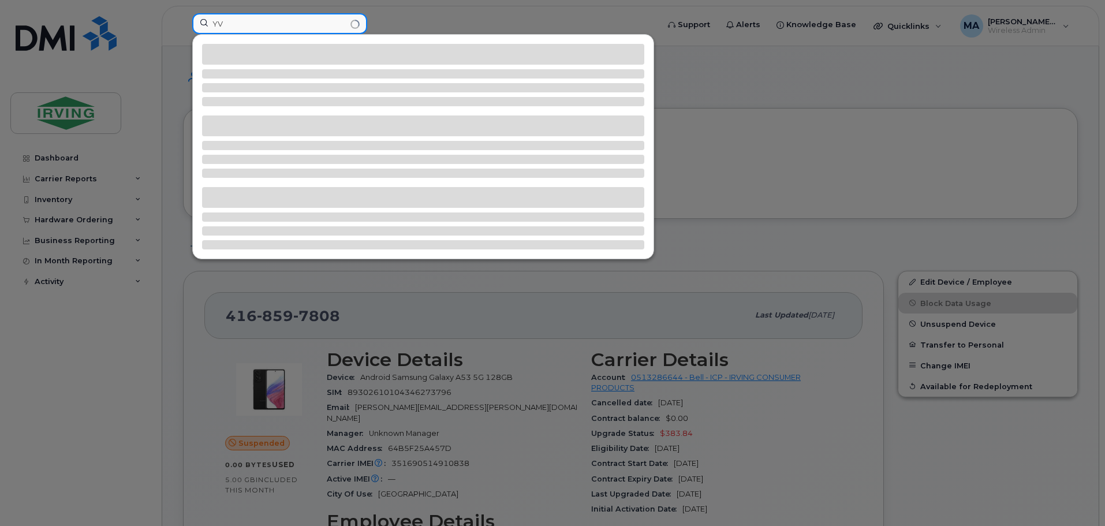
type input "Y"
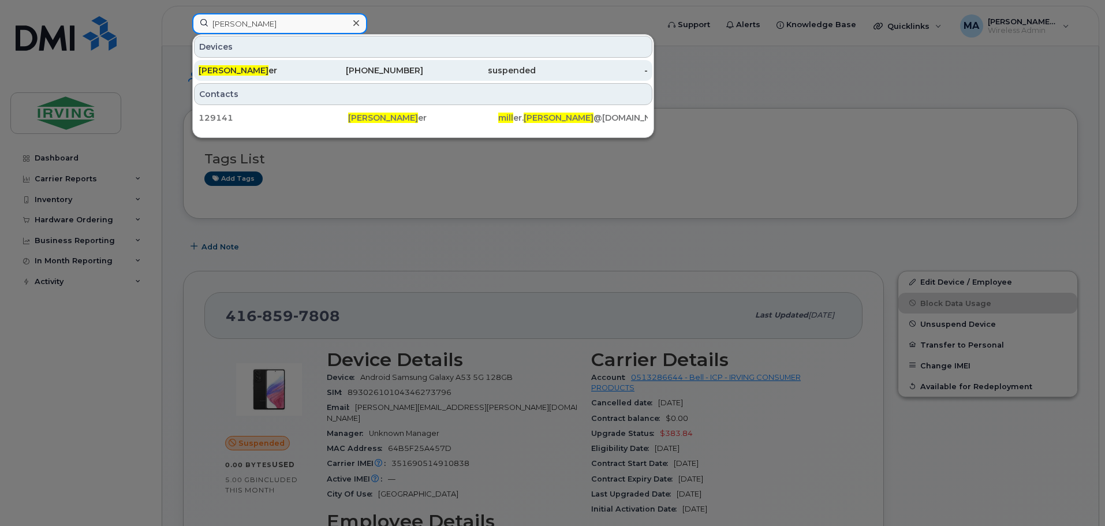
type input "JEFFREY MILL"
click at [398, 68] on div "506-380-4398" at bounding box center [367, 71] width 113 height 12
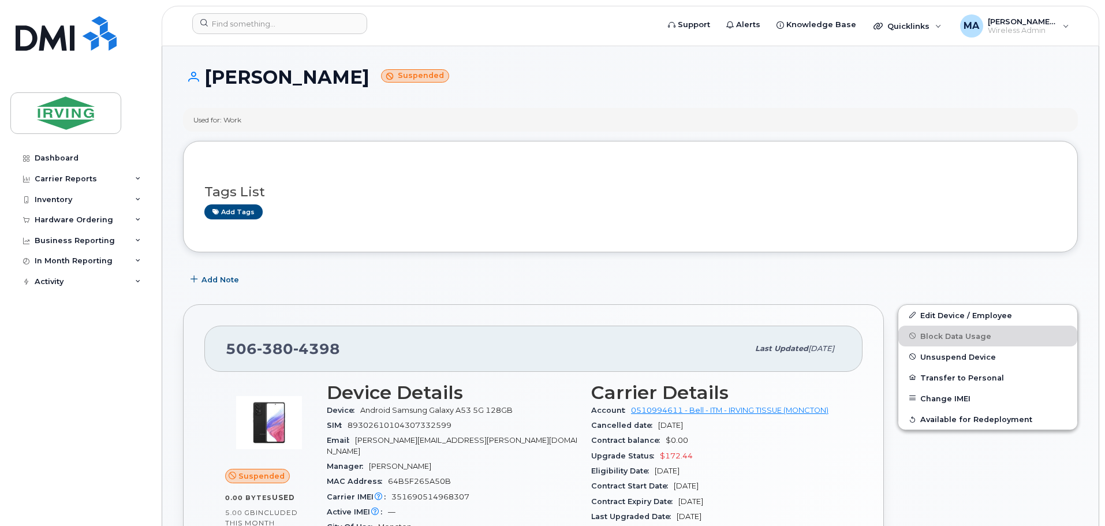
click at [227, 9] on header "Support Alerts Knowledge Base Quicklinks Suspend / Cancel Device Change SIM Car…" at bounding box center [630, 26] width 937 height 40
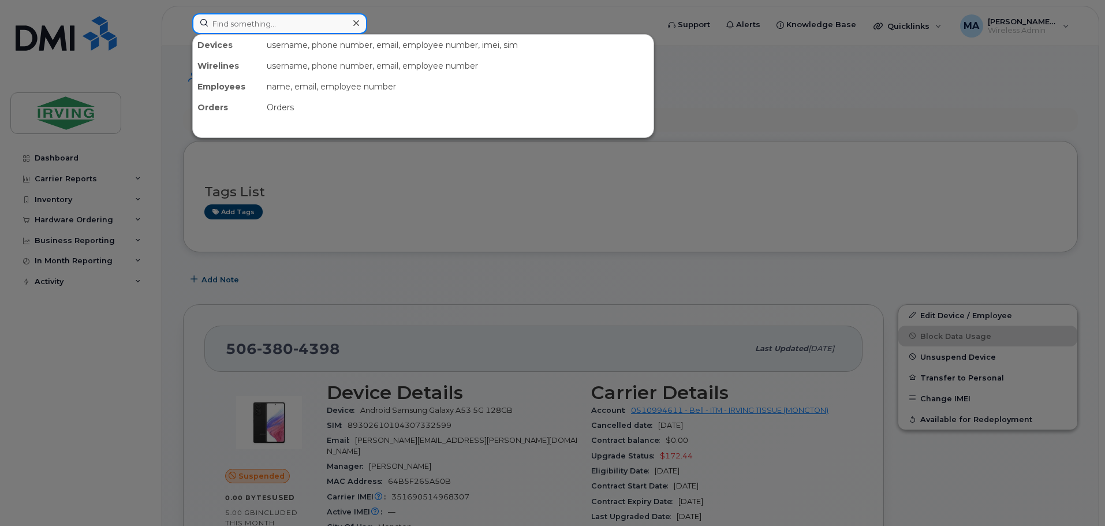
click at [235, 17] on input at bounding box center [279, 23] width 175 height 21
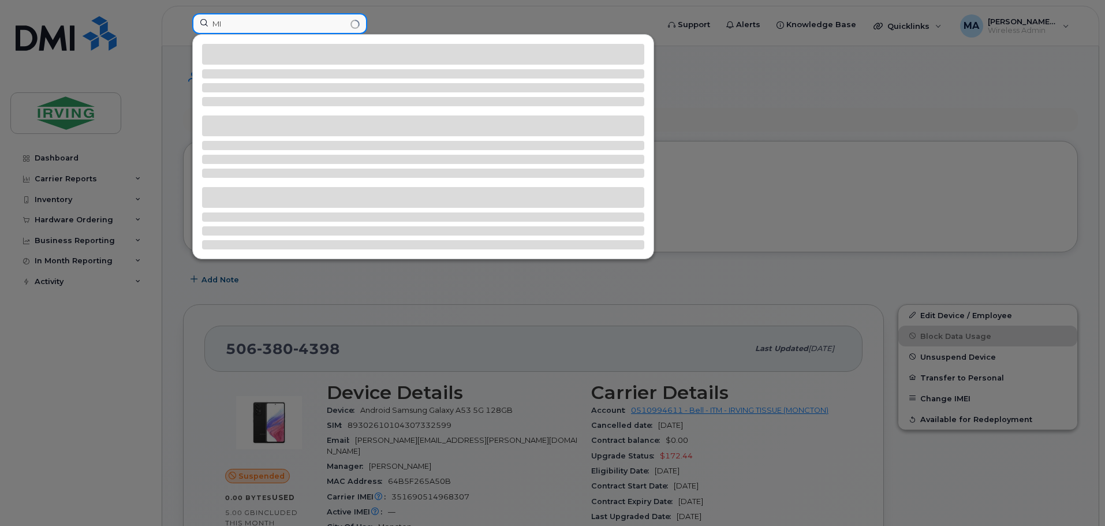
type input "M"
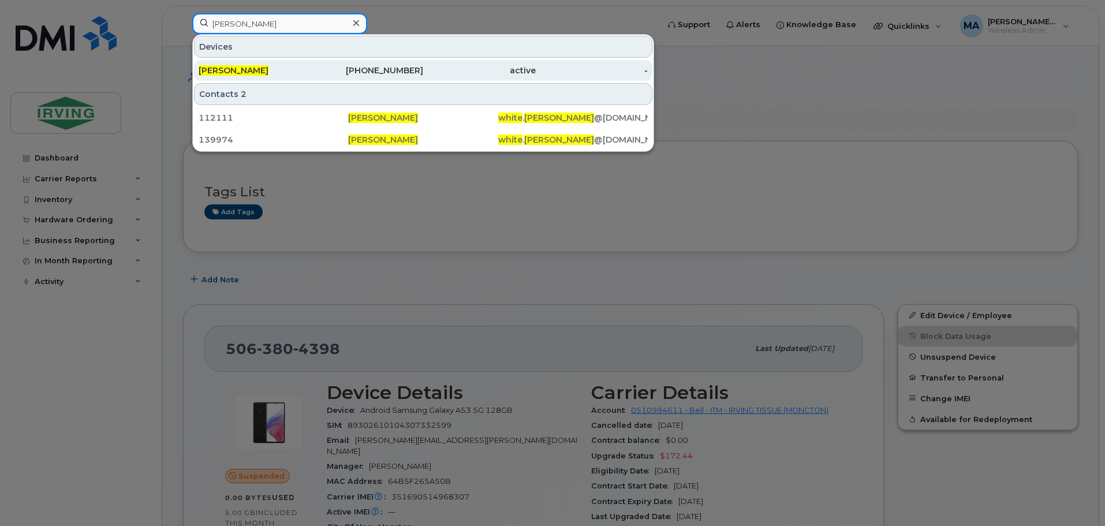
type input "WENDY WHITE"
click at [395, 76] on div "506-866-2412" at bounding box center [367, 70] width 113 height 21
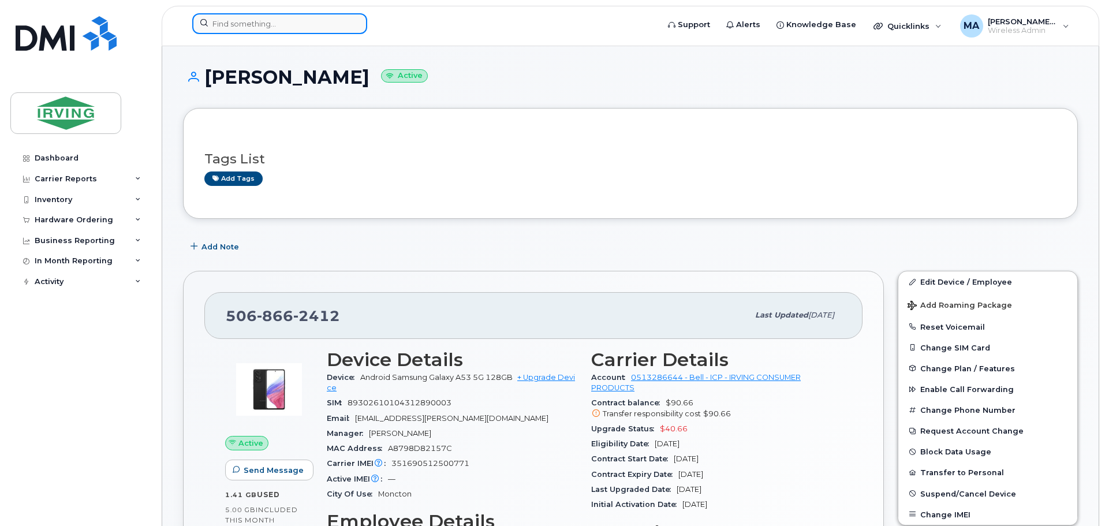
click at [253, 29] on input at bounding box center [279, 23] width 175 height 21
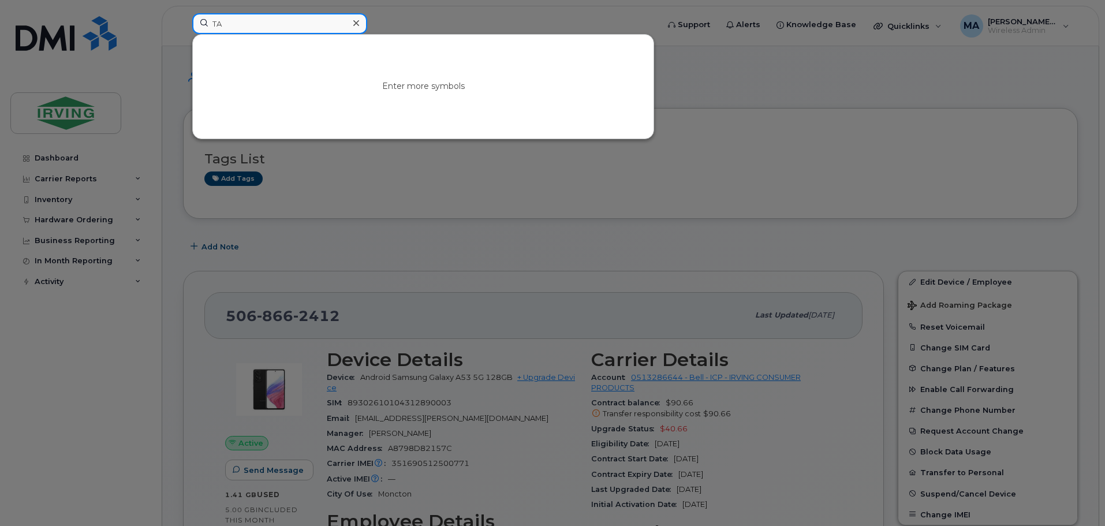
type input "T"
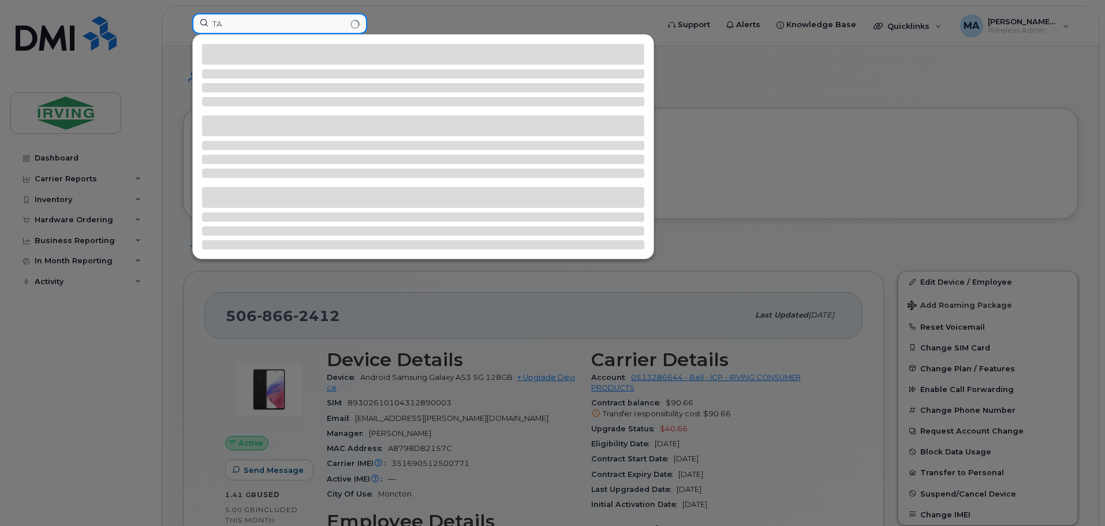
type input "T"
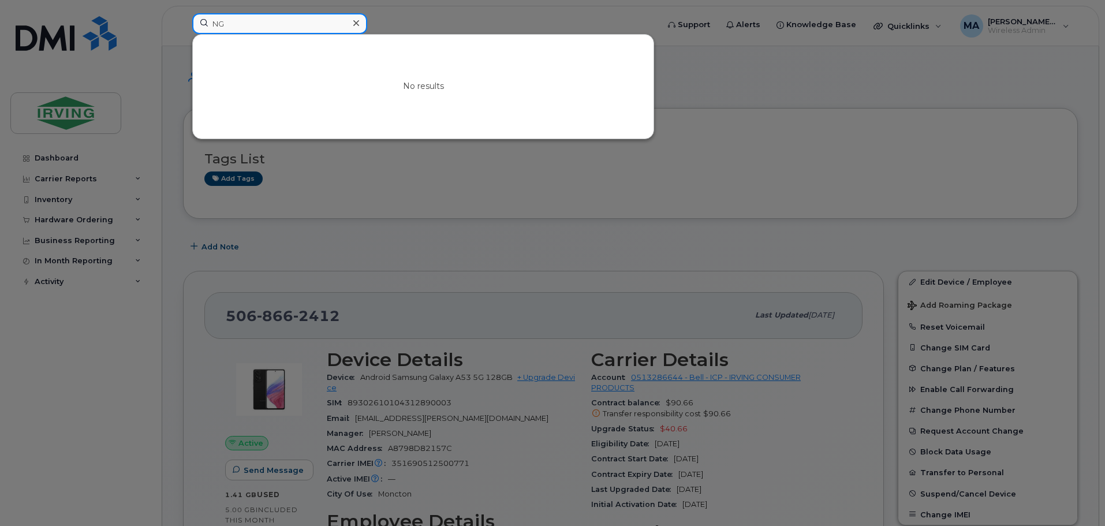
type input "N"
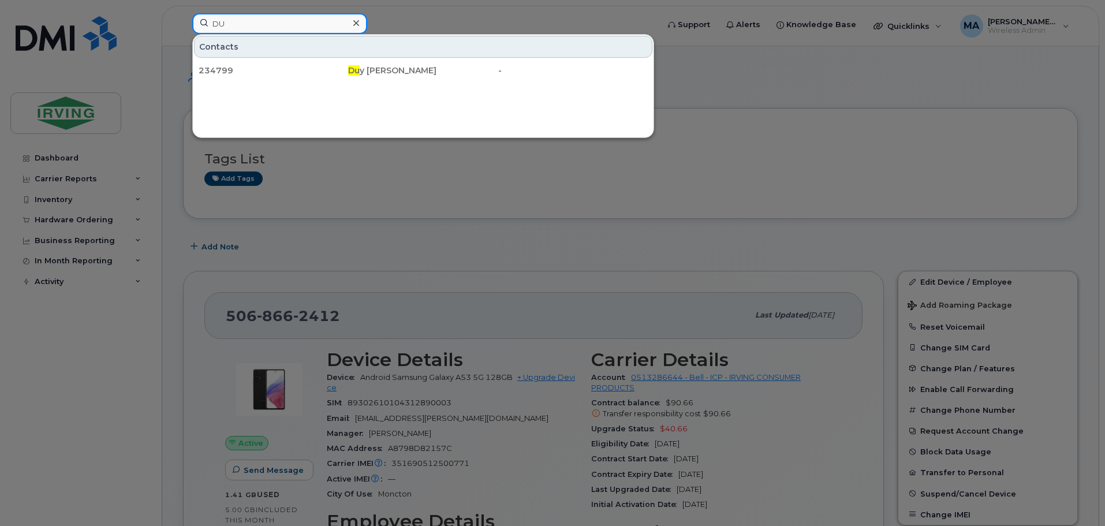
type input "D"
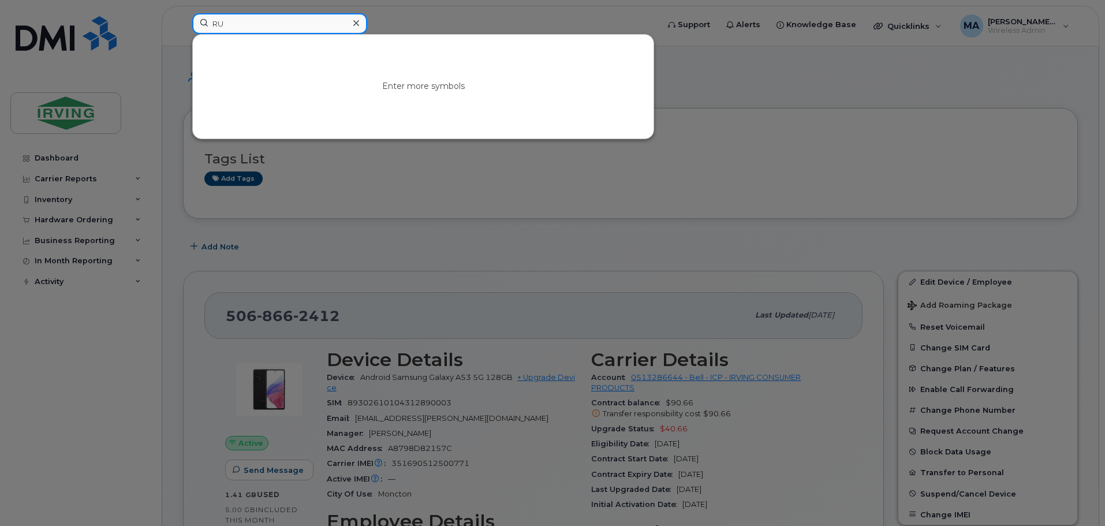
type input "R"
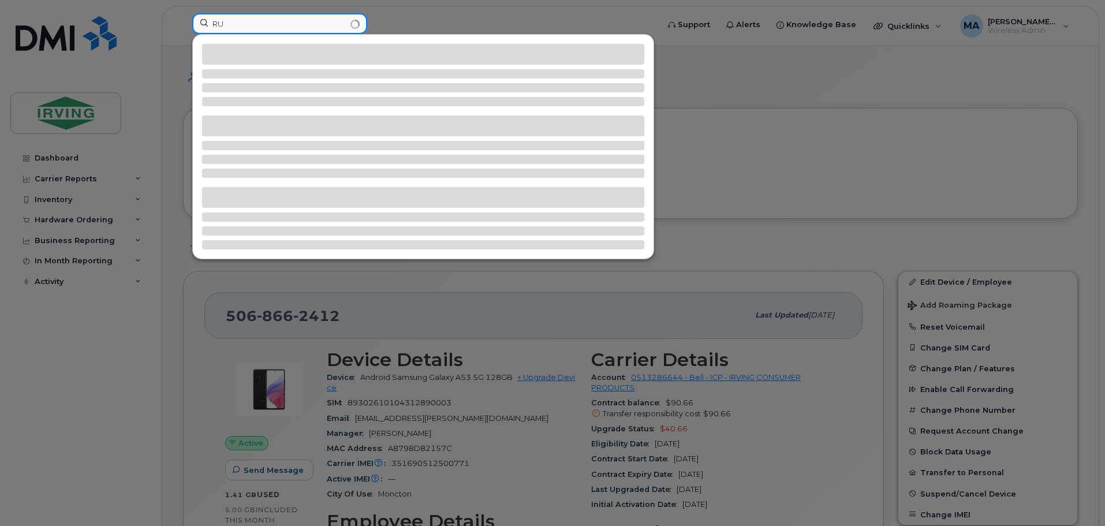
type input "R"
type input "O"
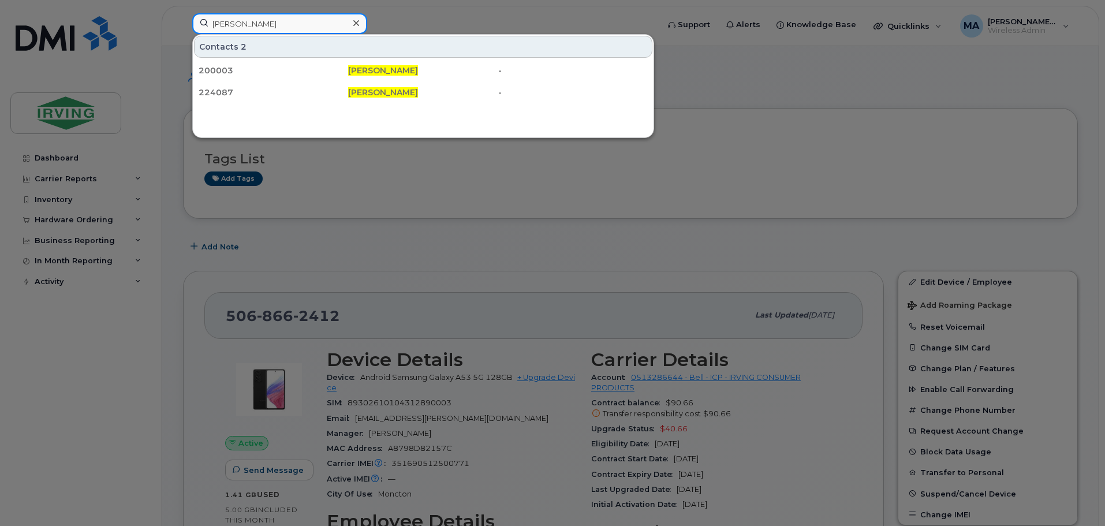
type input "[PERSON_NAME]"
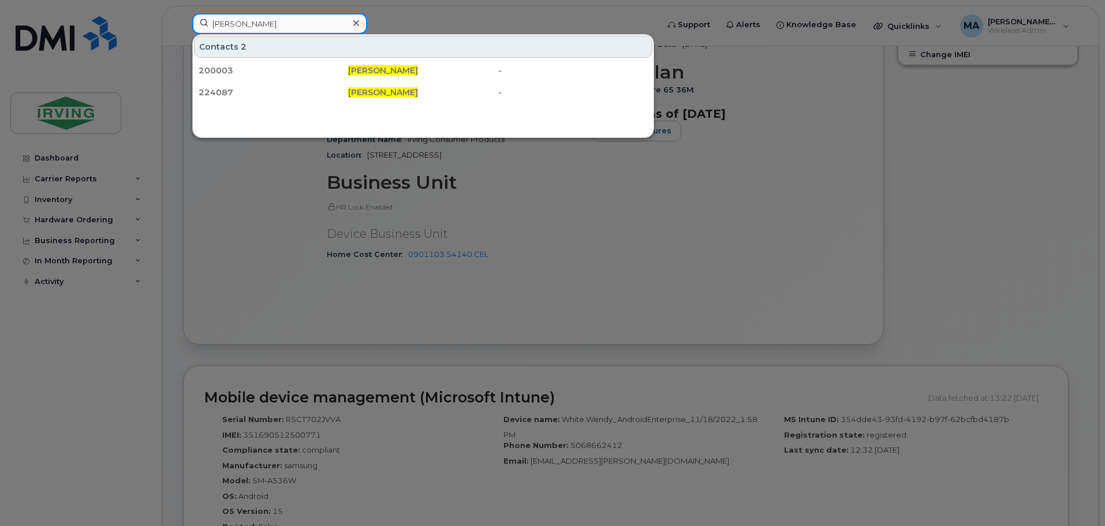
click at [287, 28] on input "[PERSON_NAME]" at bounding box center [279, 23] width 175 height 21
drag, startPoint x: 290, startPoint y: 28, endPoint x: 0, endPoint y: -19, distance: 294.0
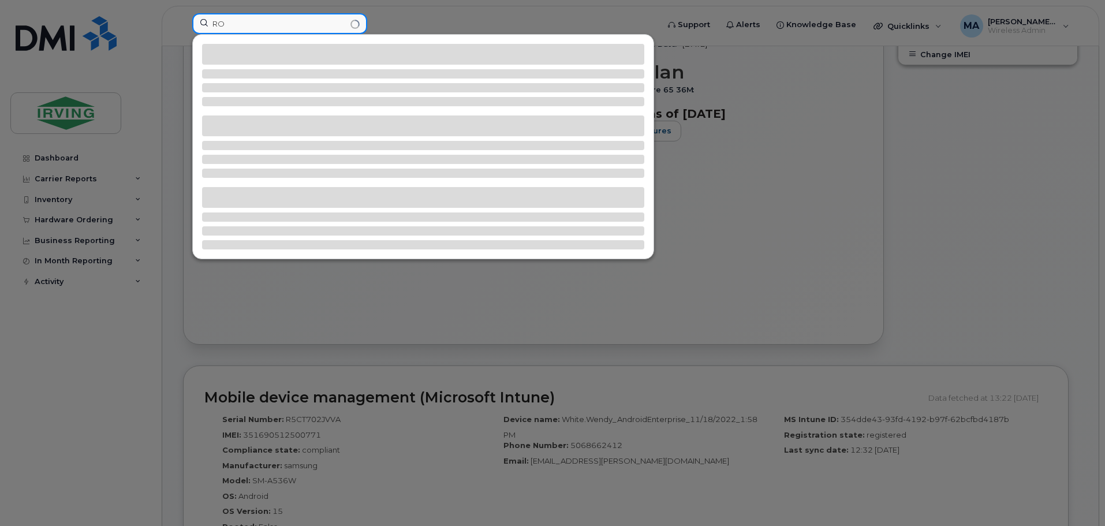
type input "R"
type input "N"
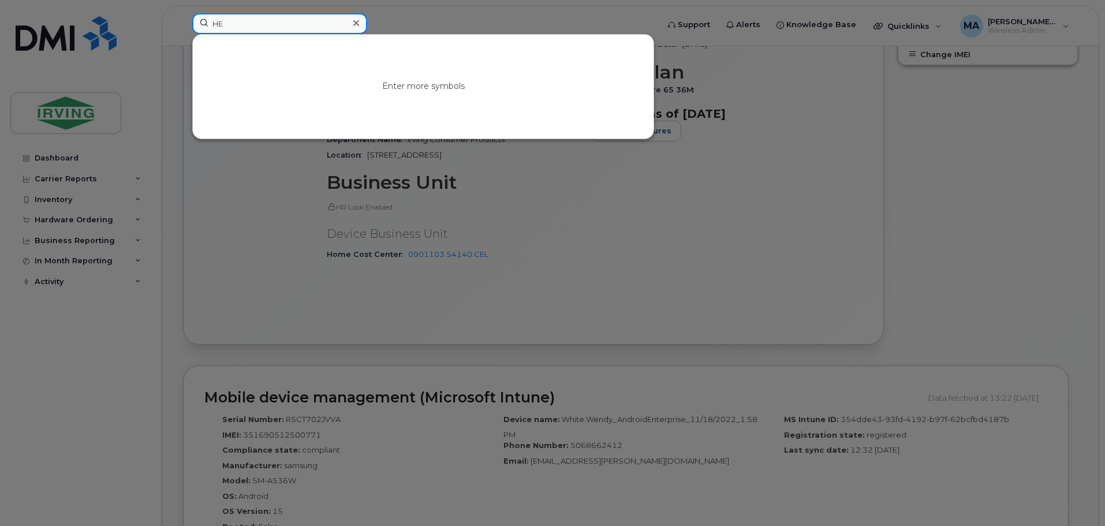
type input "H"
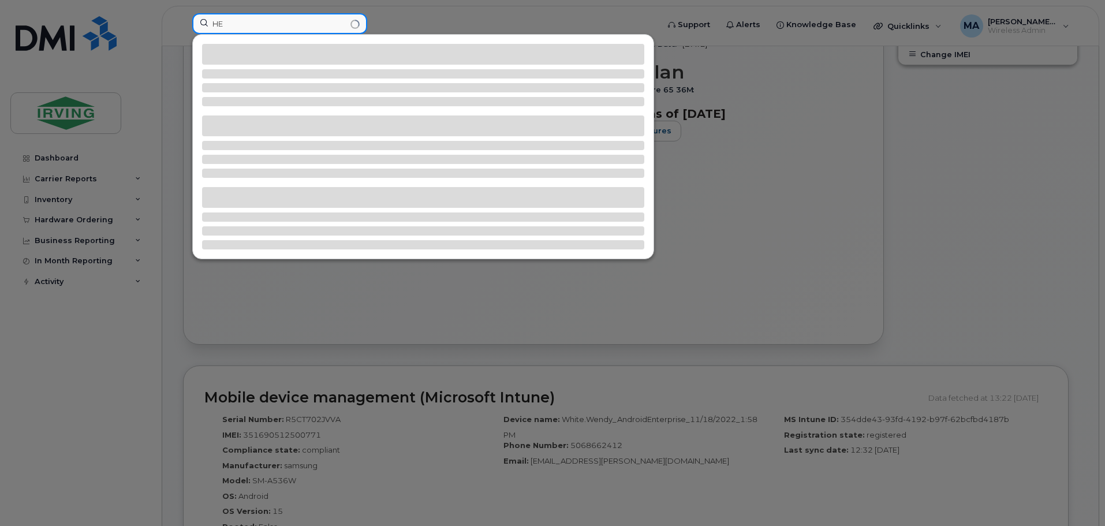
type input "H"
type input "J"
type input "A"
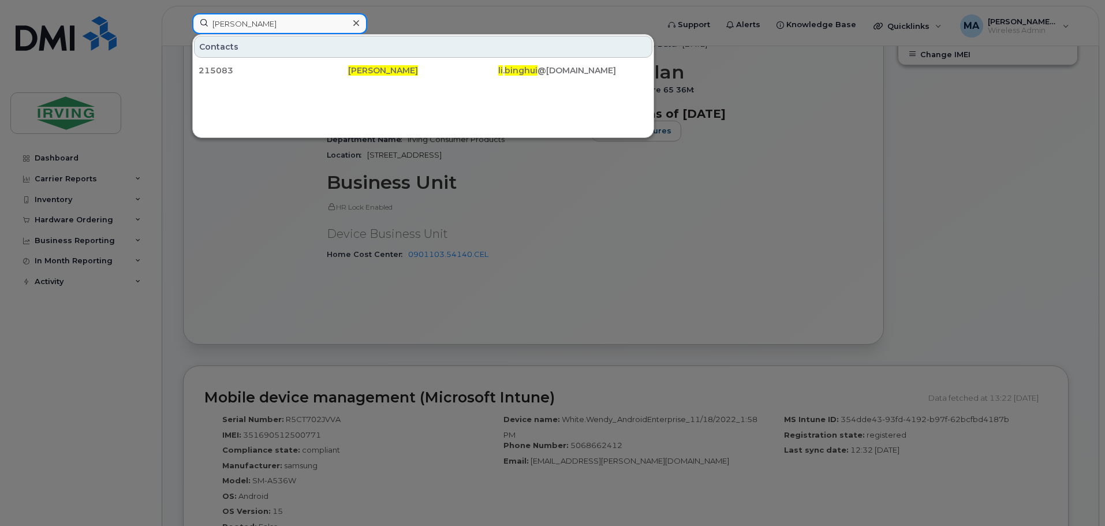
type input "[PERSON_NAME]"
click at [323, 33] on input "[PERSON_NAME]" at bounding box center [279, 23] width 175 height 21
drag, startPoint x: 323, startPoint y: 33, endPoint x: 36, endPoint y: 8, distance: 288.5
click at [183, 13] on div "[PERSON_NAME] Contacts 215083 [PERSON_NAME] . binghui @[DOMAIN_NAME]" at bounding box center [421, 25] width 477 height 25
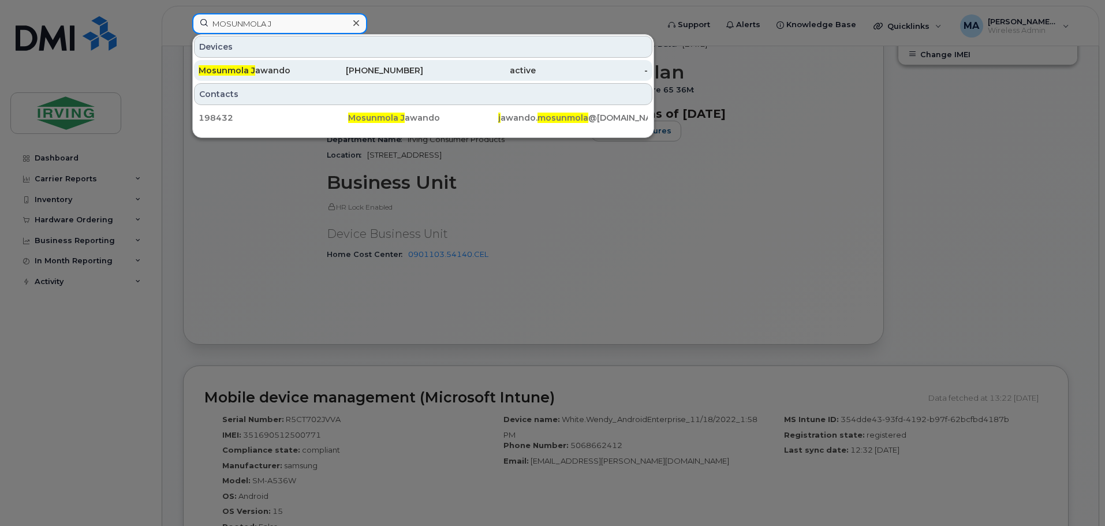
type input "MOSUNMOLA J"
click at [409, 69] on div "[PHONE_NUMBER]" at bounding box center [367, 71] width 113 height 12
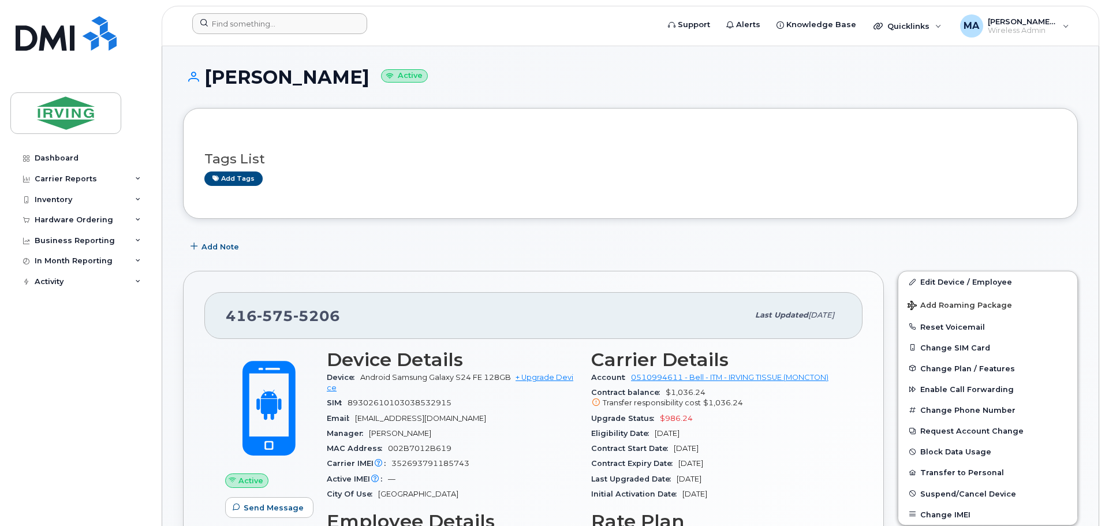
drag, startPoint x: 236, startPoint y: 13, endPoint x: 236, endPoint y: 23, distance: 9.8
click at [236, 13] on header "Support Alerts Knowledge Base Quicklinks Suspend / Cancel Device Change SIM Car…" at bounding box center [630, 26] width 937 height 40
click at [236, 23] on input at bounding box center [279, 23] width 175 height 21
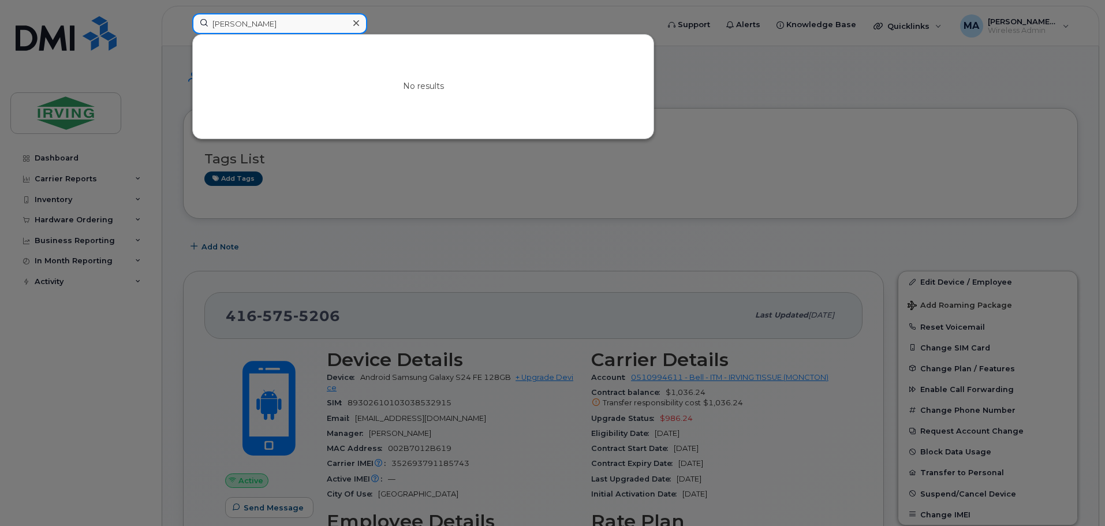
click at [218, 24] on input "ELO LEBLANC" at bounding box center [279, 23] width 175 height 21
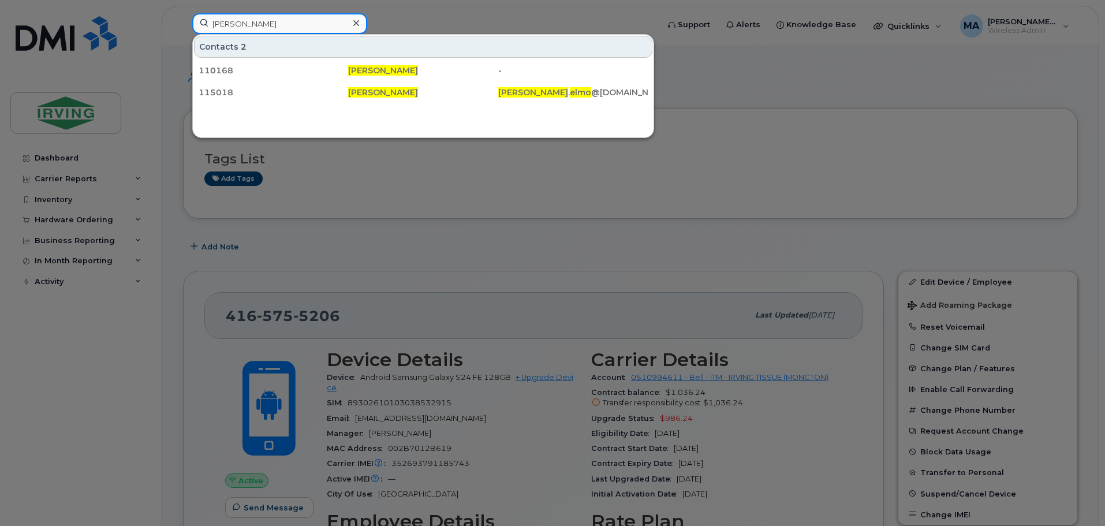
click at [247, 23] on input "ELMO LEBLANC" at bounding box center [279, 23] width 175 height 21
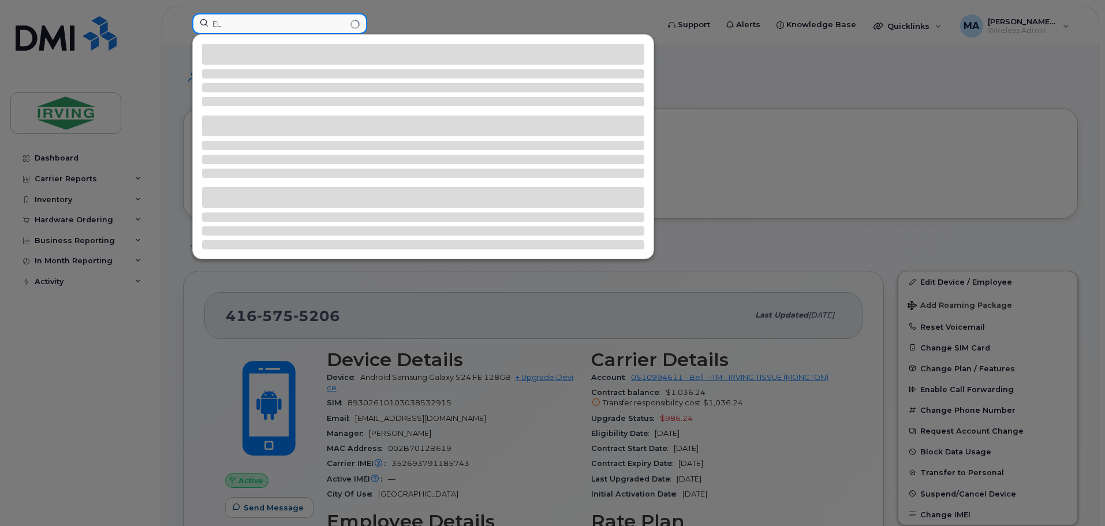
type input "E"
type input "J"
type input "T"
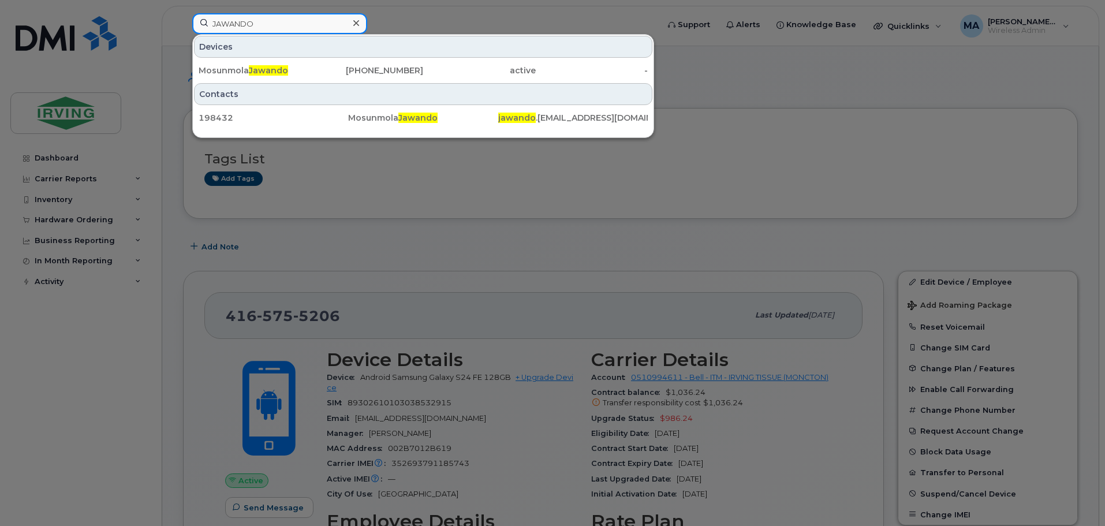
drag, startPoint x: 267, startPoint y: 27, endPoint x: 8, endPoint y: -17, distance: 262.7
type input "A"
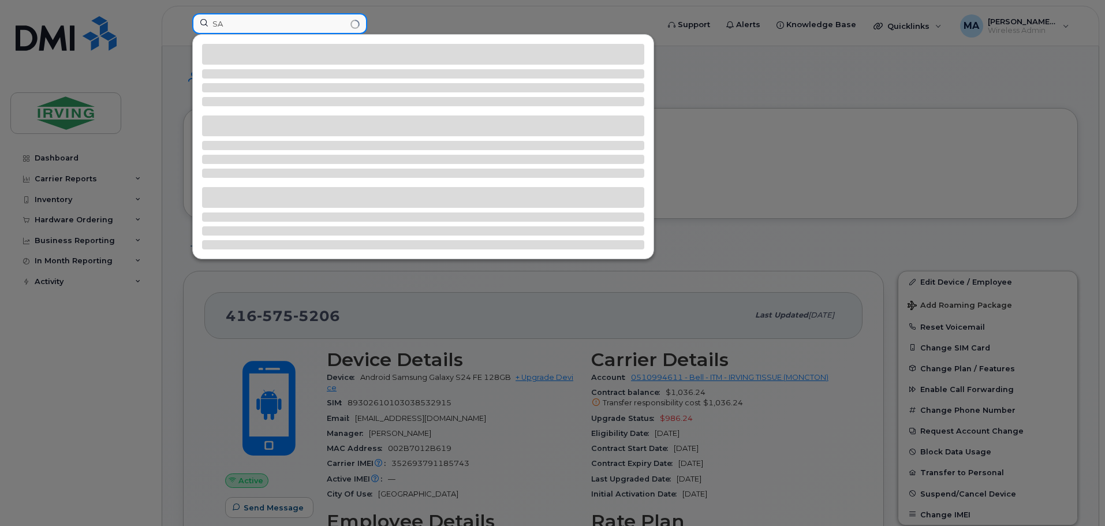
type input "S"
type input "M"
type input "S"
type input "J"
type input "M"
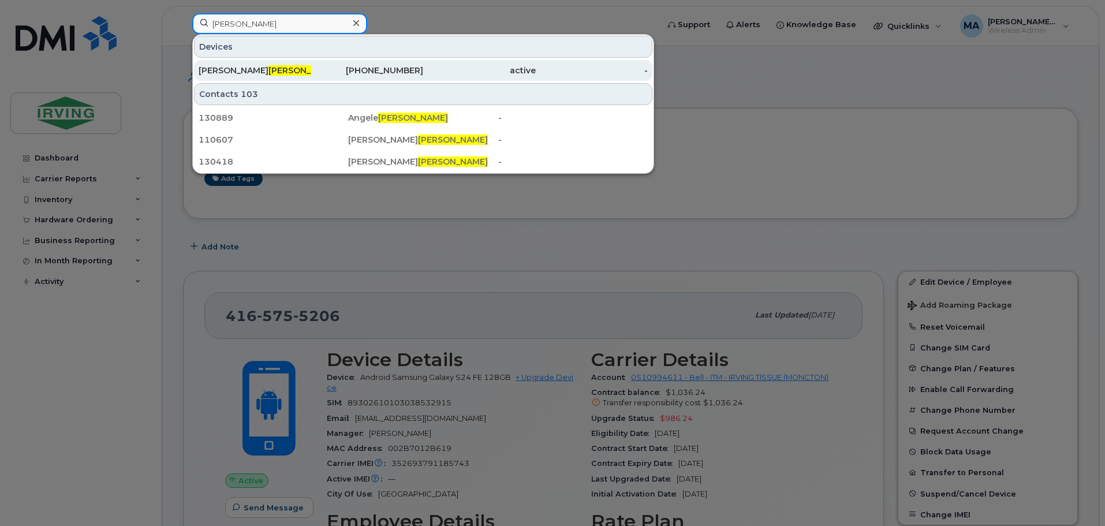
type input "POIRIER"
click at [296, 70] on div "Marc-Andre Poirier" at bounding box center [255, 71] width 113 height 12
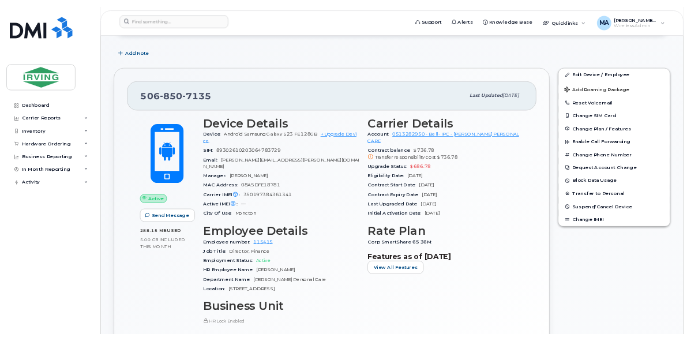
scroll to position [289, 0]
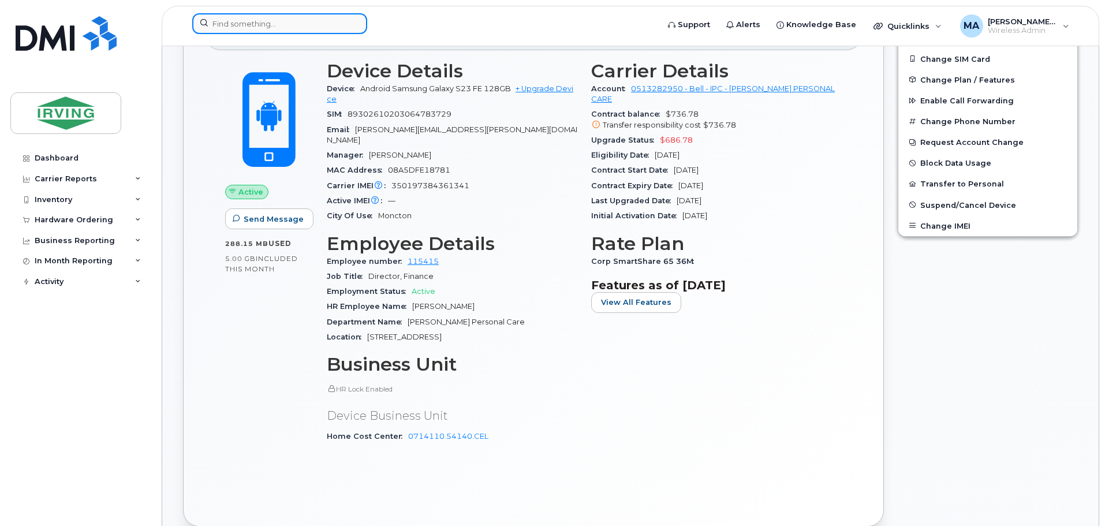
click at [249, 29] on input at bounding box center [279, 23] width 175 height 21
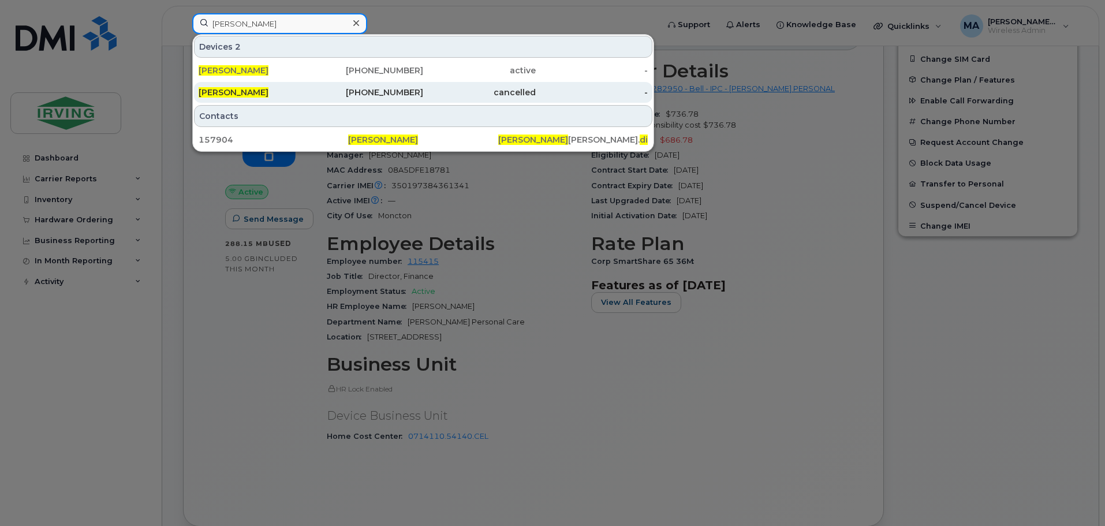
type input "DIEGO BURGOS"
click at [272, 94] on div "[PERSON_NAME]" at bounding box center [255, 93] width 113 height 12
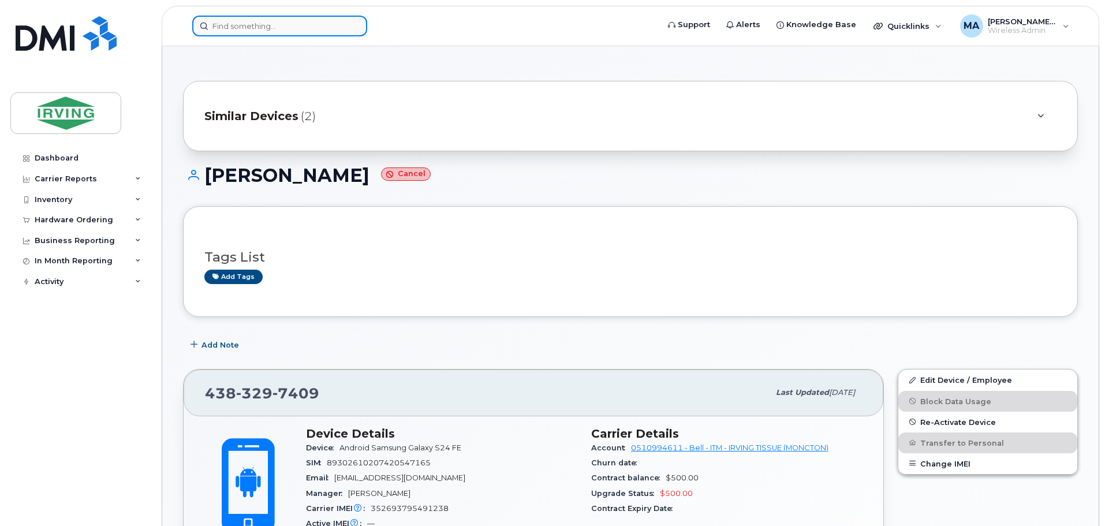
click at [288, 24] on input at bounding box center [279, 26] width 175 height 21
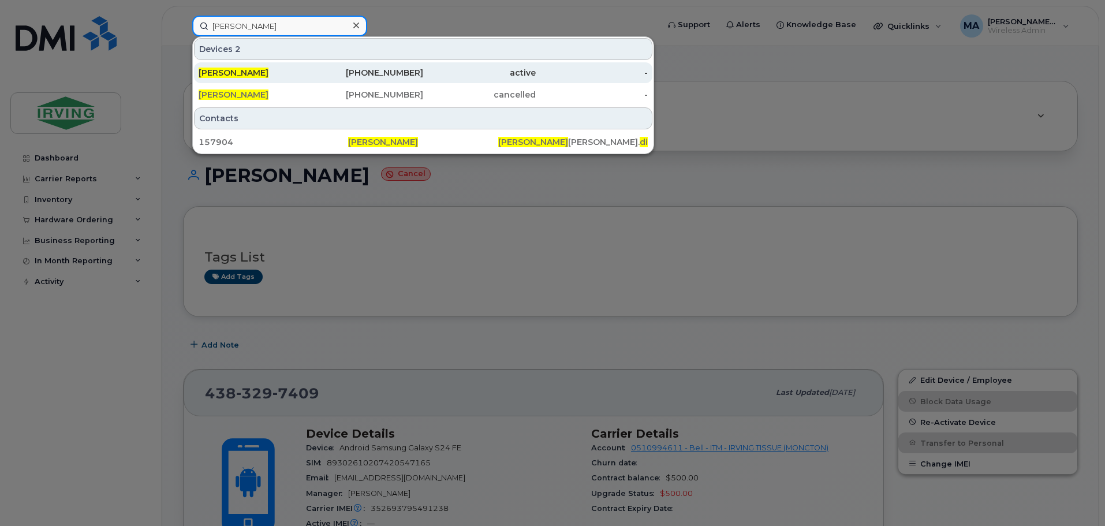
type input "DIEGO BURGOS"
click at [248, 73] on span "[PERSON_NAME]" at bounding box center [234, 73] width 70 height 10
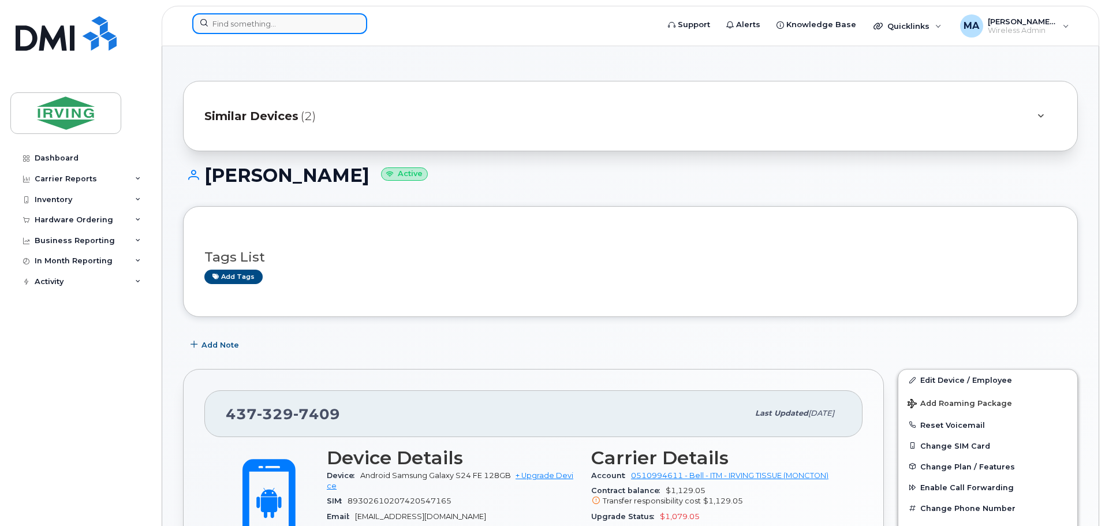
click at [226, 24] on input at bounding box center [279, 23] width 175 height 21
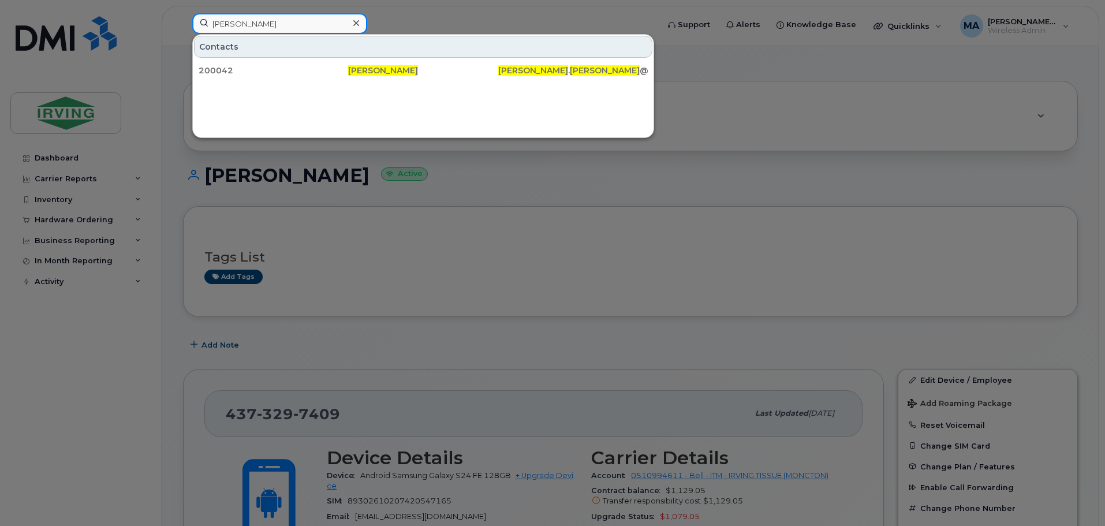
type input "[PERSON_NAME]"
